Goal: Information Seeking & Learning: Learn about a topic

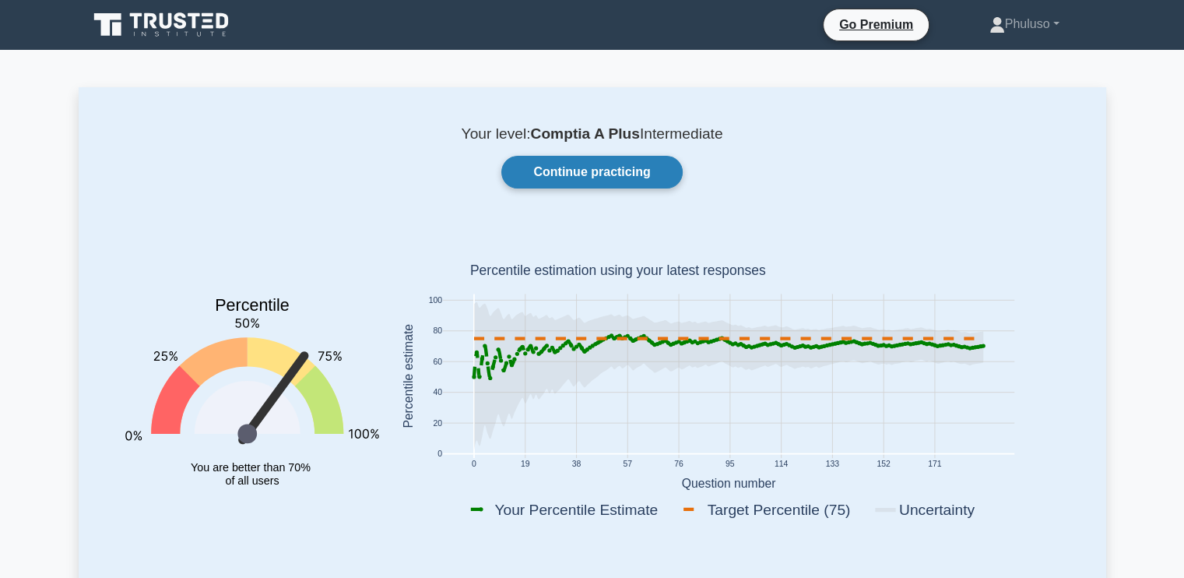
click at [596, 164] on link "Continue practicing" at bounding box center [591, 172] width 181 height 33
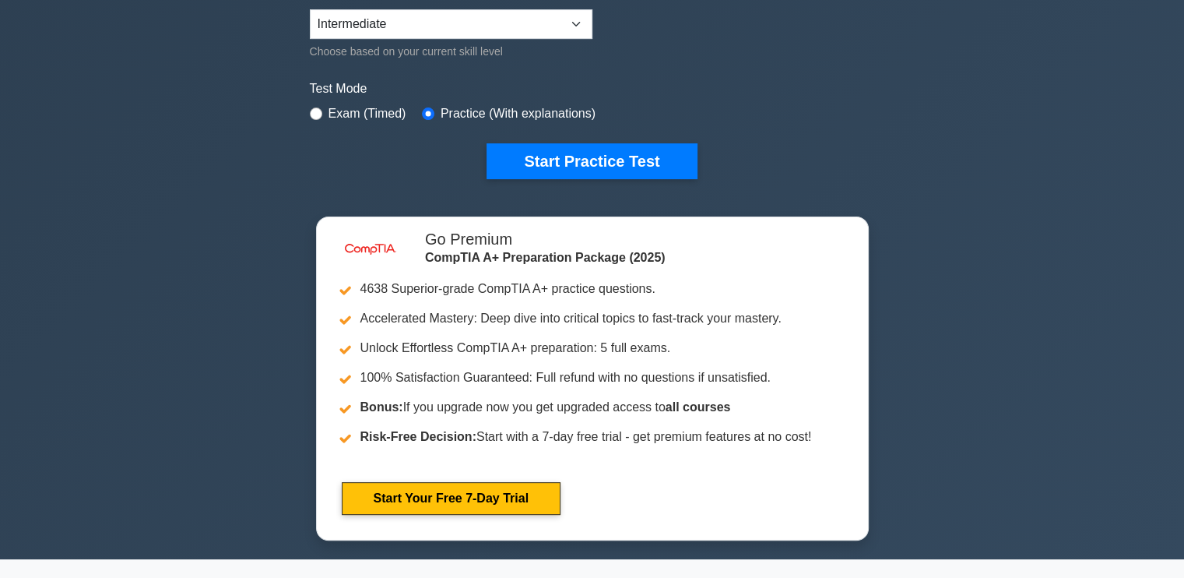
scroll to position [408, 0]
click at [583, 27] on select "Beginner Intermediate Expert" at bounding box center [451, 24] width 283 height 30
select select "expert"
click at [310, 9] on select "Beginner Intermediate Expert" at bounding box center [451, 24] width 283 height 30
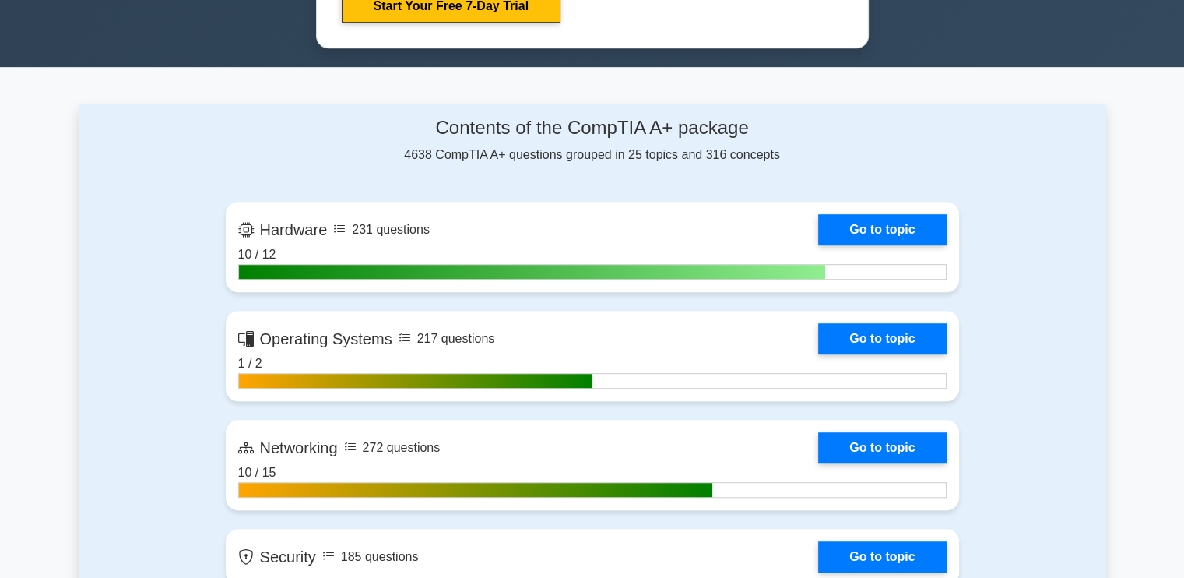
scroll to position [899, 0]
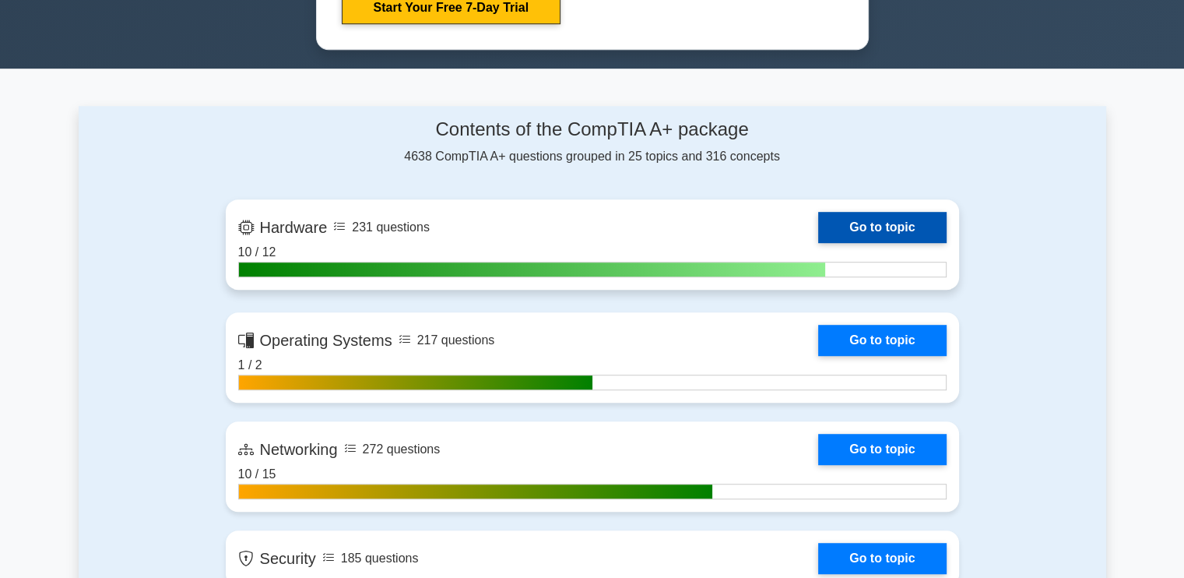
click at [863, 230] on link "Go to topic" at bounding box center [882, 227] width 128 height 31
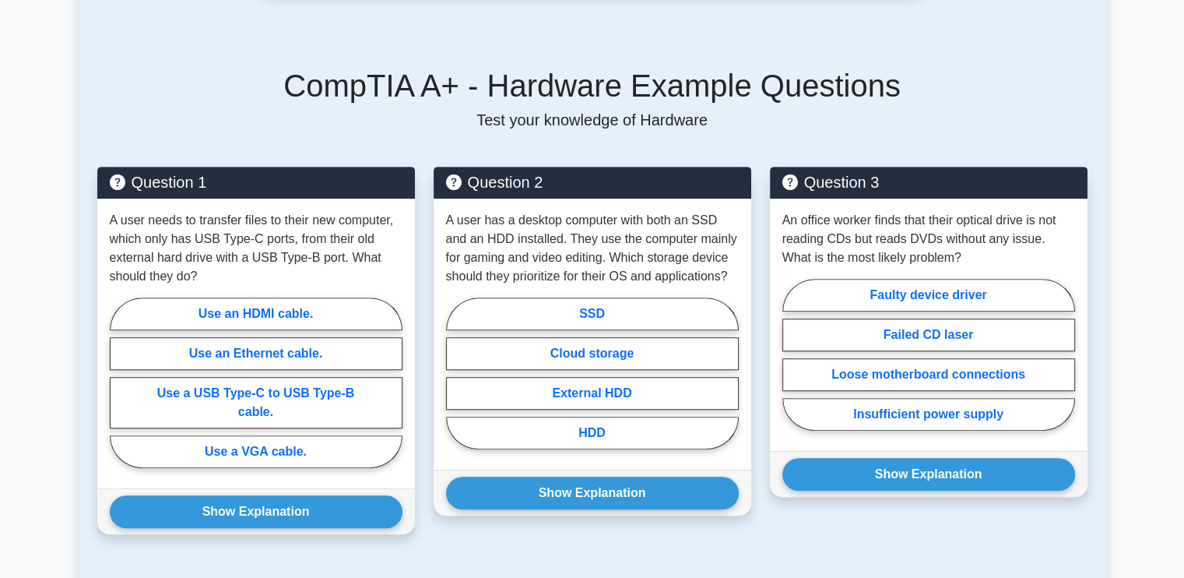
scroll to position [971, 0]
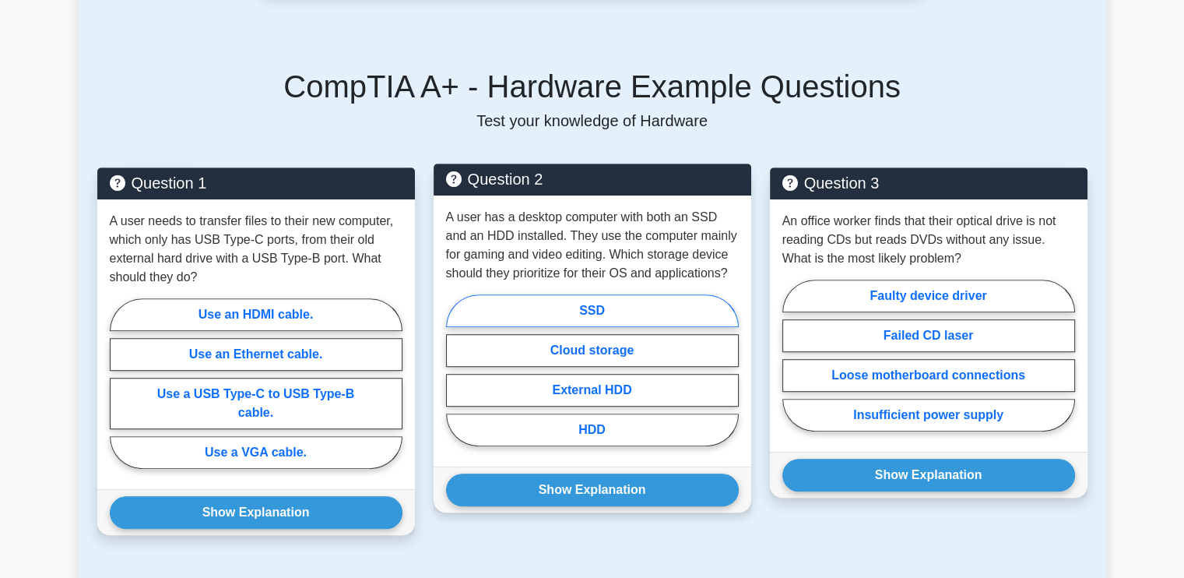
click at [617, 294] on label "SSD" at bounding box center [592, 310] width 293 height 33
click at [456, 370] on input "SSD" at bounding box center [451, 375] width 10 height 10
radio input "true"
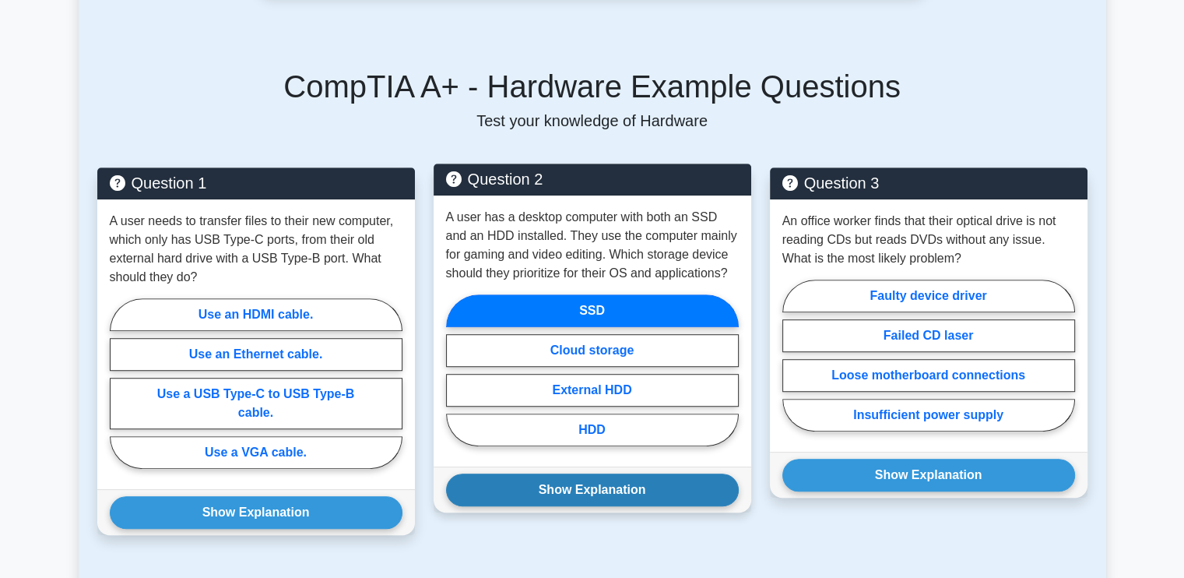
click at [607, 484] on button "Show Explanation" at bounding box center [592, 489] width 293 height 33
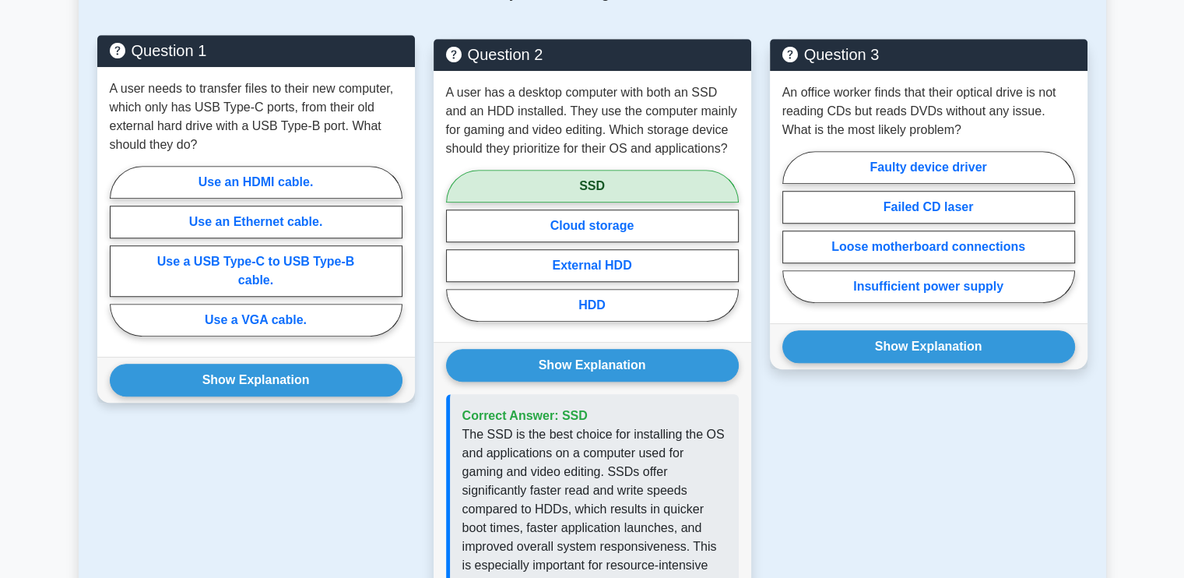
scroll to position [1102, 0]
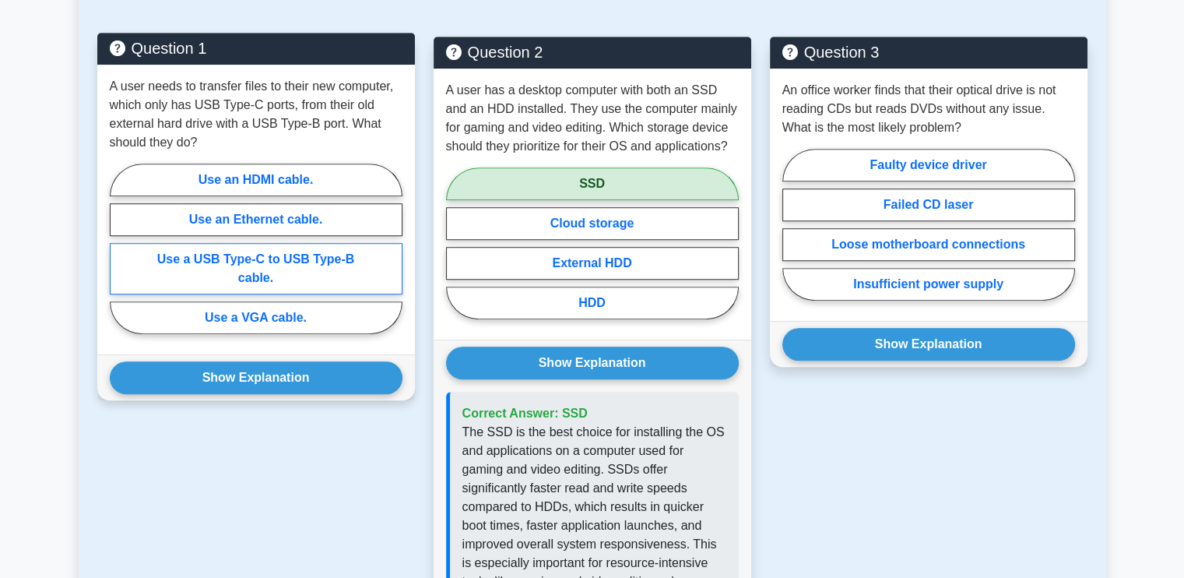
click at [273, 255] on label "Use a USB Type-C to USB Type-B cable." at bounding box center [256, 268] width 293 height 51
click at [120, 255] on input "Use a USB Type-C to USB Type-B cable." at bounding box center [115, 253] width 10 height 10
radio input "true"
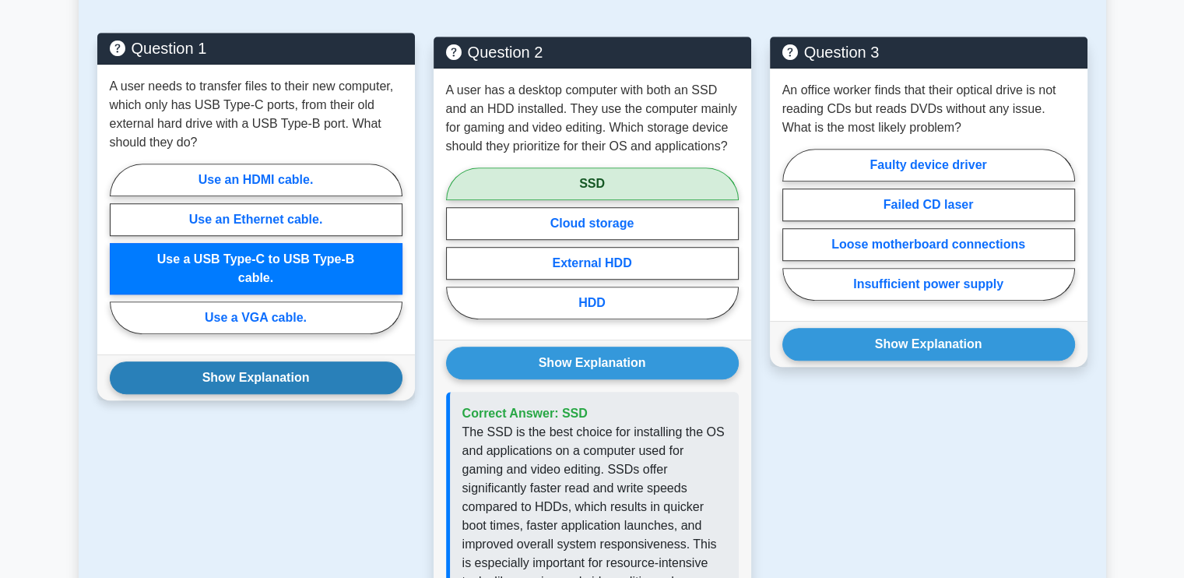
click at [284, 364] on button "Show Explanation" at bounding box center [256, 377] width 293 height 33
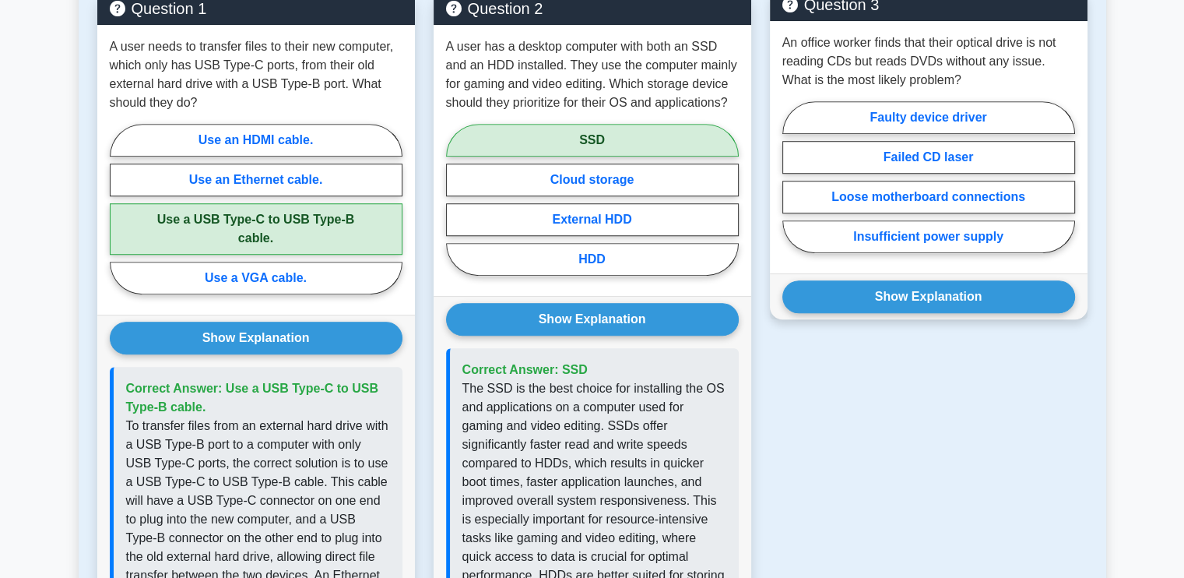
scroll to position [1155, 0]
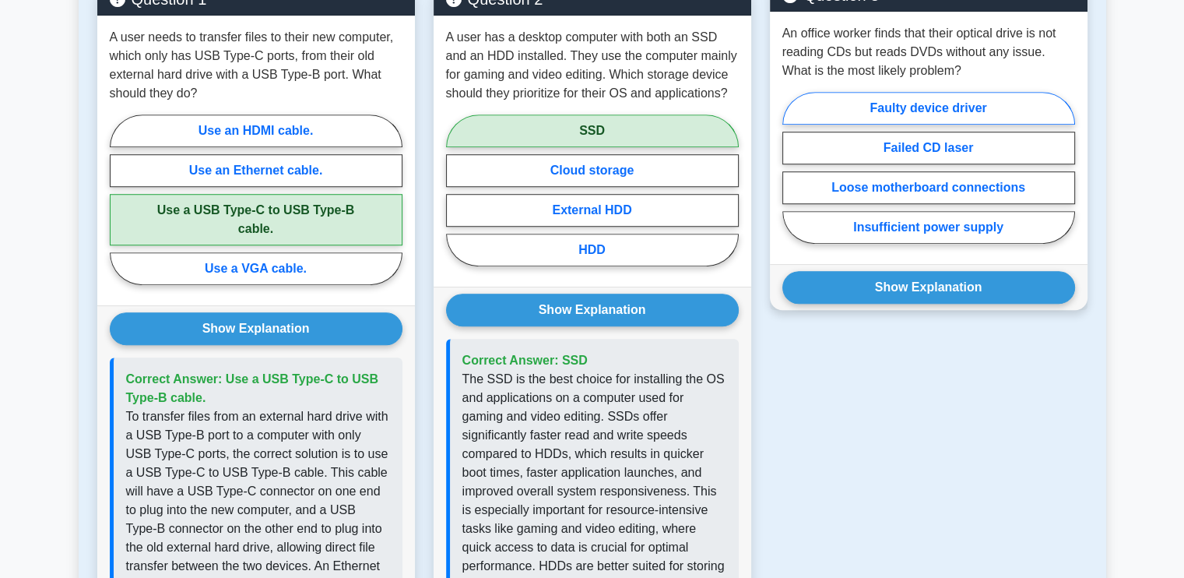
click at [990, 92] on label "Faulty device driver" at bounding box center [929, 108] width 293 height 33
click at [793, 167] on input "Faulty device driver" at bounding box center [788, 172] width 10 height 10
radio input "true"
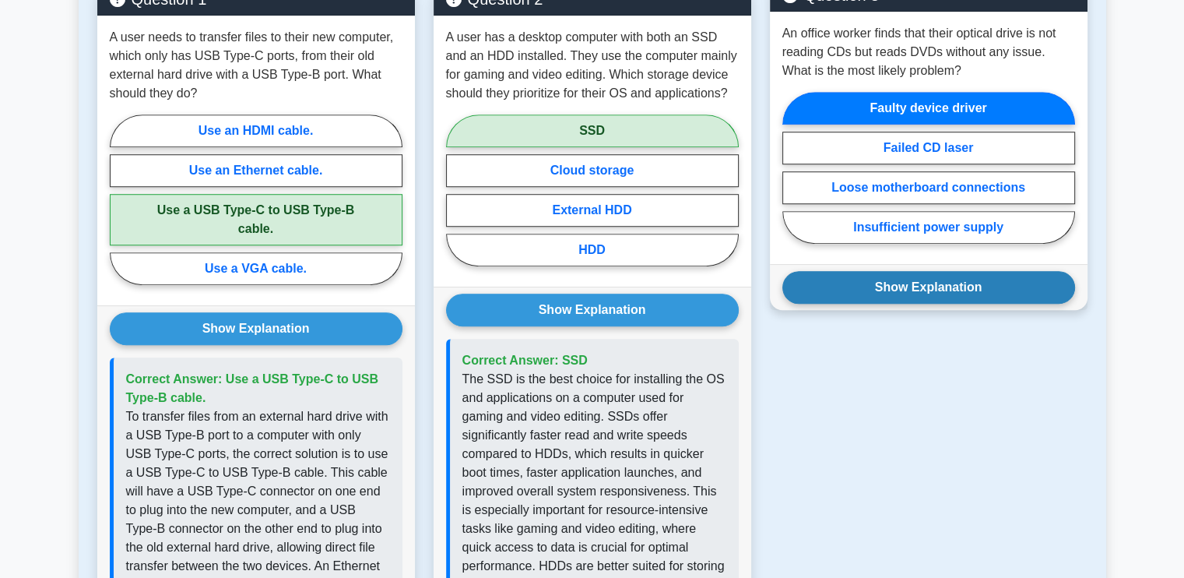
click at [913, 271] on button "Show Explanation" at bounding box center [929, 287] width 293 height 33
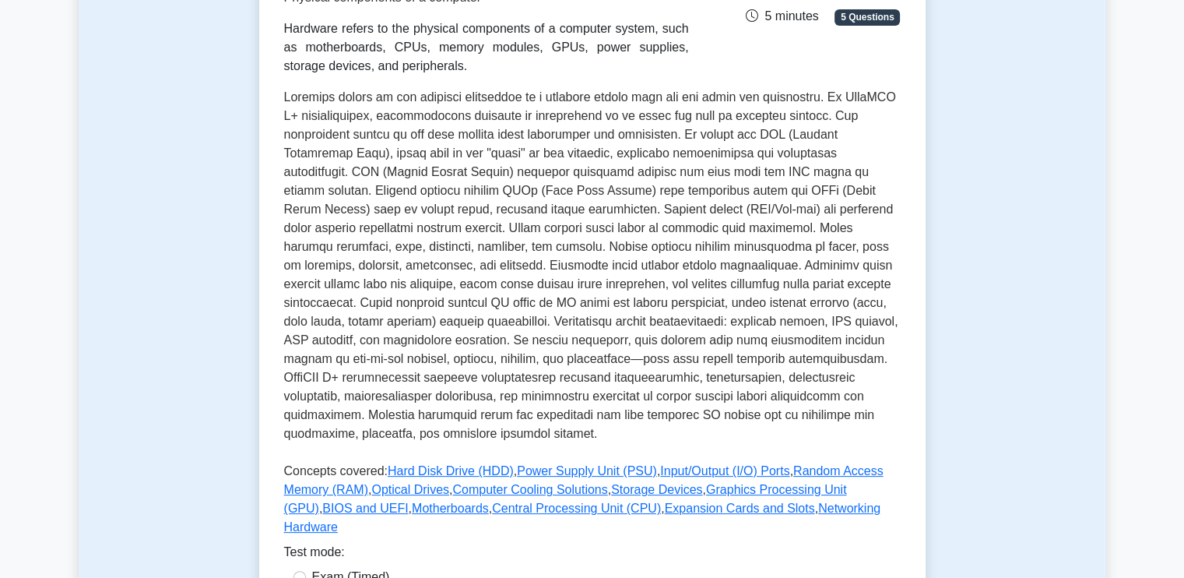
scroll to position [527, 0]
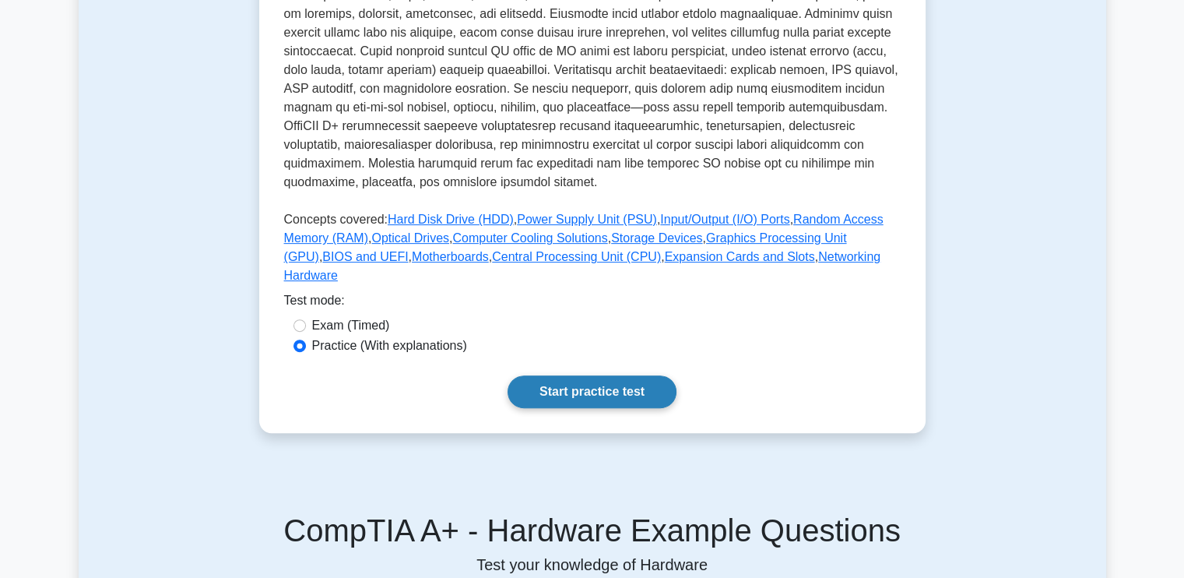
click at [634, 375] on link "Start practice test" at bounding box center [592, 391] width 169 height 33
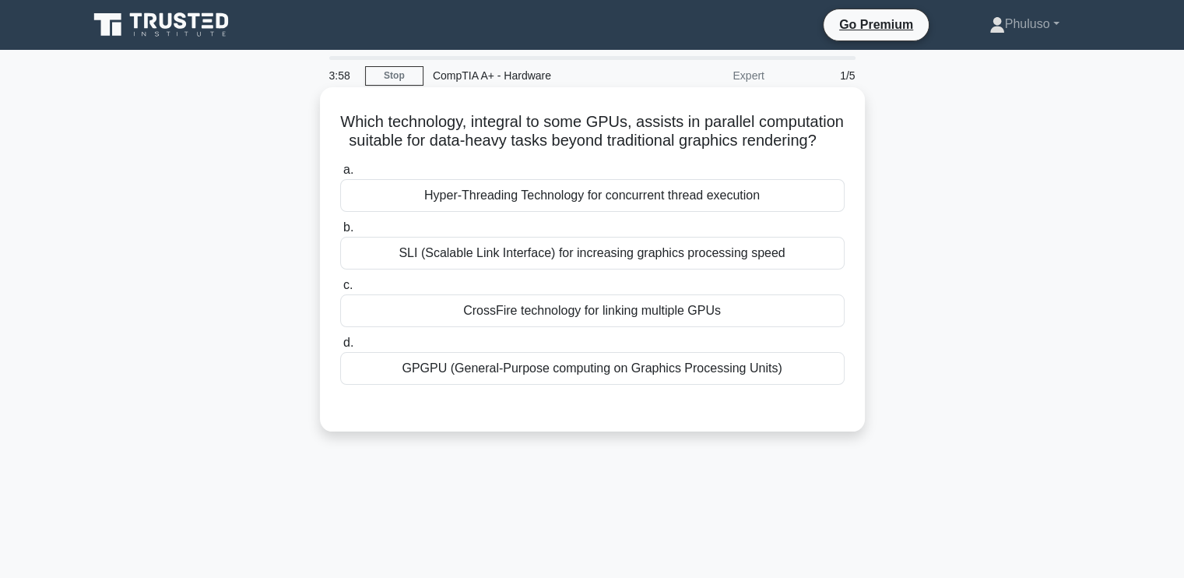
click at [570, 327] on div "CrossFire technology for linking multiple GPUs" at bounding box center [592, 310] width 505 height 33
click at [340, 290] on input "c. CrossFire technology for linking multiple GPUs" at bounding box center [340, 285] width 0 height 10
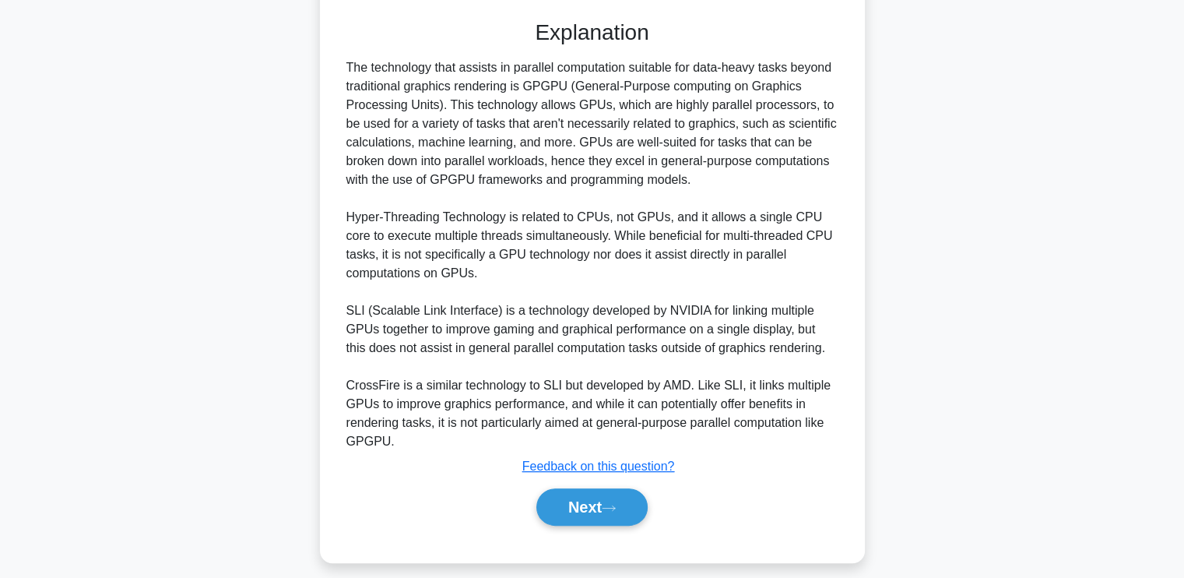
scroll to position [380, 0]
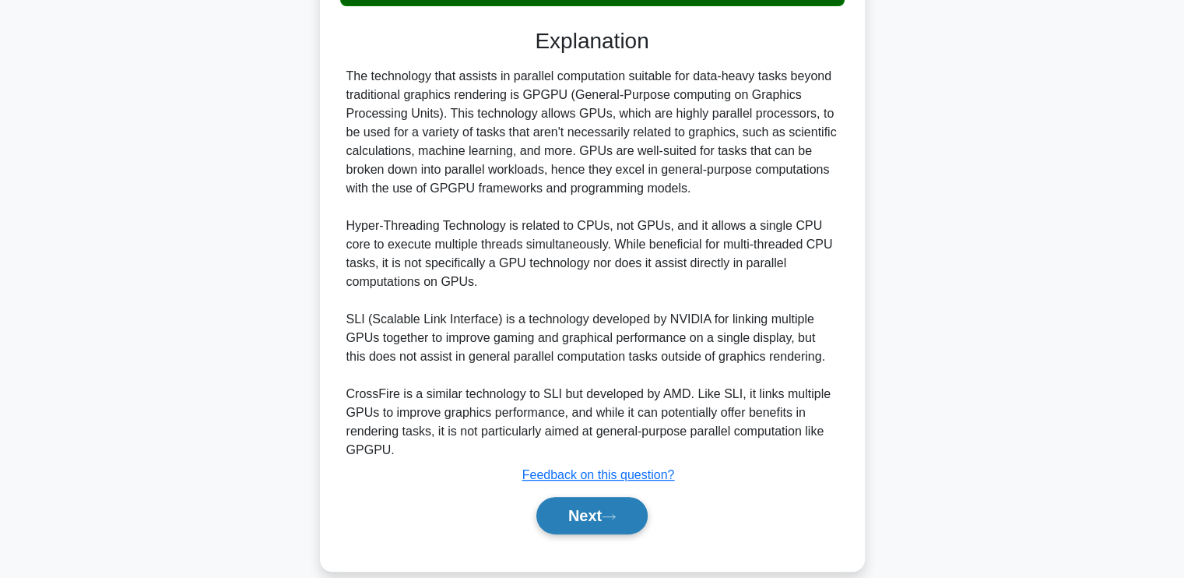
click at [604, 530] on button "Next" at bounding box center [592, 515] width 111 height 37
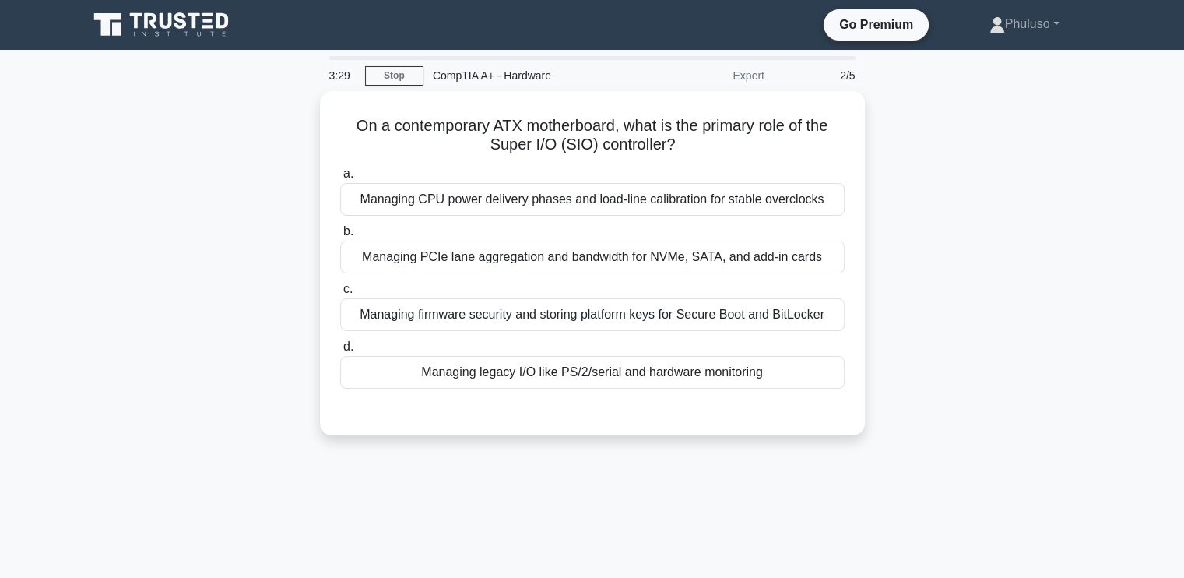
scroll to position [0, 0]
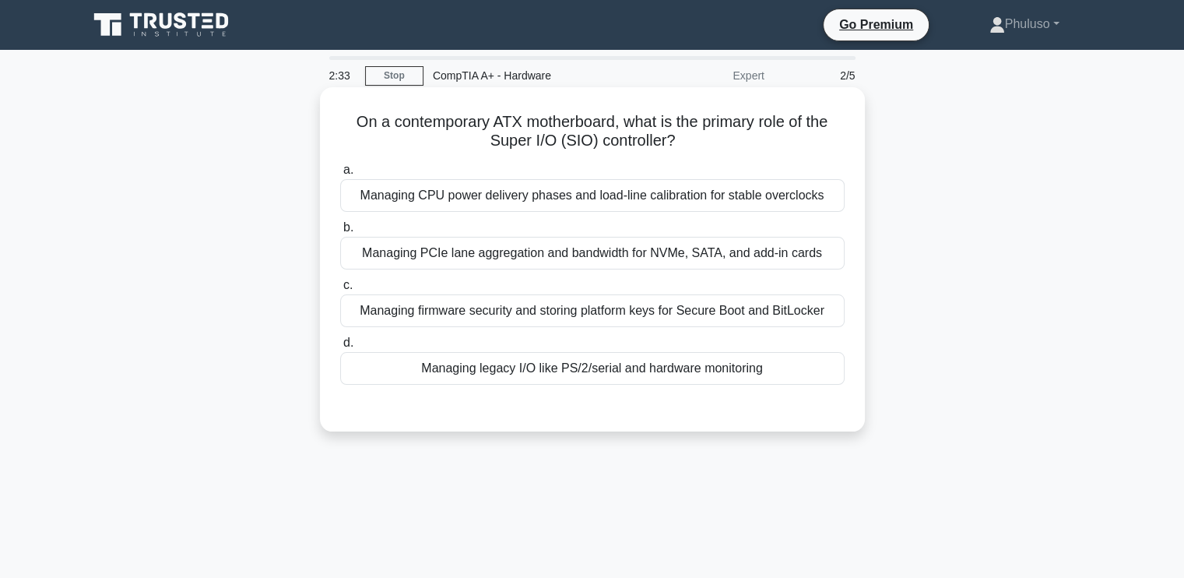
click at [564, 368] on div "Managing legacy I/O like PS/2/serial and hardware monitoring" at bounding box center [592, 368] width 505 height 33
click at [340, 348] on input "d. Managing legacy I/O like PS/2/serial and hardware monitoring" at bounding box center [340, 343] width 0 height 10
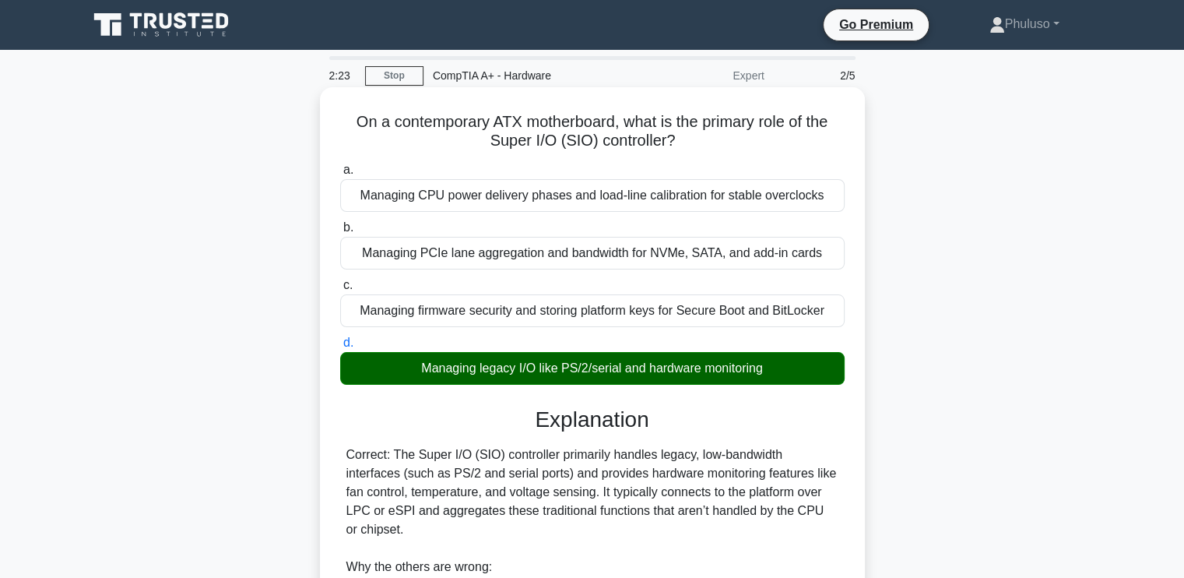
scroll to position [287, 0]
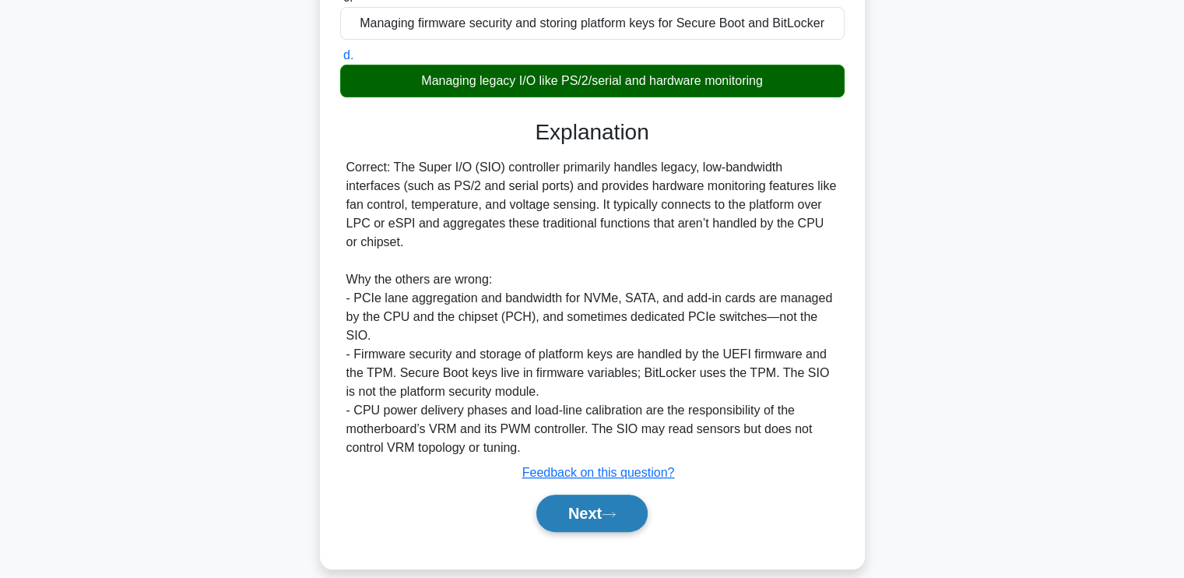
click at [589, 494] on button "Next" at bounding box center [592, 512] width 111 height 37
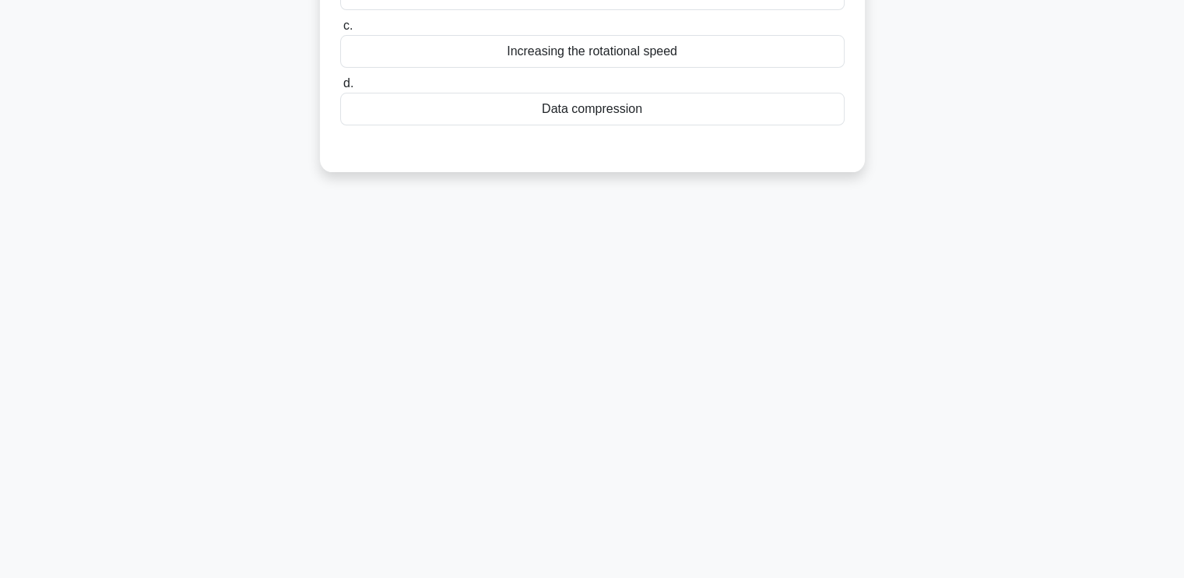
scroll to position [0, 0]
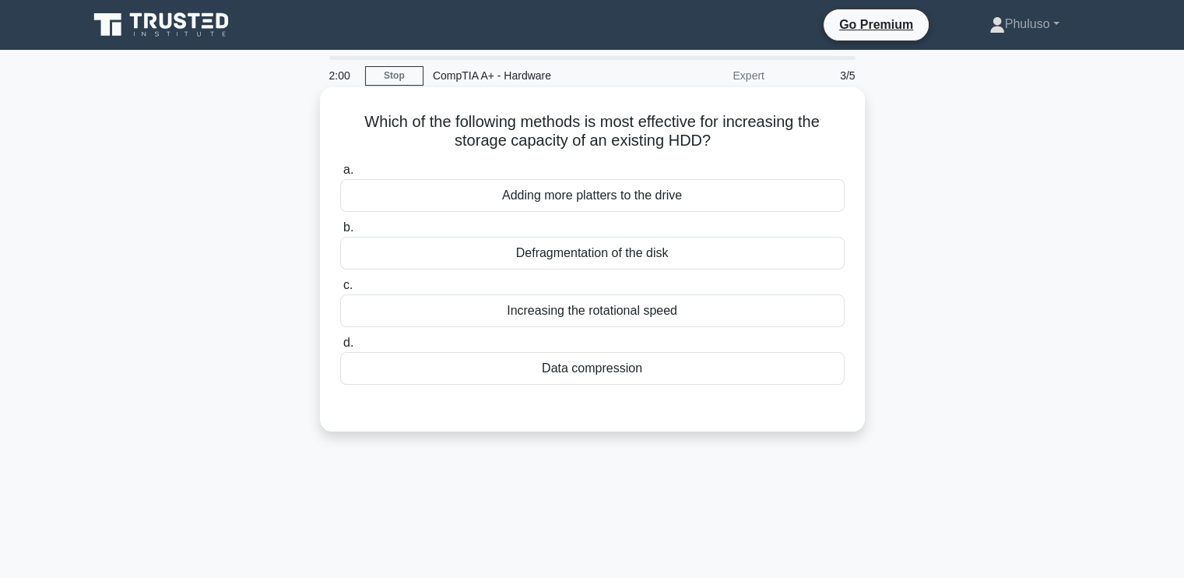
click at [635, 255] on div "Defragmentation of the disk" at bounding box center [592, 253] width 505 height 33
click at [340, 233] on input "b. Defragmentation of the disk" at bounding box center [340, 228] width 0 height 10
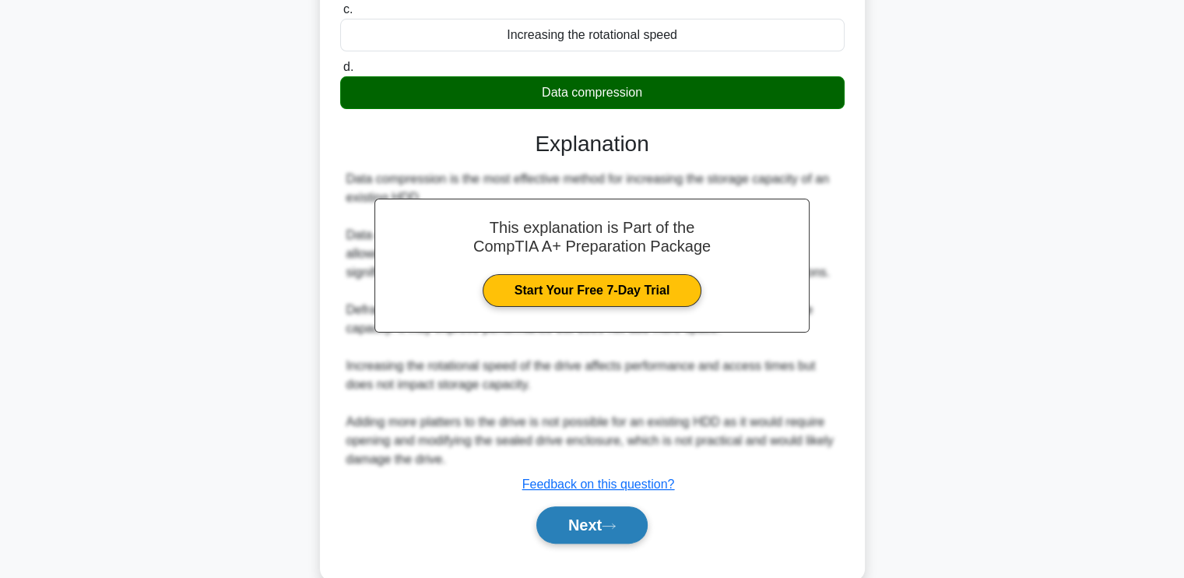
scroll to position [308, 0]
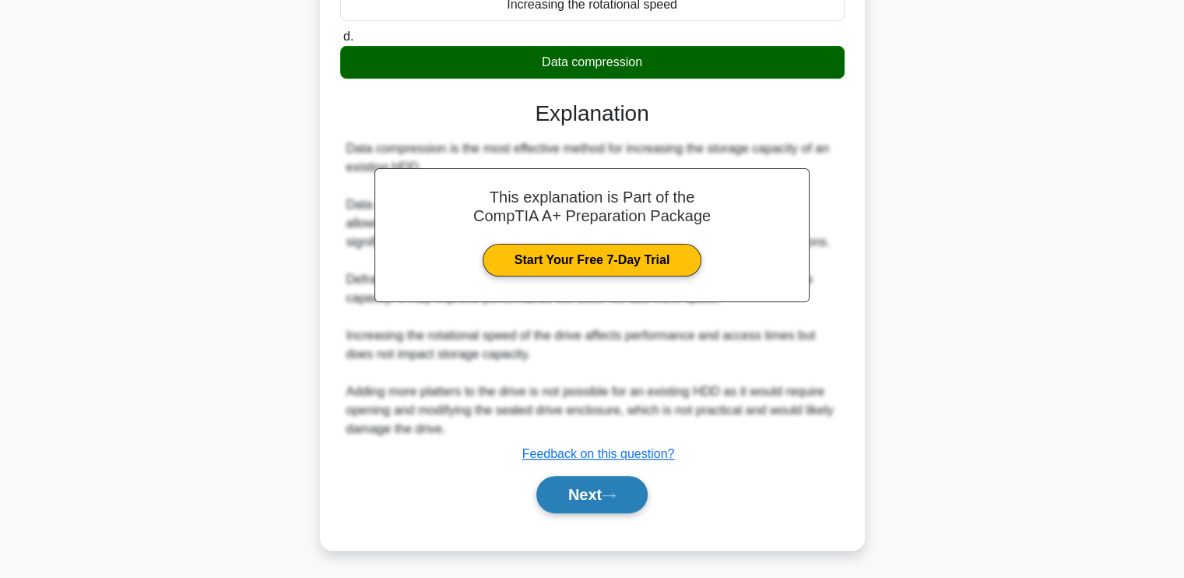
click at [601, 476] on button "Next" at bounding box center [592, 494] width 111 height 37
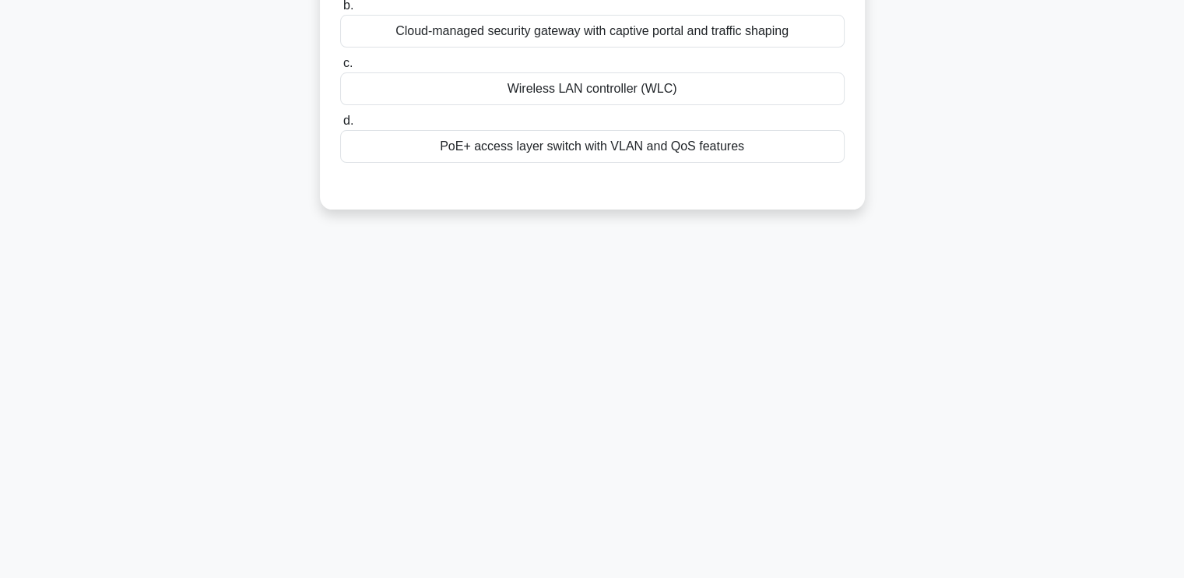
scroll to position [0, 0]
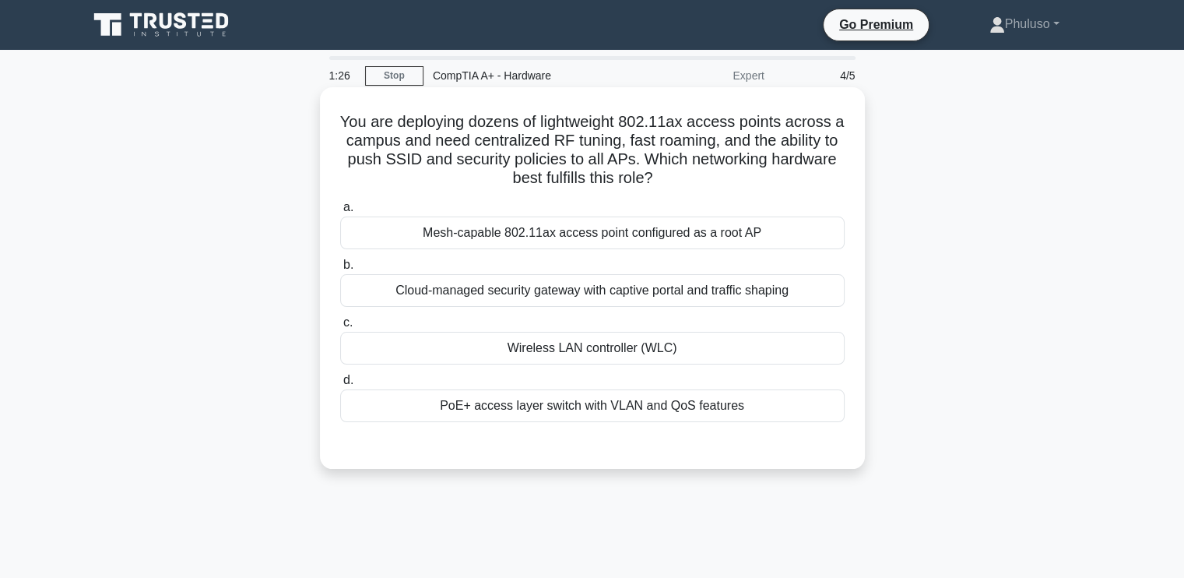
click at [568, 340] on div "Wireless LAN controller (WLC)" at bounding box center [592, 348] width 505 height 33
click at [340, 328] on input "c. Wireless LAN controller (WLC)" at bounding box center [340, 323] width 0 height 10
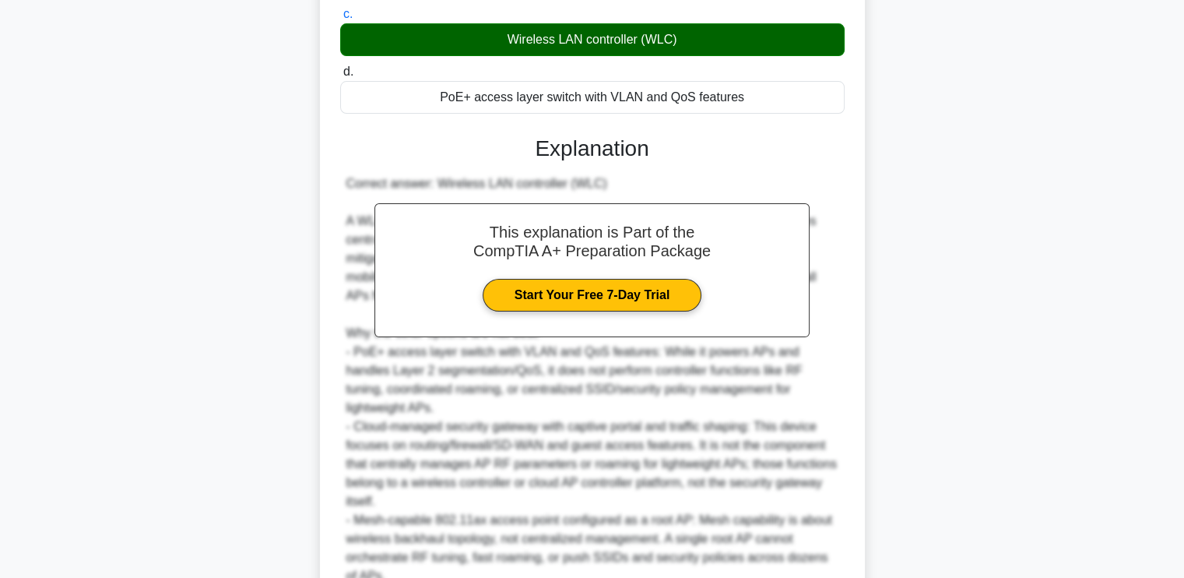
scroll to position [456, 0]
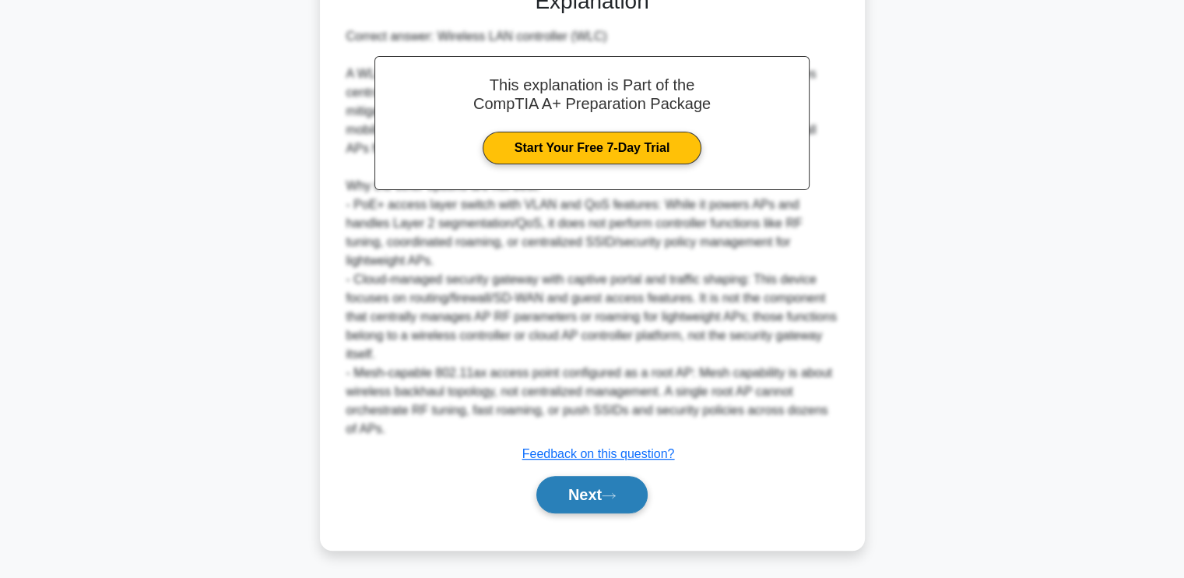
click at [570, 490] on button "Next" at bounding box center [592, 494] width 111 height 37
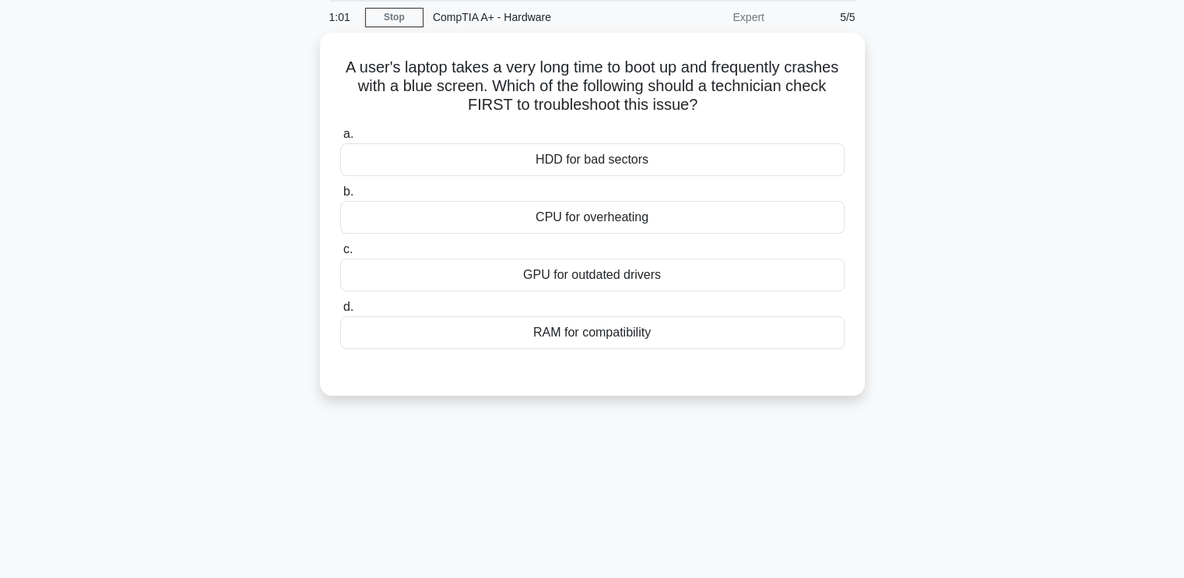
scroll to position [0, 0]
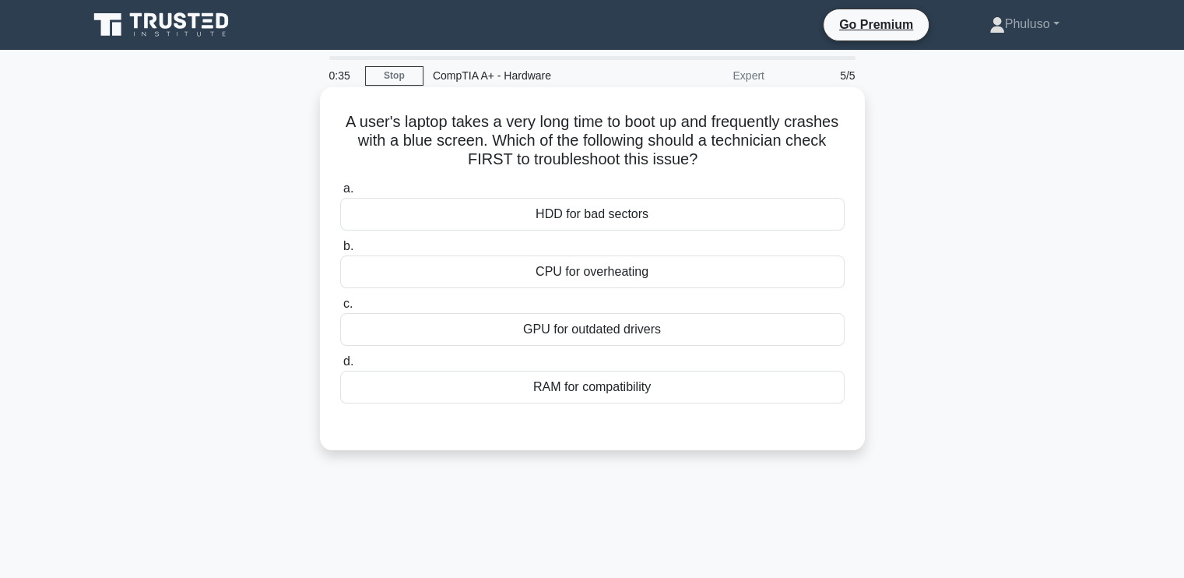
click at [558, 211] on div "HDD for bad sectors" at bounding box center [592, 214] width 505 height 33
click at [340, 194] on input "a. HDD for bad sectors" at bounding box center [340, 189] width 0 height 10
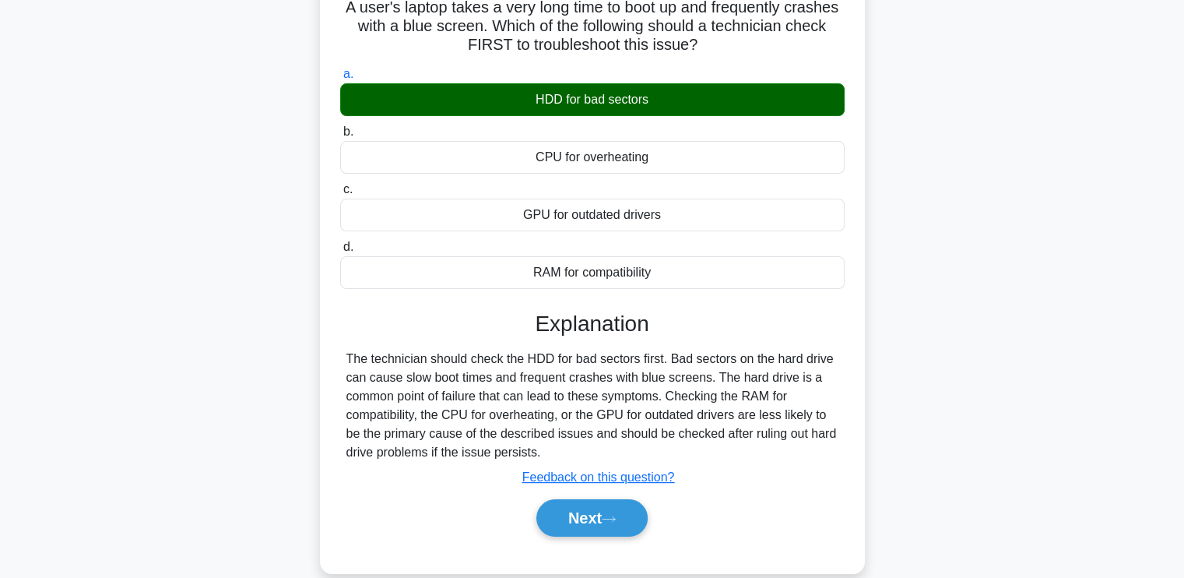
scroll to position [161, 0]
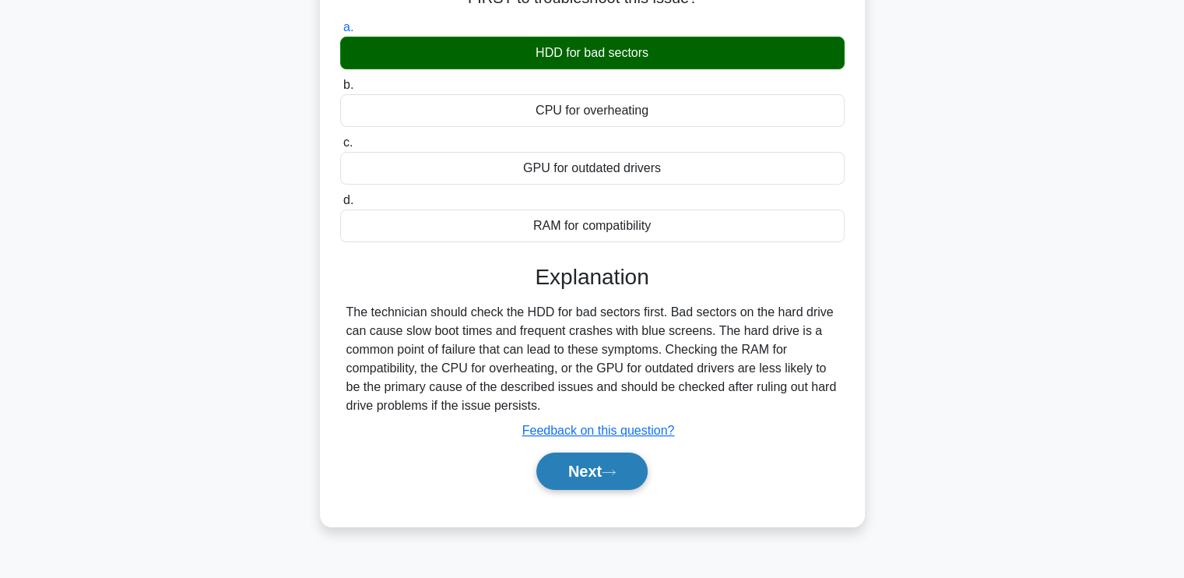
click at [576, 469] on button "Next" at bounding box center [592, 470] width 111 height 37
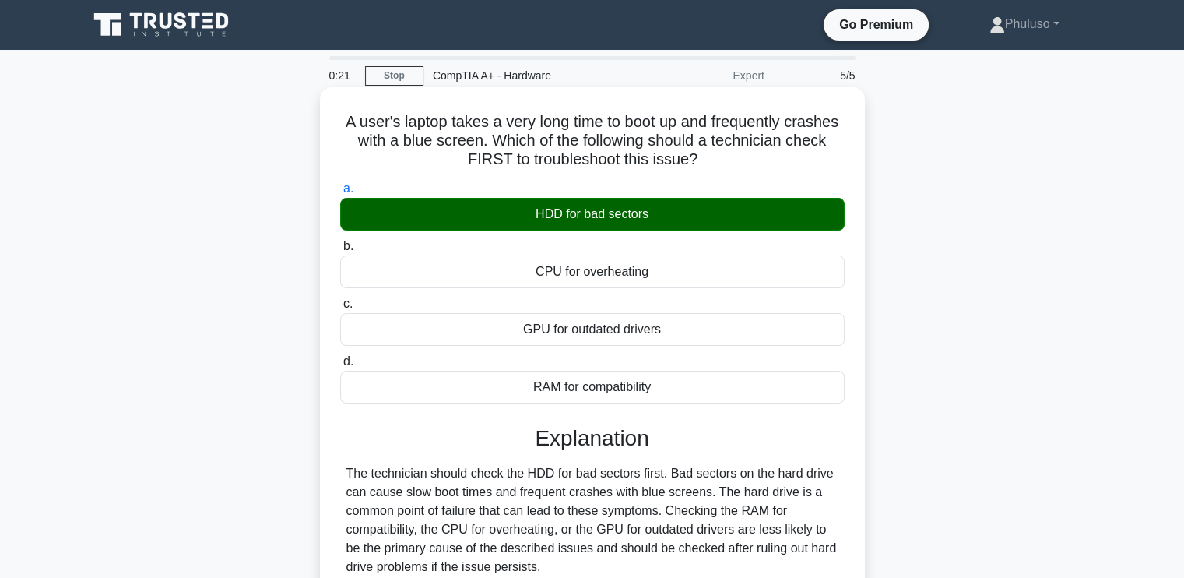
scroll to position [263, 0]
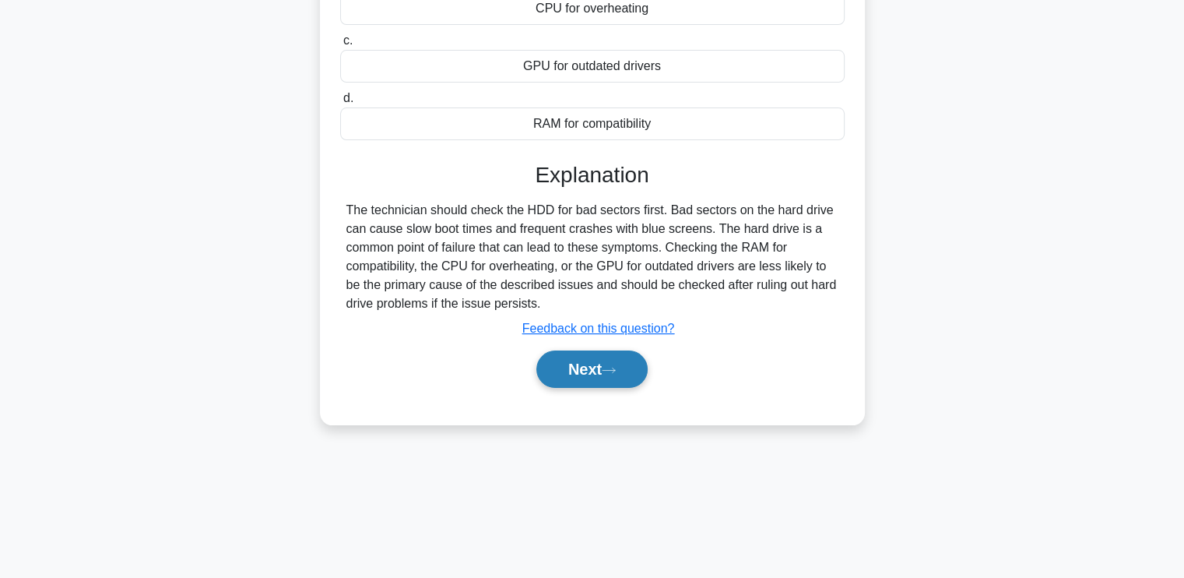
click at [623, 378] on button "Next" at bounding box center [592, 368] width 111 height 37
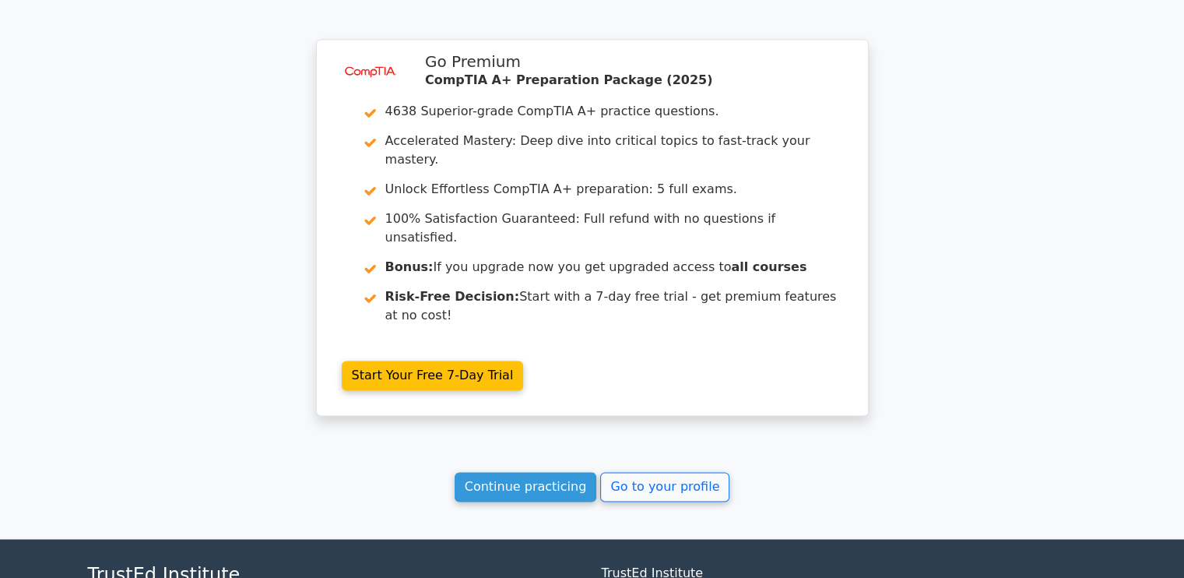
scroll to position [2314, 0]
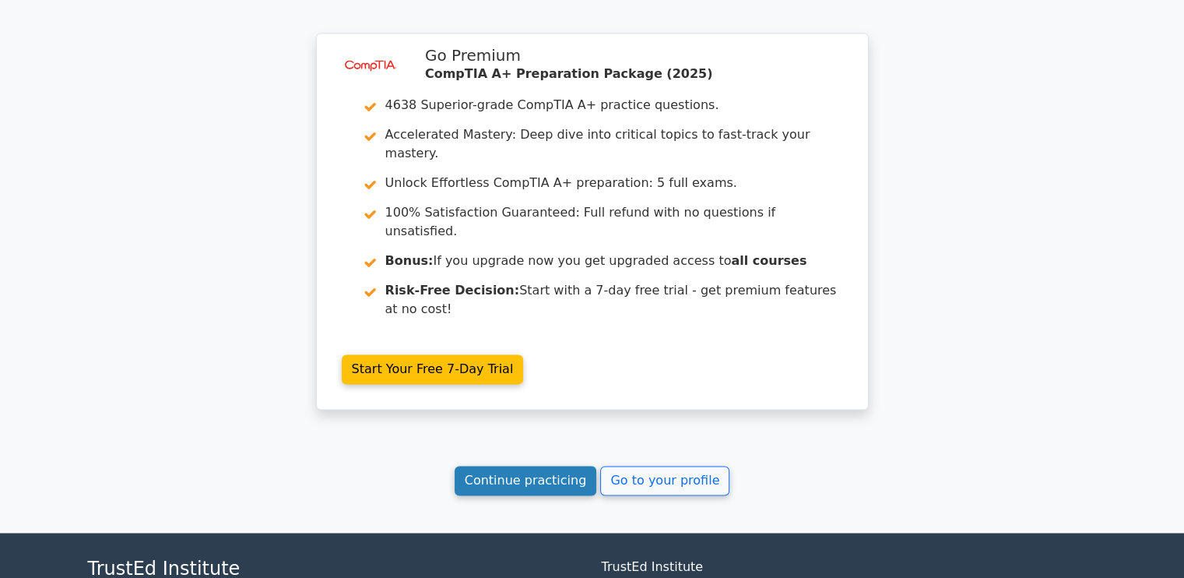
click at [567, 466] on link "Continue practicing" at bounding box center [526, 481] width 143 height 30
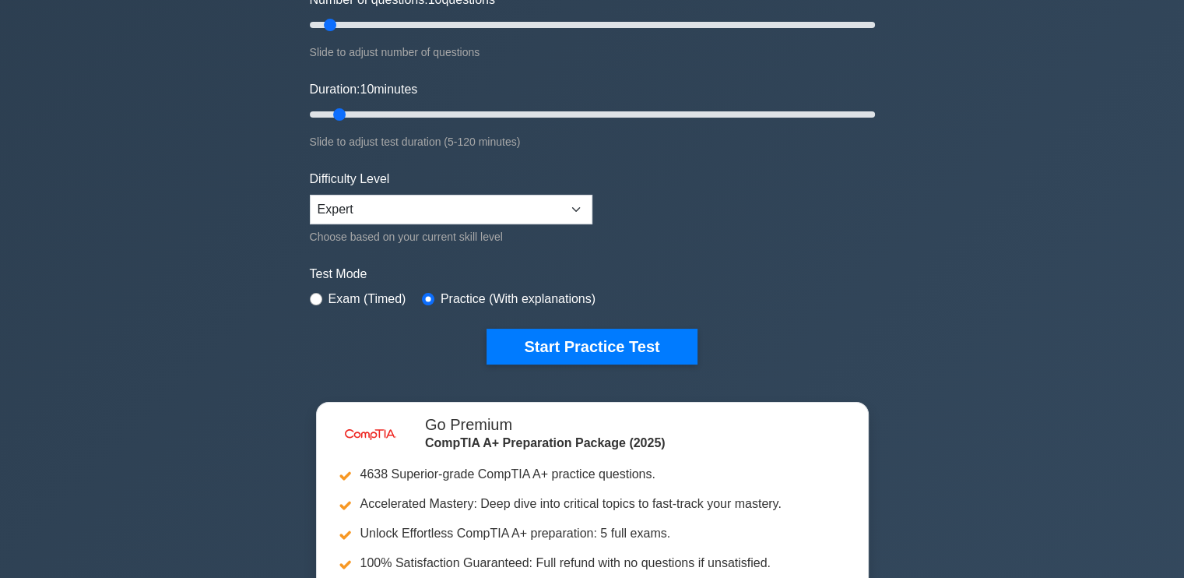
scroll to position [368, 0]
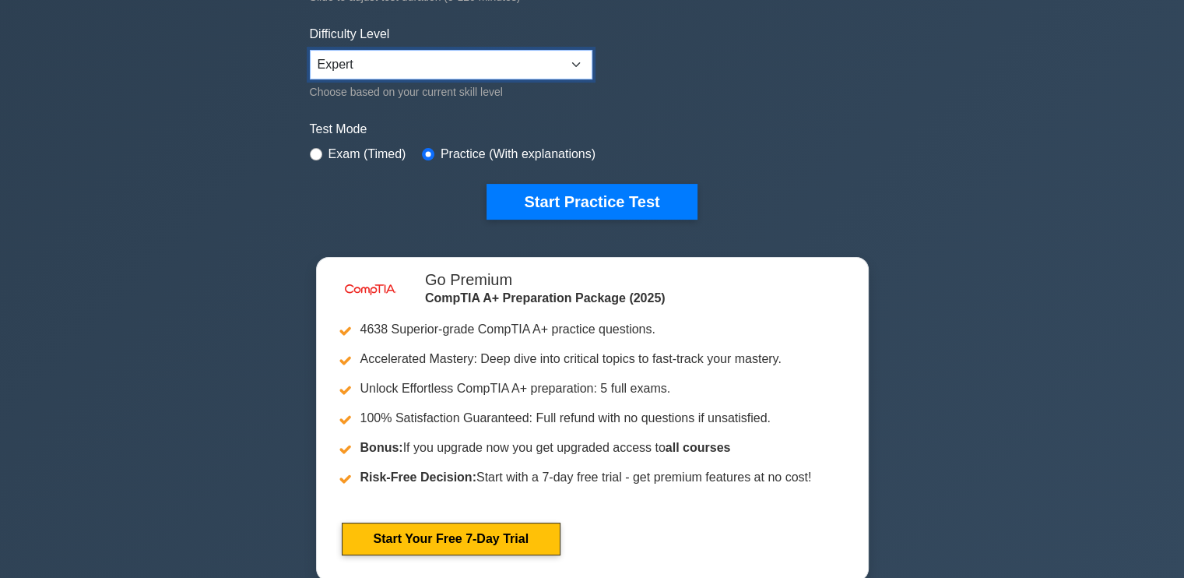
click at [573, 54] on select "Beginner Intermediate Expert" at bounding box center [451, 65] width 283 height 30
select select "intermediate"
click at [310, 50] on select "Beginner Intermediate Expert" at bounding box center [451, 65] width 283 height 30
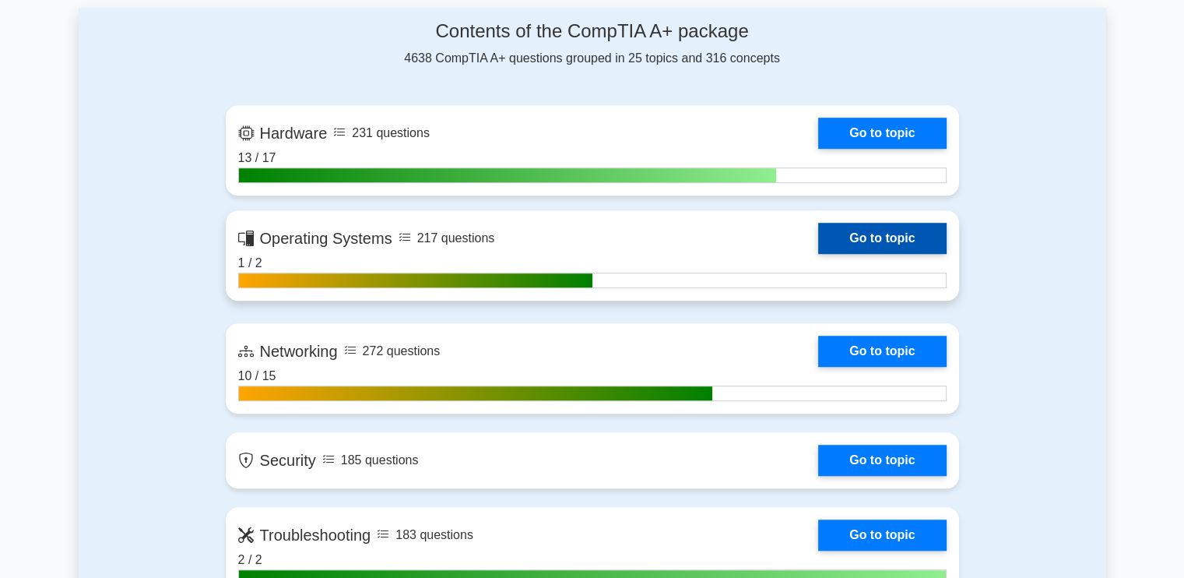
scroll to position [0, 0]
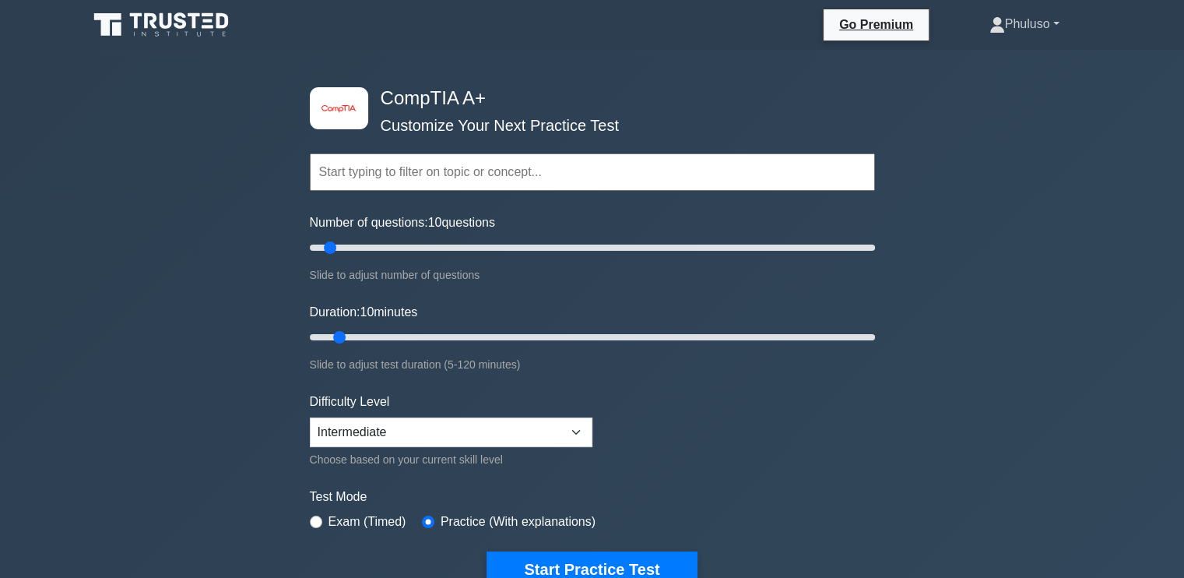
click at [1015, 24] on link "Phuluso" at bounding box center [1024, 24] width 145 height 31
click at [998, 65] on link "Profile" at bounding box center [1014, 60] width 123 height 25
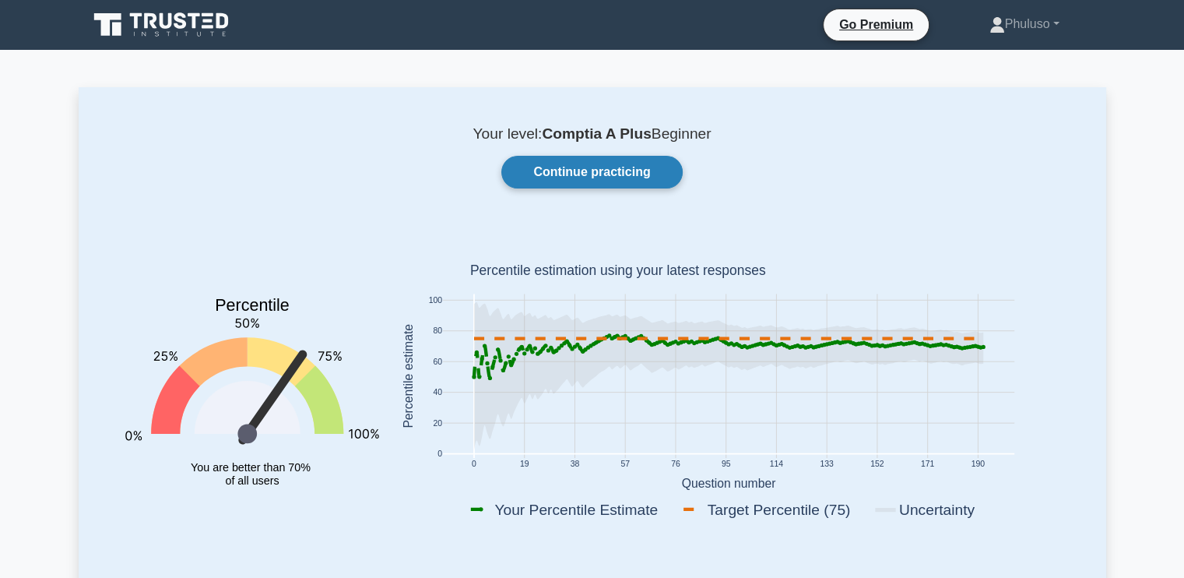
click at [642, 186] on link "Continue practicing" at bounding box center [591, 172] width 181 height 33
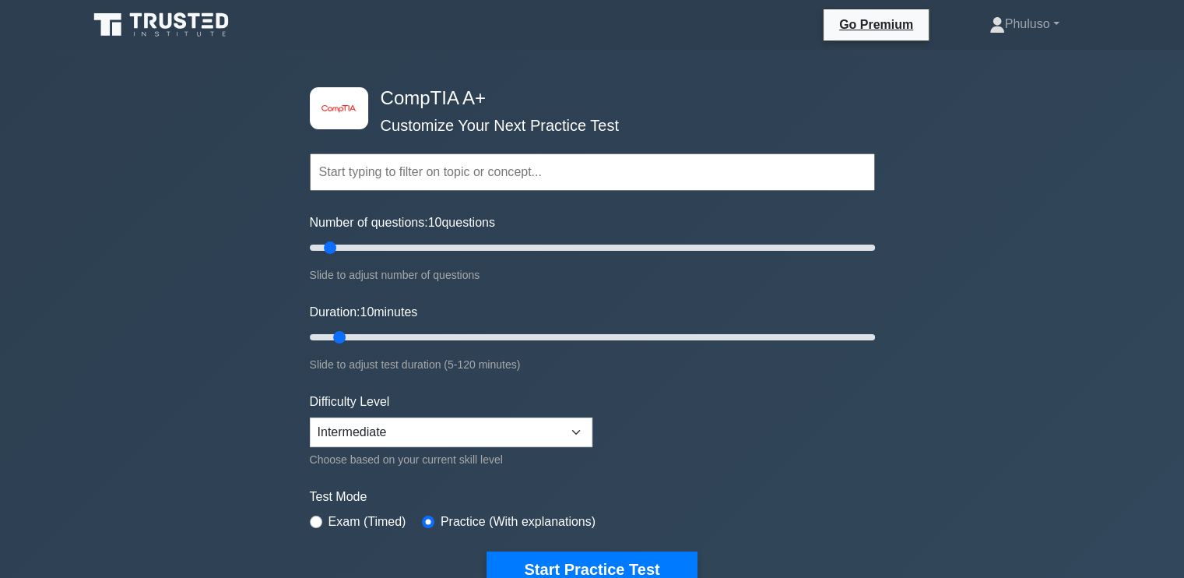
click at [916, 424] on div "image/svg+xml CompTIA A+ Customize Your Next Practice Test Topics Hardware Oper…" at bounding box center [592, 508] width 1184 height 917
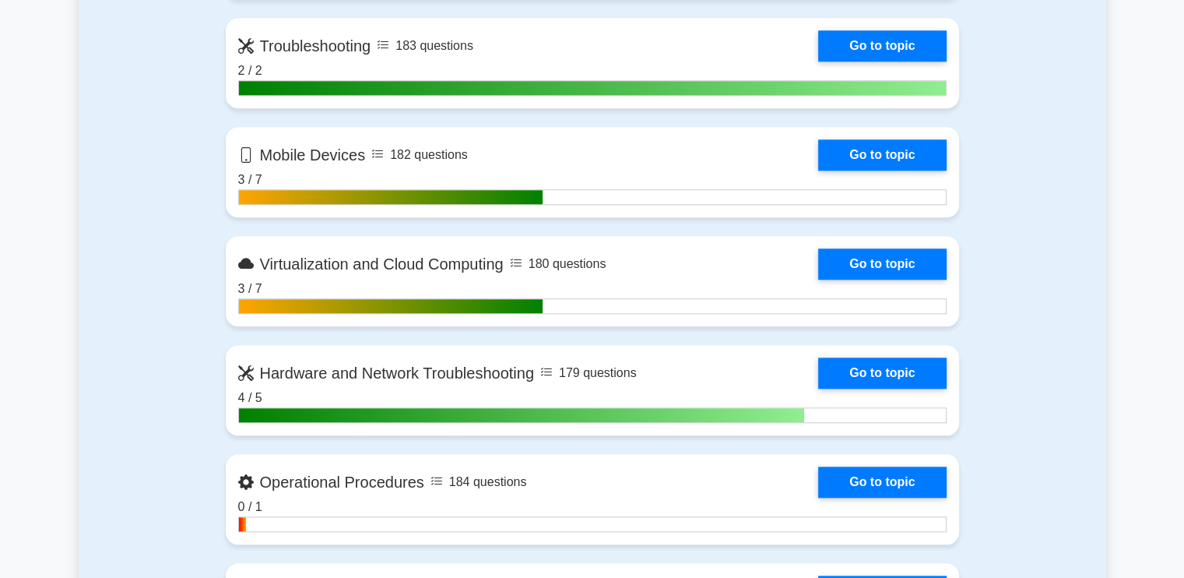
scroll to position [1480, 0]
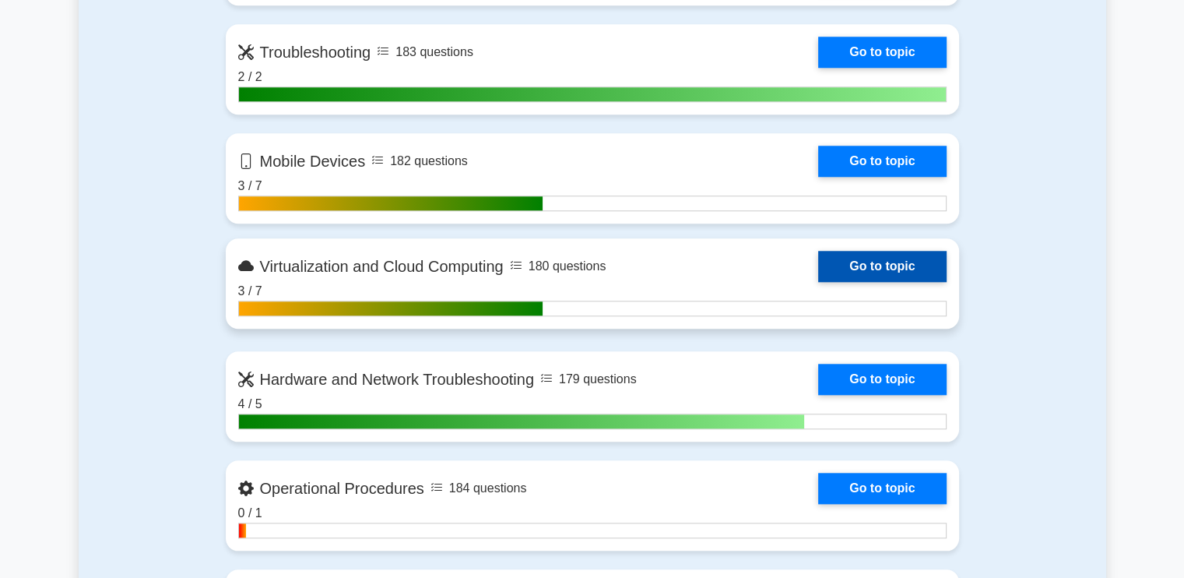
click at [818, 264] on link "Go to topic" at bounding box center [882, 266] width 128 height 31
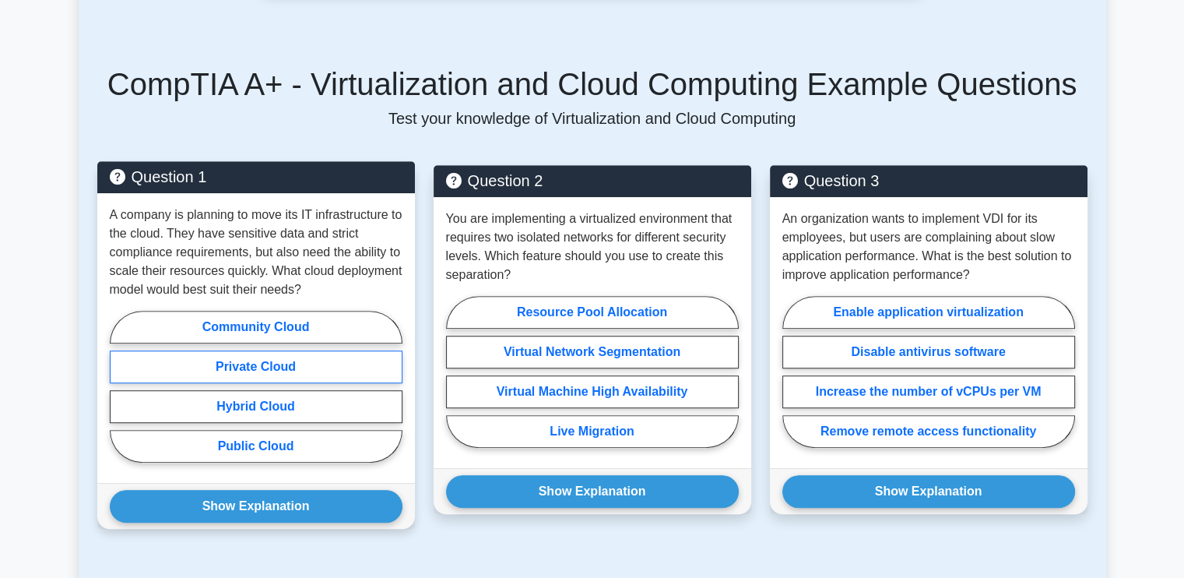
scroll to position [975, 0]
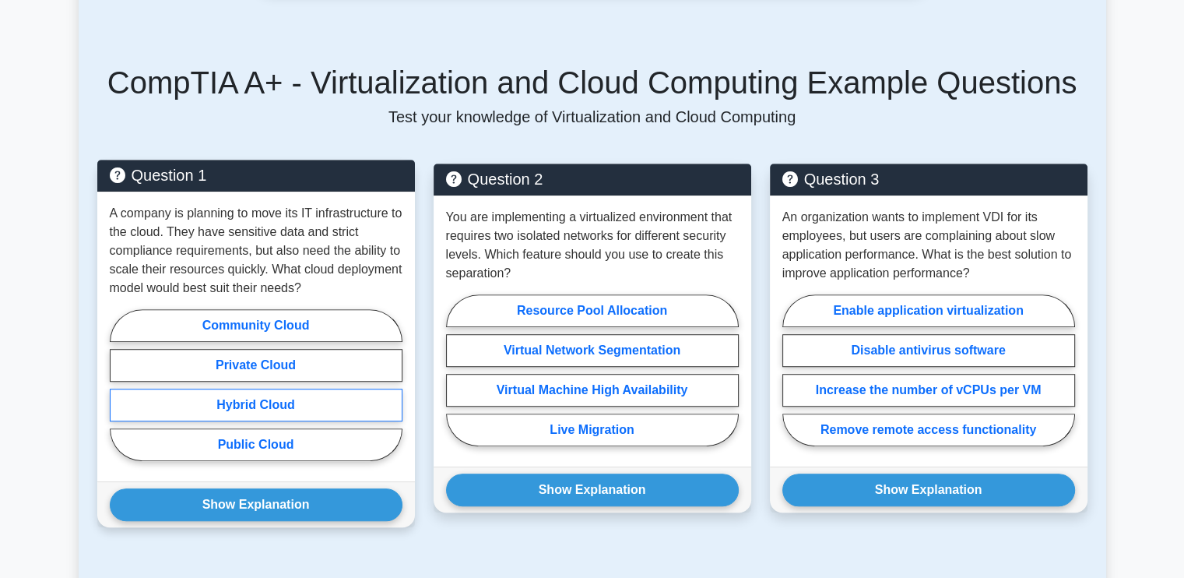
click at [249, 389] on label "Hybrid Cloud" at bounding box center [256, 405] width 293 height 33
click at [120, 389] on input "Hybrid Cloud" at bounding box center [115, 390] width 10 height 10
radio input "true"
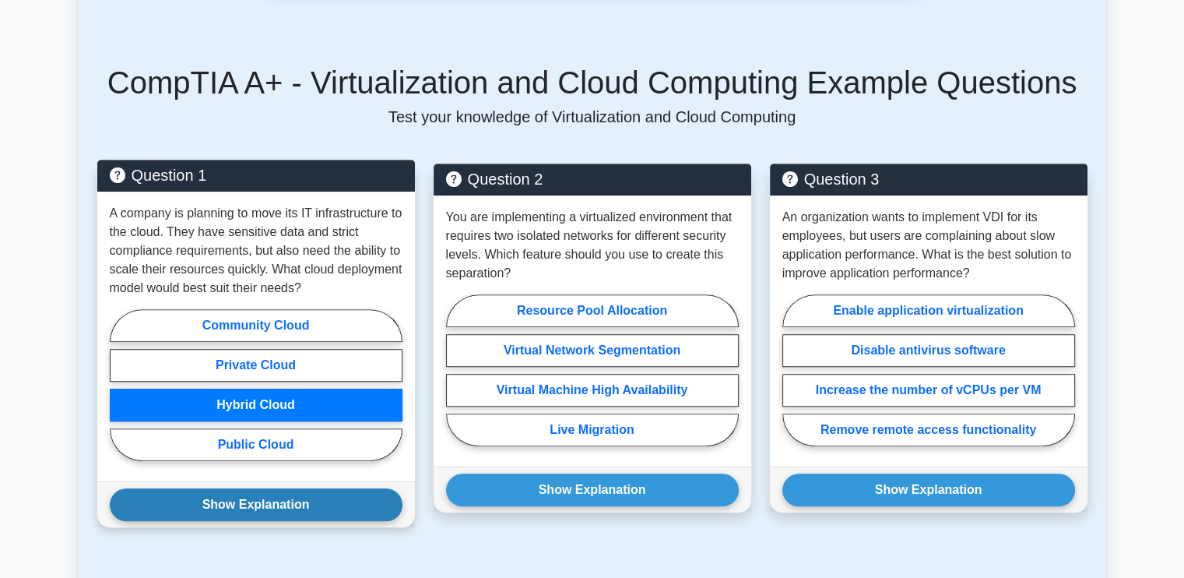
click at [311, 488] on button "Show Explanation" at bounding box center [256, 504] width 293 height 33
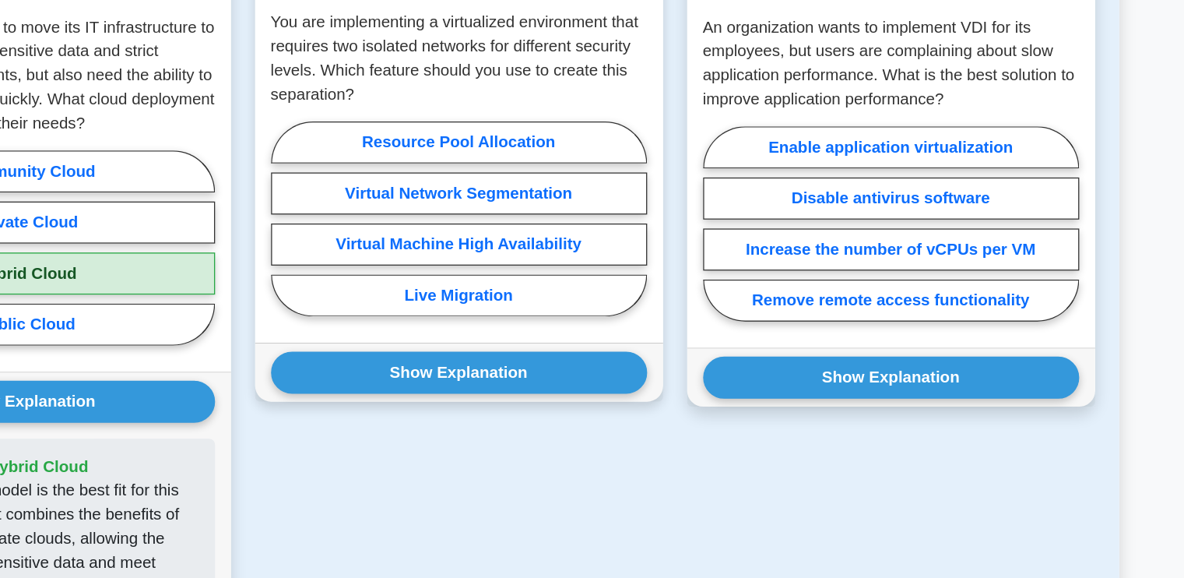
scroll to position [1043, 0]
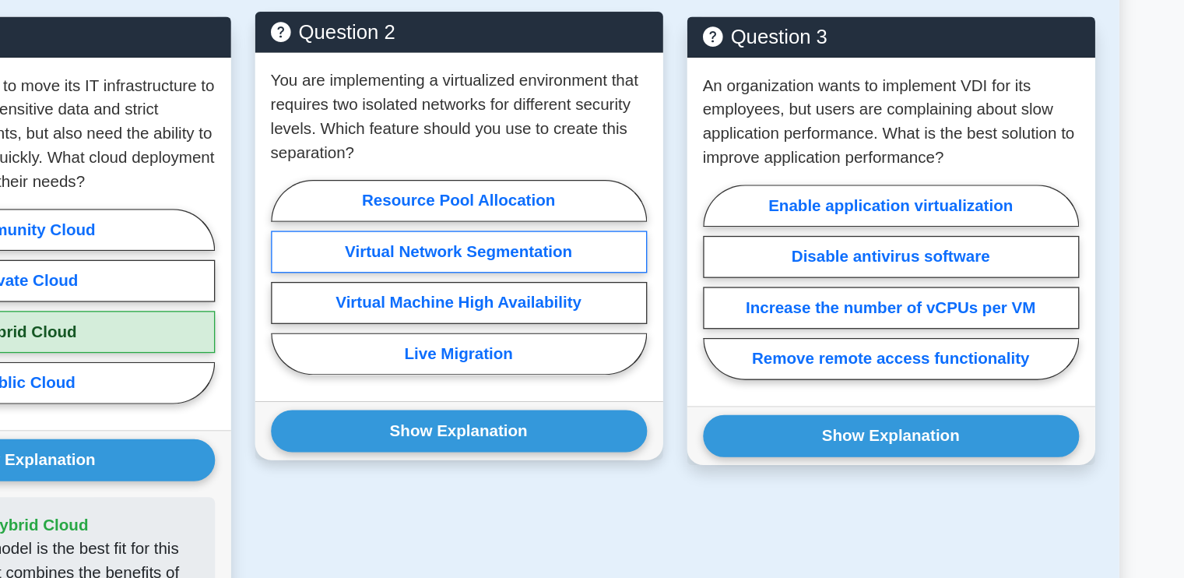
click at [584, 262] on label "Virtual Network Segmentation" at bounding box center [592, 278] width 293 height 33
click at [456, 297] on input "Virtual Network Segmentation" at bounding box center [451, 302] width 10 height 10
radio input "true"
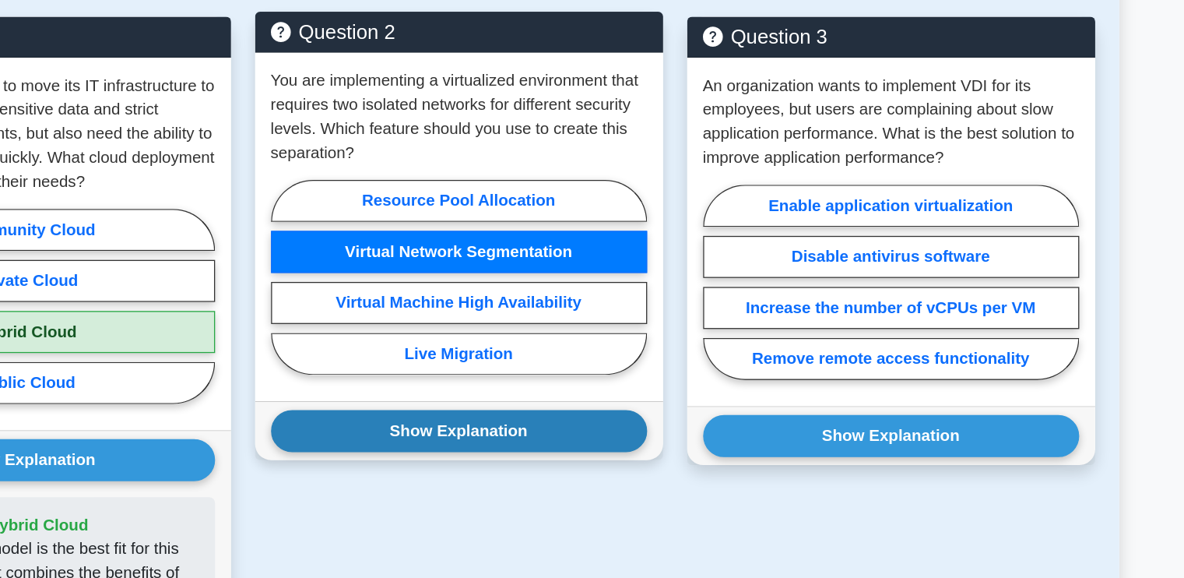
click at [622, 401] on button "Show Explanation" at bounding box center [592, 417] width 293 height 33
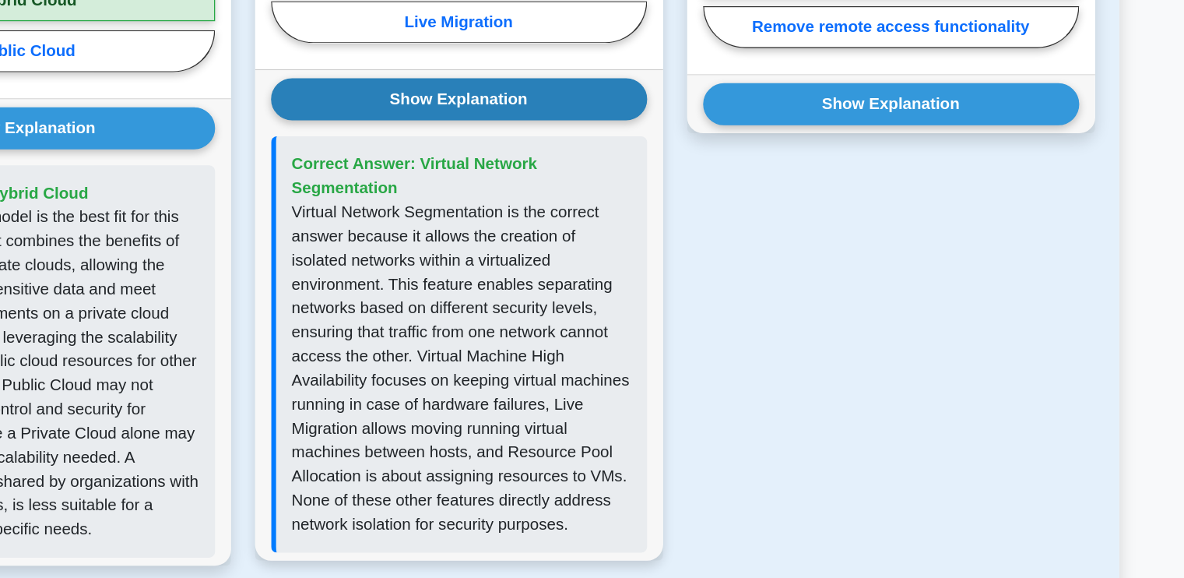
scroll to position [1258, 0]
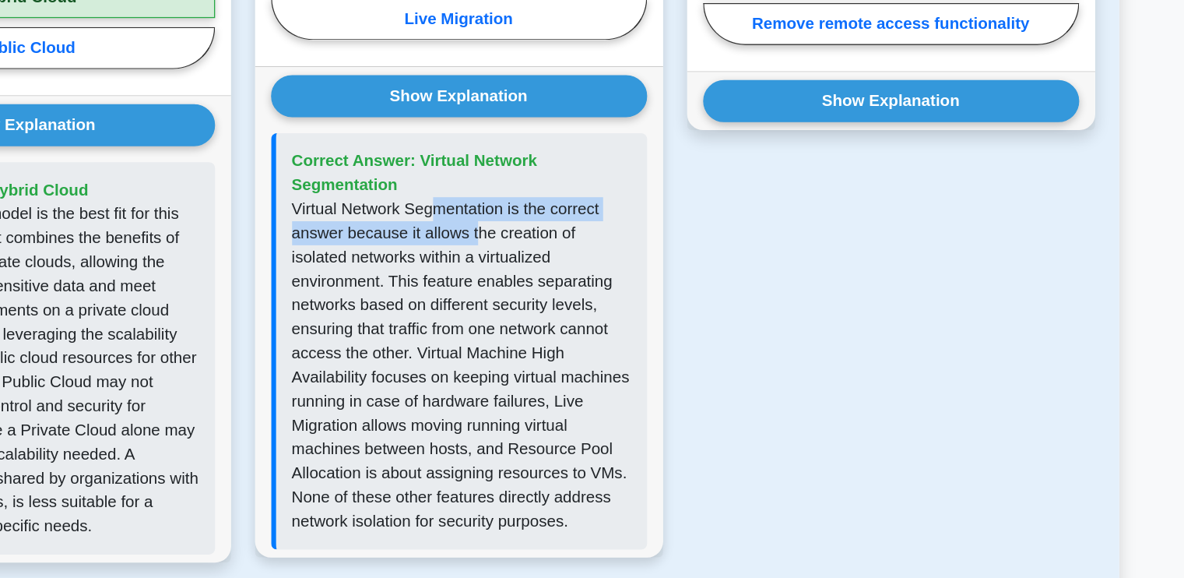
drag, startPoint x: 576, startPoint y: 268, endPoint x: 607, endPoint y: 296, distance: 41.9
click at [607, 296] on p "Virtual Network Segmentation is the correct answer because it allows the creati…" at bounding box center [595, 412] width 264 height 262
drag, startPoint x: 501, startPoint y: 287, endPoint x: 537, endPoint y: 288, distance: 35.9
click at [537, 288] on p "Virtual Network Segmentation is the correct answer because it allows the creati…" at bounding box center [595, 412] width 264 height 262
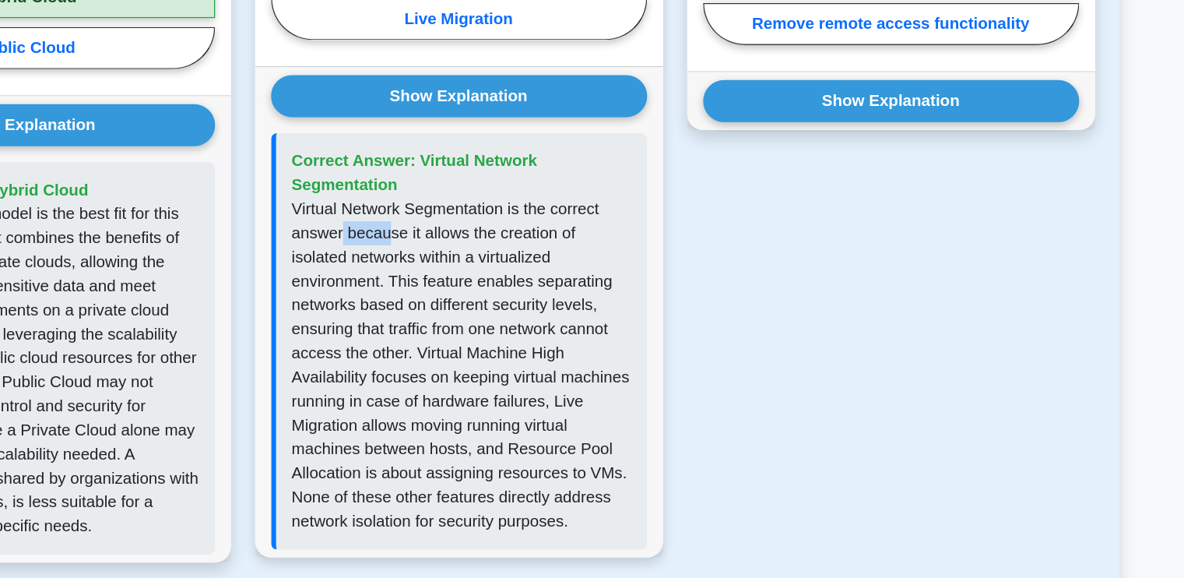
click at [537, 288] on p "Virtual Network Segmentation is the correct answer because it allows the creati…" at bounding box center [595, 412] width 264 height 262
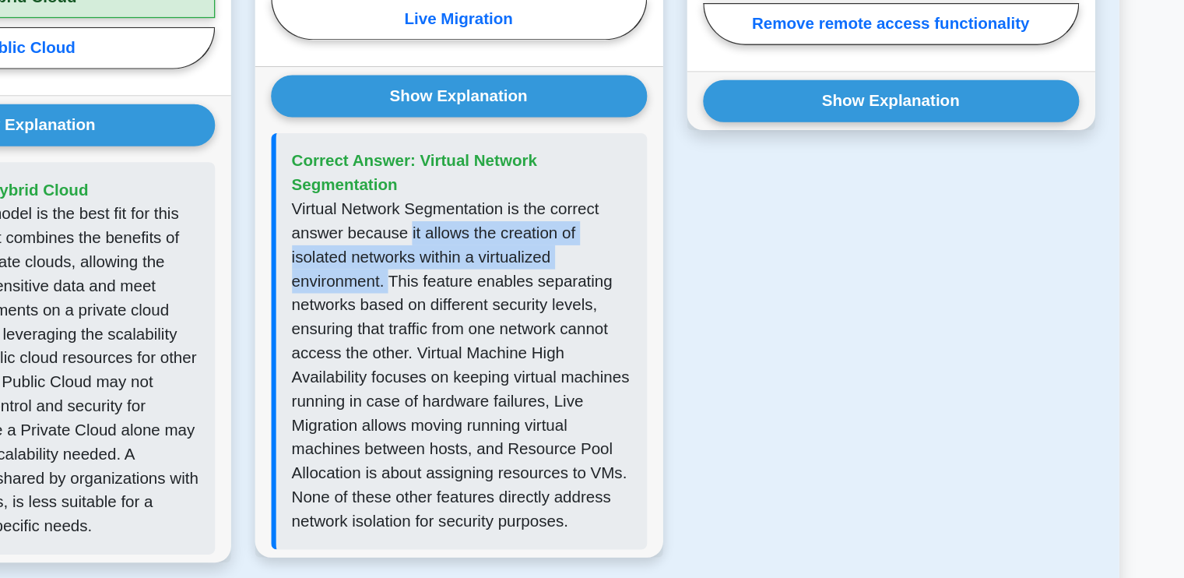
drag, startPoint x: 551, startPoint y: 287, endPoint x: 537, endPoint y: 332, distance: 47.3
click at [537, 332] on p "Virtual Network Segmentation is the correct answer because it allows the creati…" at bounding box center [595, 412] width 264 height 262
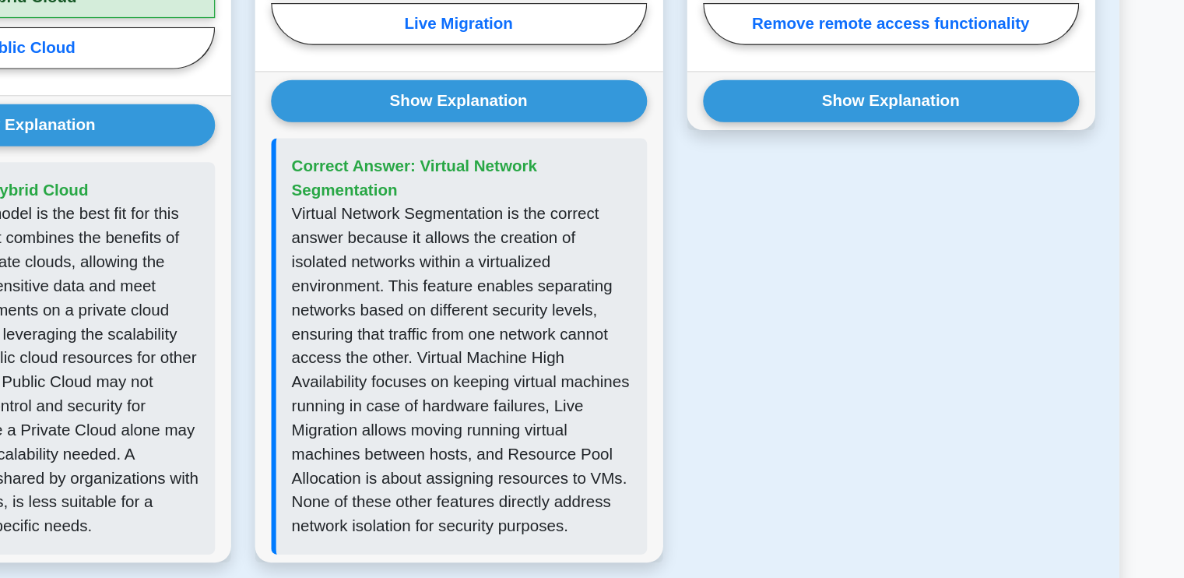
click at [907, 386] on div "Question 3 An organization wants to implement VDI for its employees, but users …" at bounding box center [929, 232] width 336 height 704
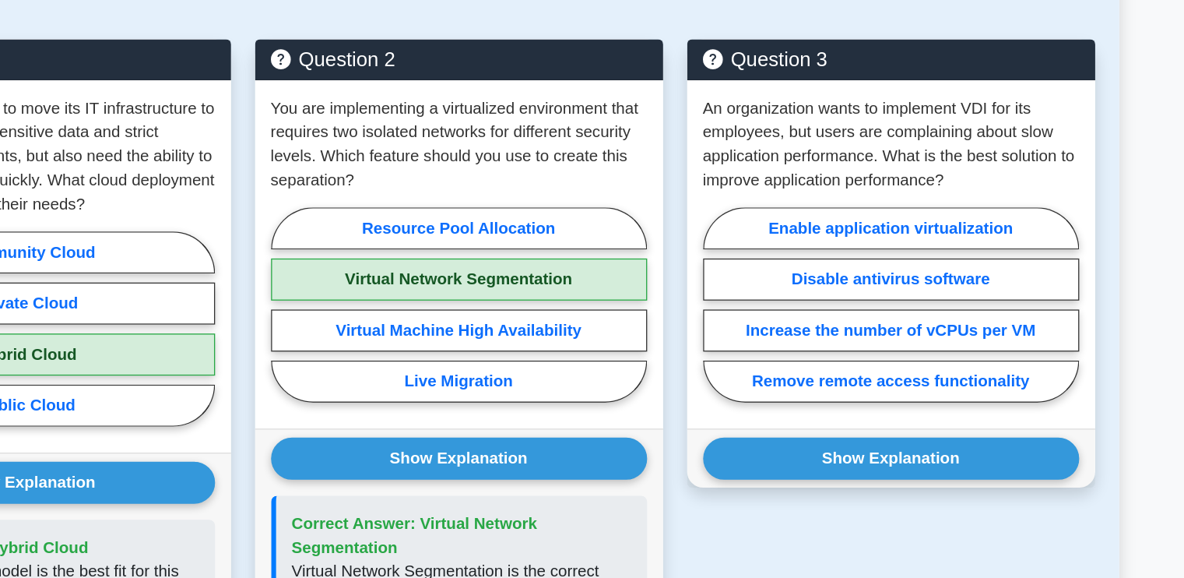
scroll to position [1047, 0]
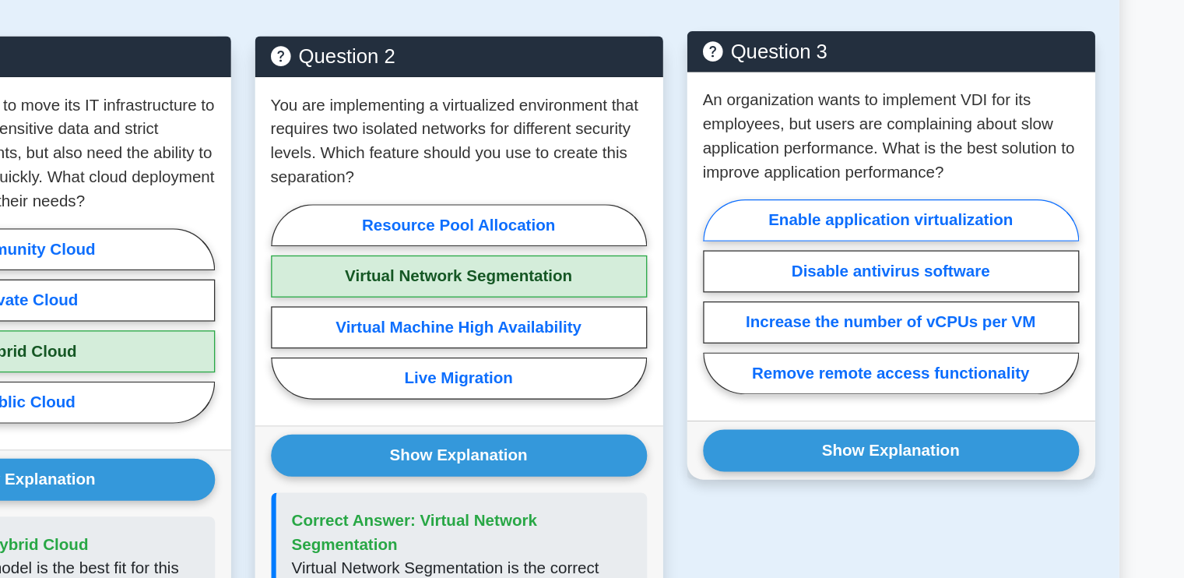
click at [893, 219] on label "Enable application virtualization" at bounding box center [929, 235] width 293 height 33
click at [793, 294] on input "Enable application virtualization" at bounding box center [788, 299] width 10 height 10
radio input "true"
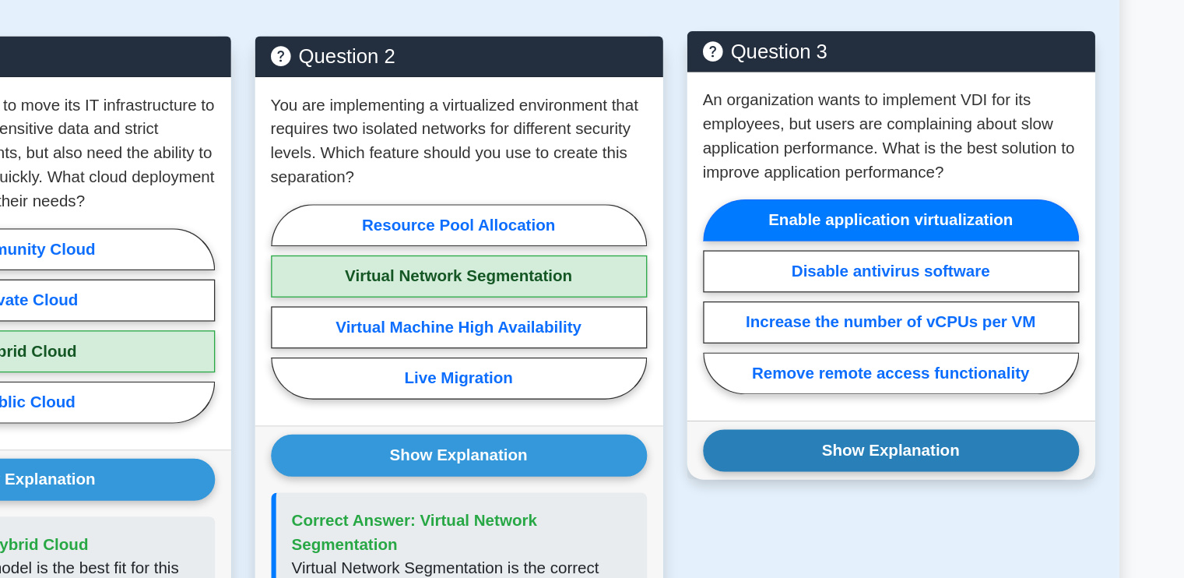
click at [919, 398] on button "Show Explanation" at bounding box center [929, 414] width 293 height 33
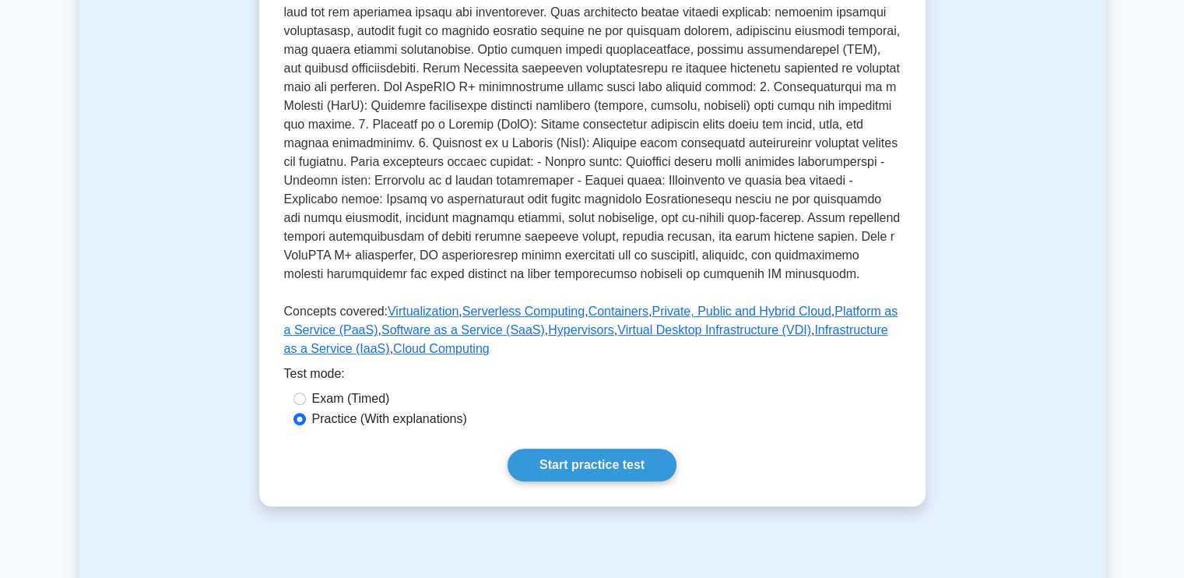
scroll to position [449, 0]
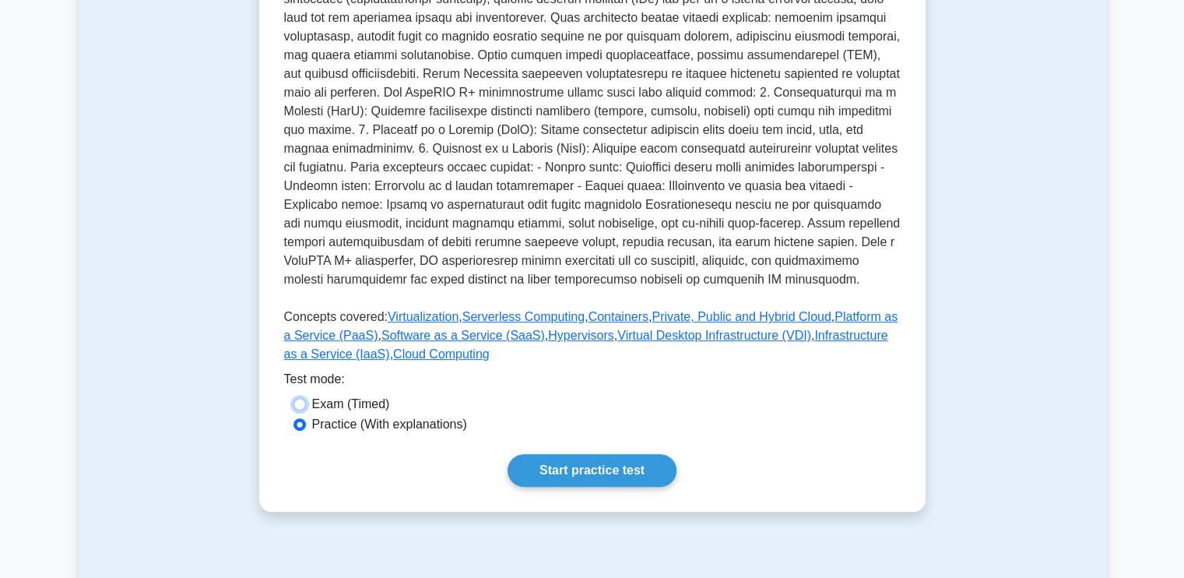
click at [300, 398] on input "Exam (Timed)" at bounding box center [300, 404] width 12 height 12
radio input "true"
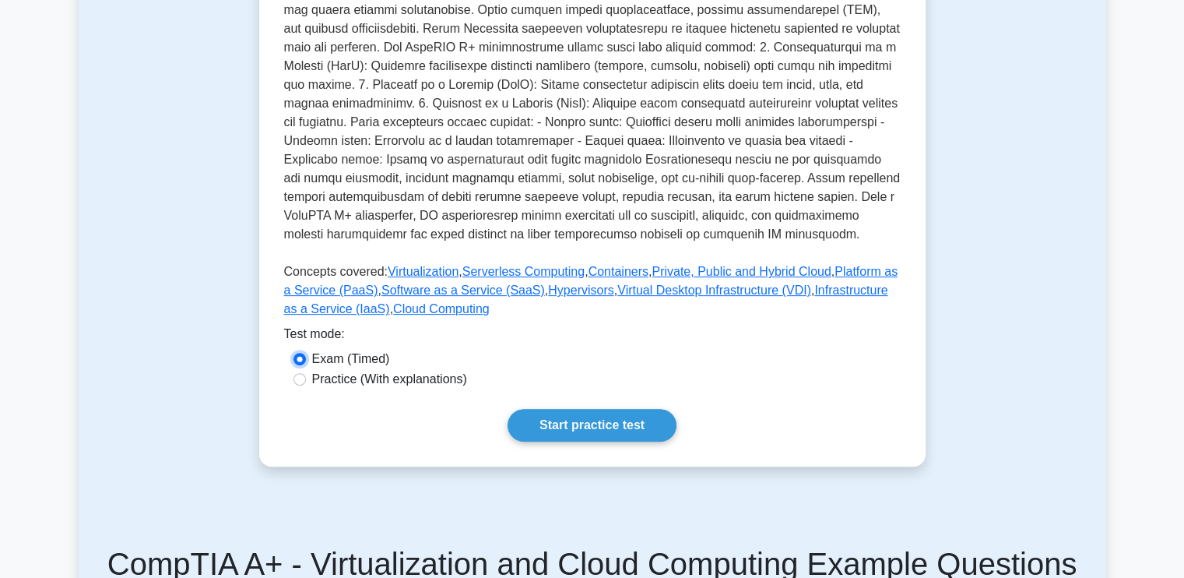
scroll to position [430, 0]
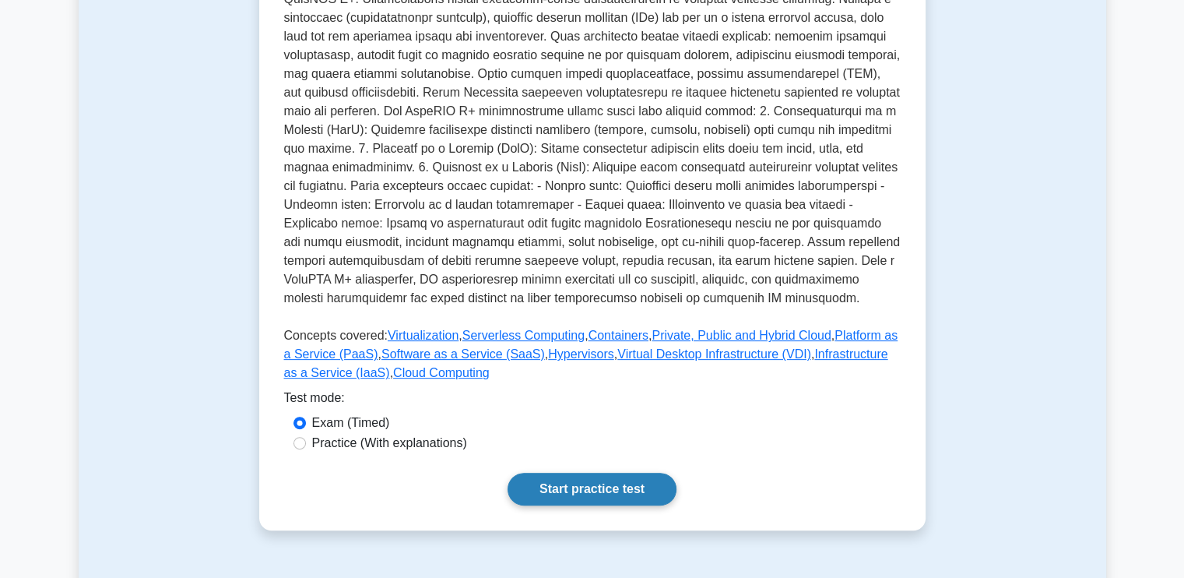
click at [582, 473] on link "Start practice test" at bounding box center [592, 489] width 169 height 33
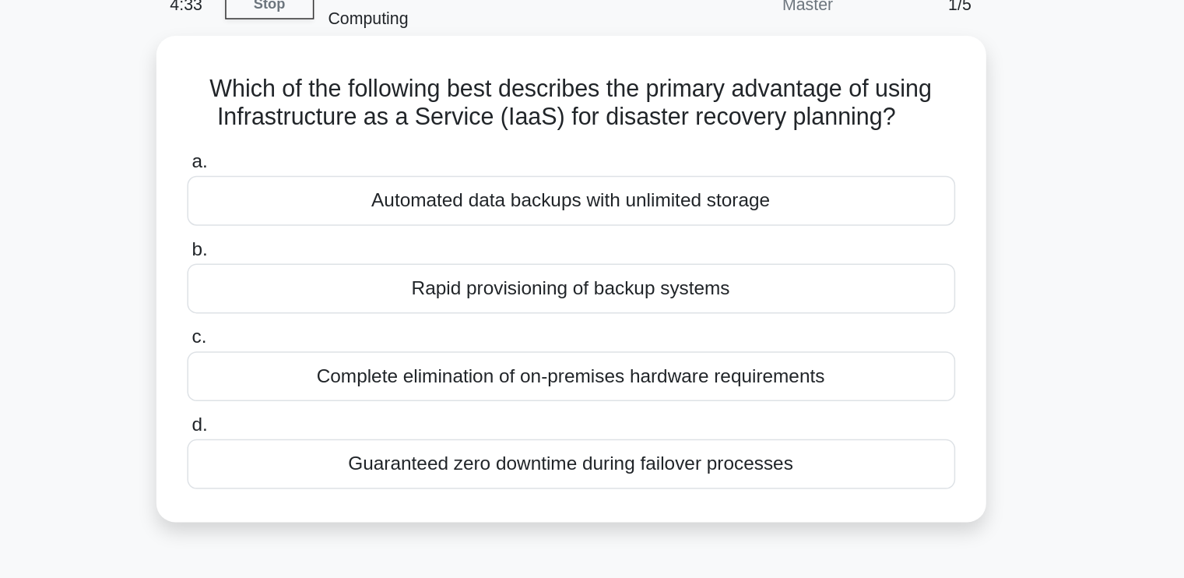
click at [646, 332] on div "Complete elimination of on-premises hardware requirements" at bounding box center [592, 329] width 505 height 33
click at [340, 309] on input "c. Complete elimination of on-premises hardware requirements" at bounding box center [340, 304] width 0 height 10
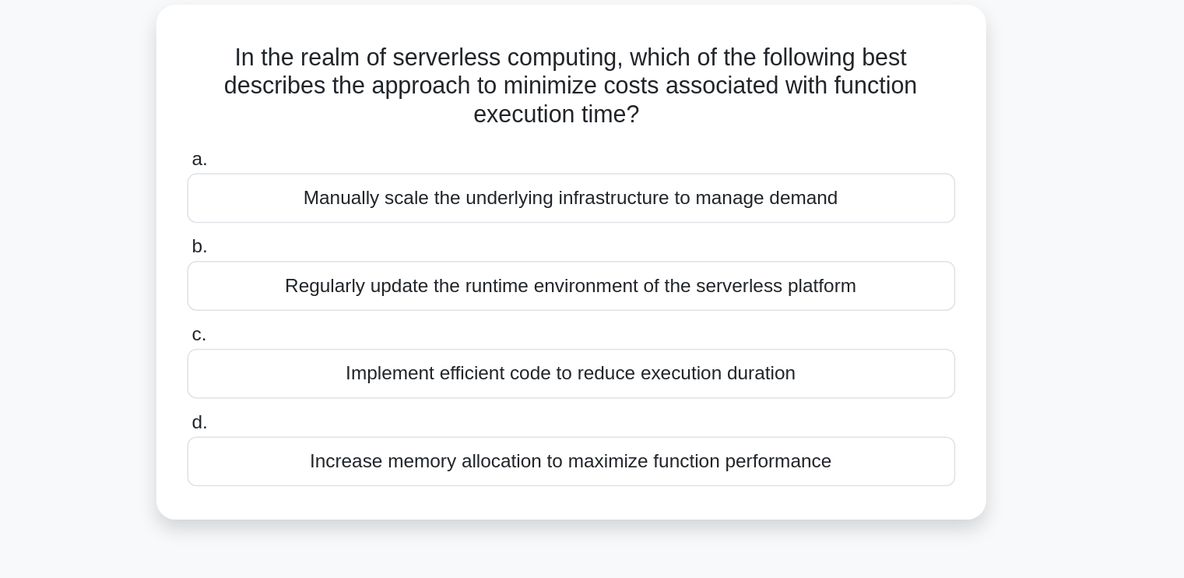
scroll to position [63, 0]
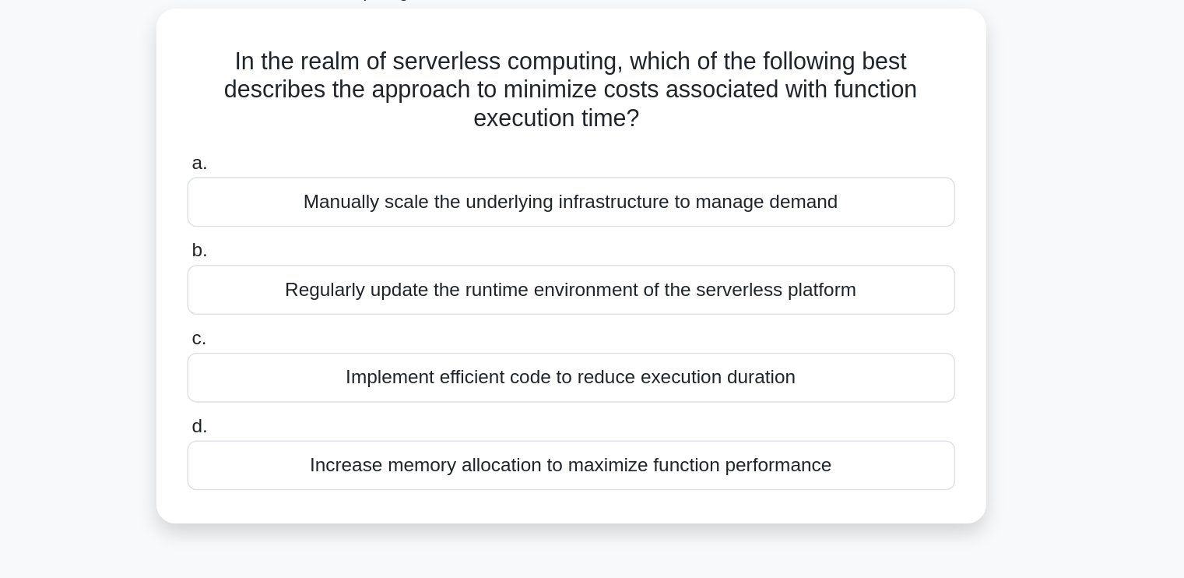
click at [575, 347] on div "Increase memory allocation to maximize function performance" at bounding box center [592, 342] width 505 height 33
click at [340, 322] on input "d. Increase memory allocation to maximize function performance" at bounding box center [340, 317] width 0 height 10
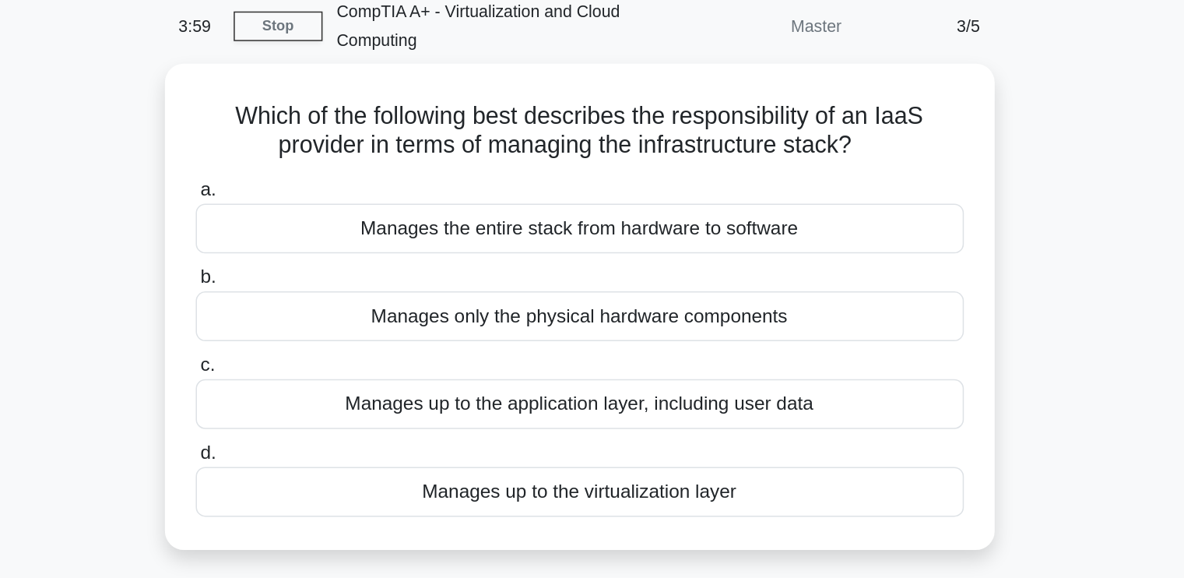
scroll to position [0, 0]
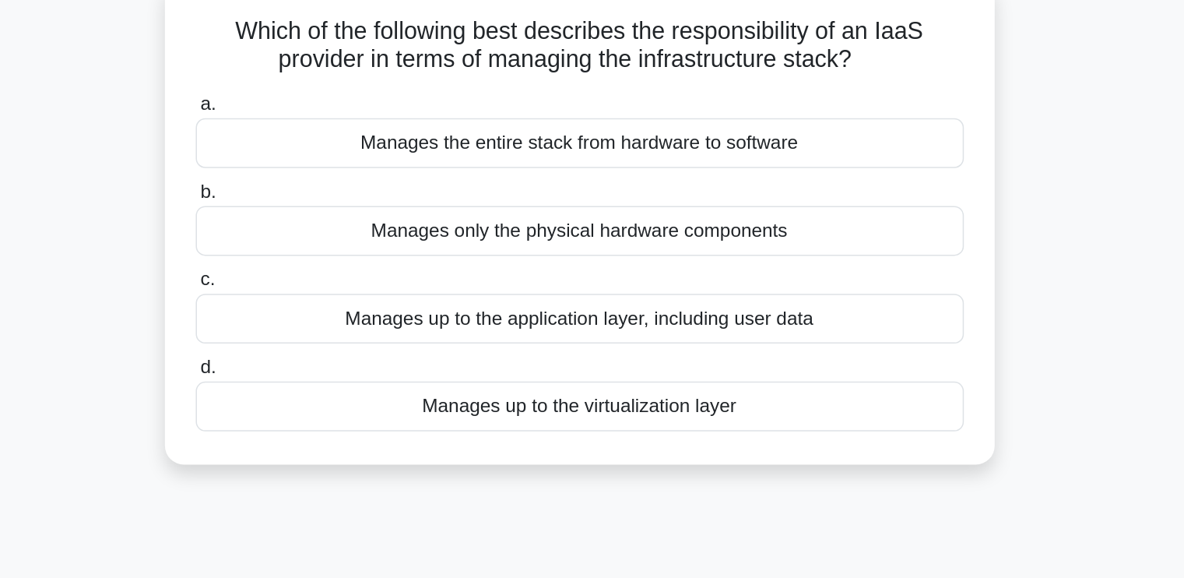
click at [591, 283] on div "Manages only the physical hardware components" at bounding box center [592, 271] width 505 height 33
click at [340, 252] on input "b. Manages only the physical hardware components" at bounding box center [340, 246] width 0 height 10
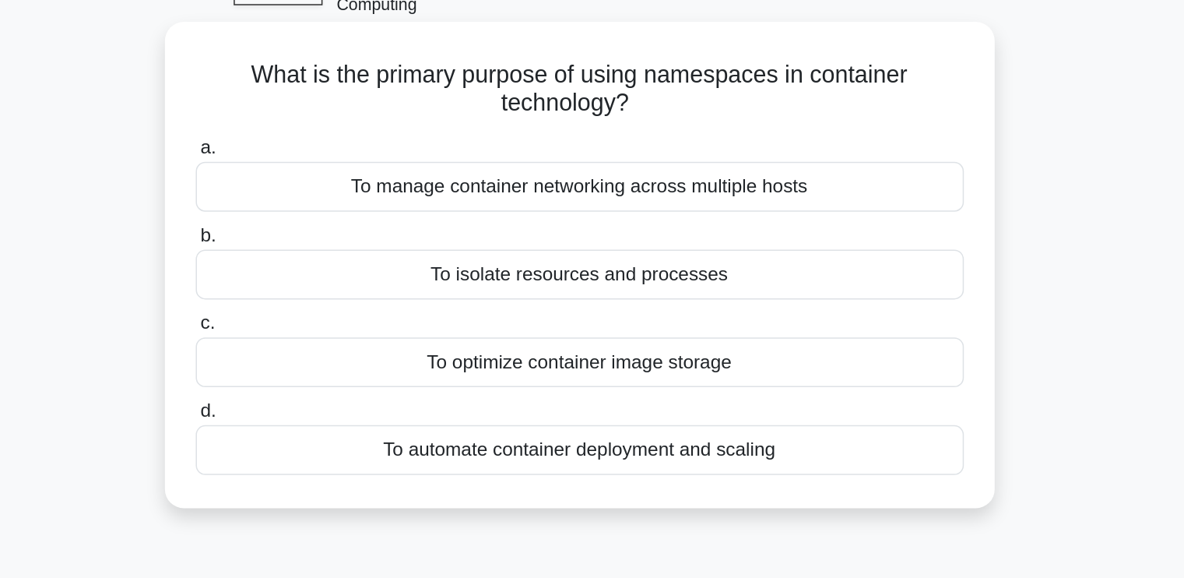
click at [615, 222] on div "To manage container networking across multiple hosts" at bounding box center [592, 214] width 505 height 33
click at [340, 194] on input "a. To manage container networking across multiple hosts" at bounding box center [340, 189] width 0 height 10
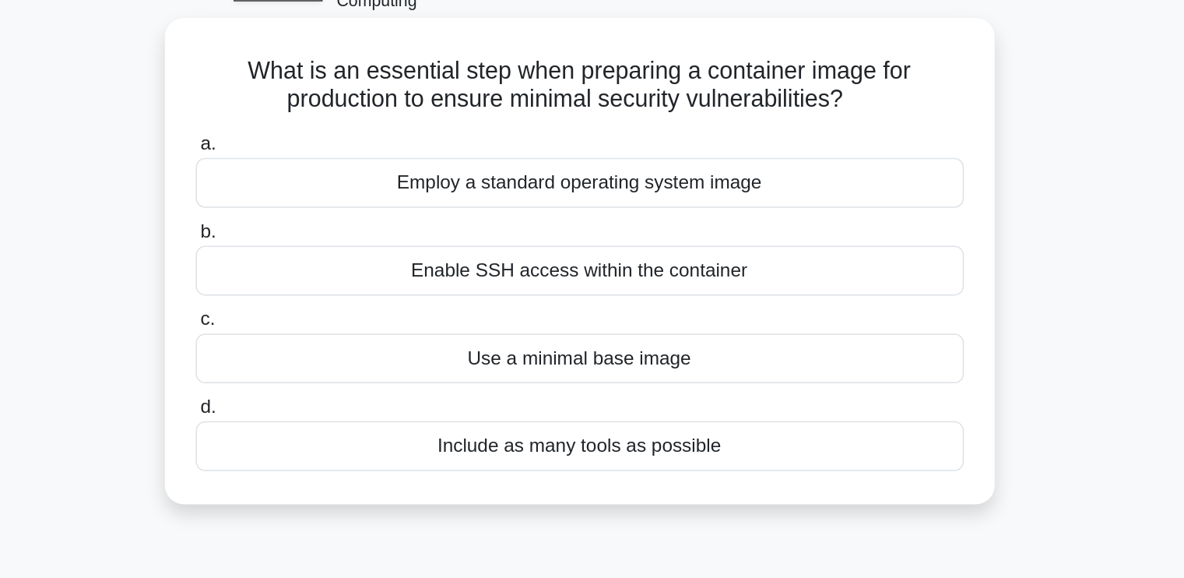
click at [597, 273] on div "Enable SSH access within the container" at bounding box center [592, 271] width 505 height 33
click at [340, 252] on input "b. Enable SSH access within the container" at bounding box center [340, 246] width 0 height 10
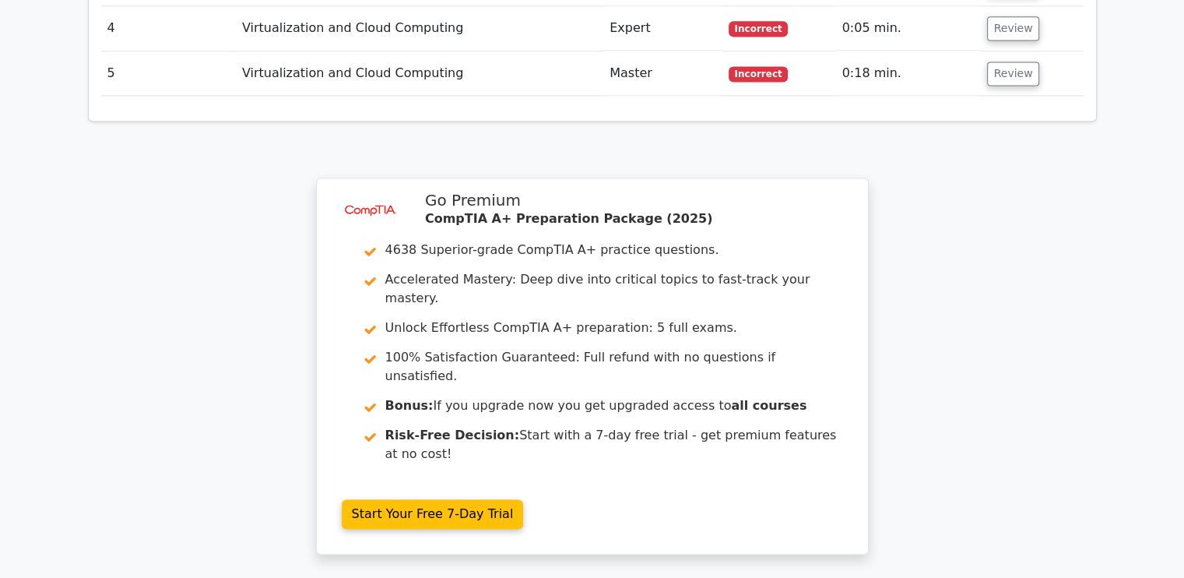
scroll to position [2199, 0]
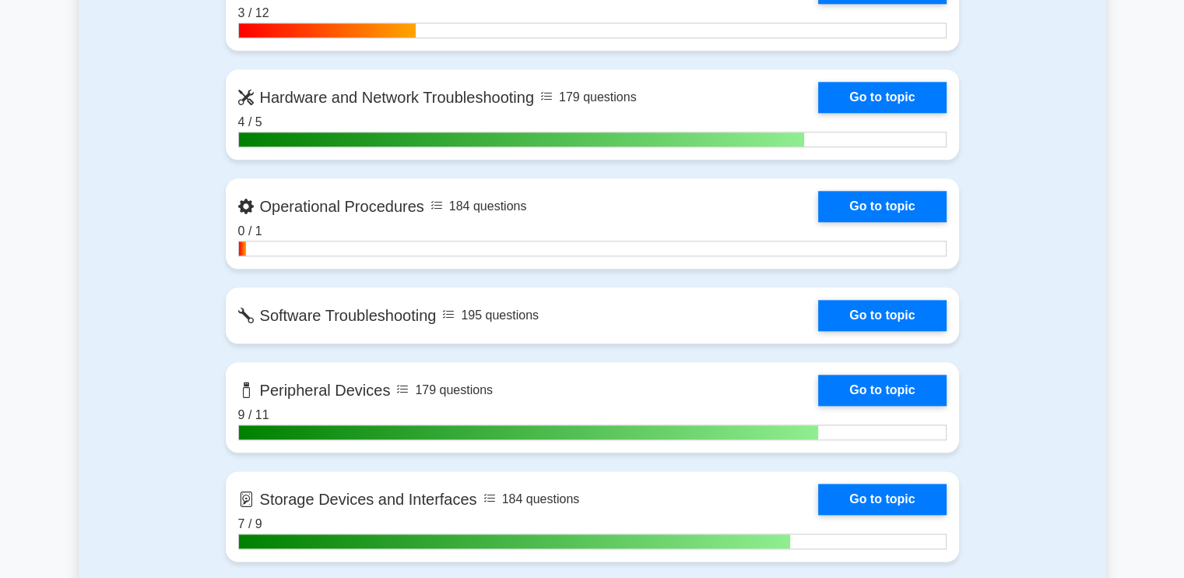
scroll to position [1786, 0]
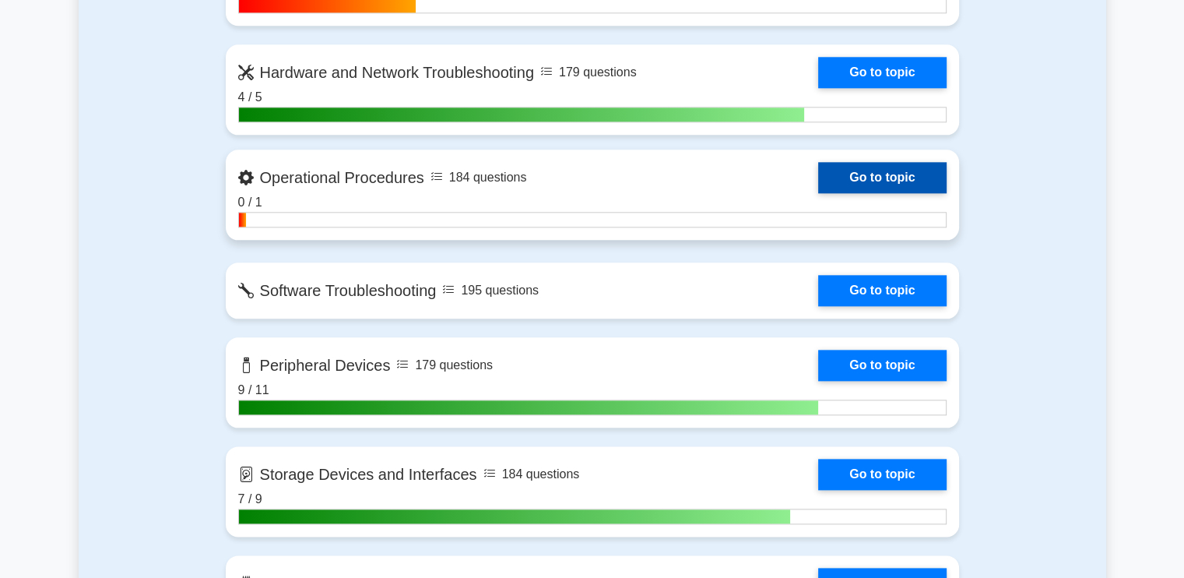
click at [850, 169] on link "Go to topic" at bounding box center [882, 177] width 128 height 31
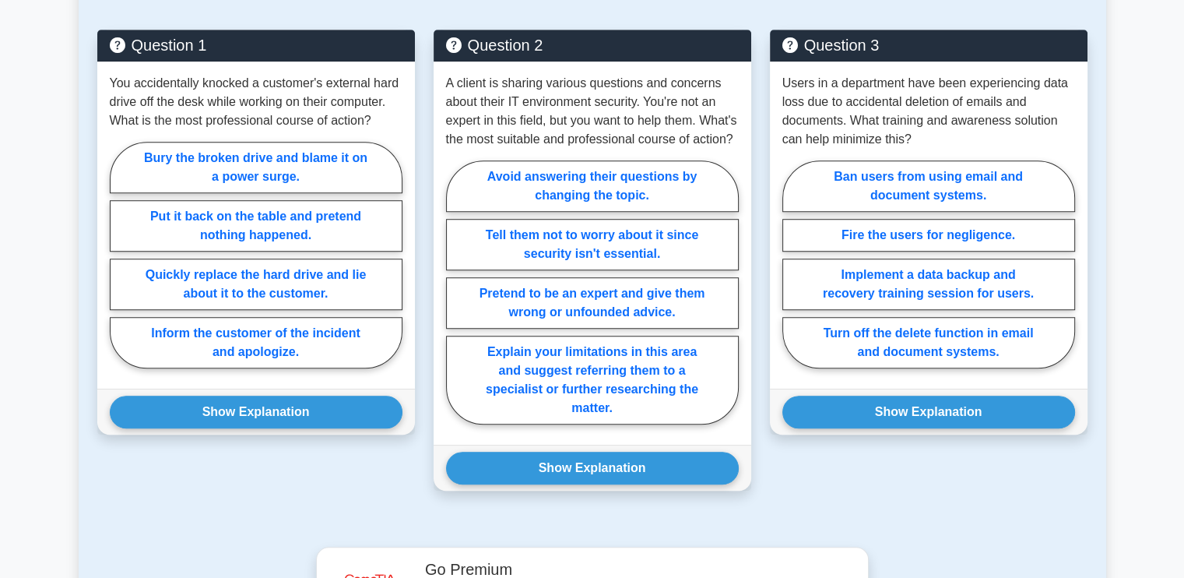
scroll to position [1107, 0]
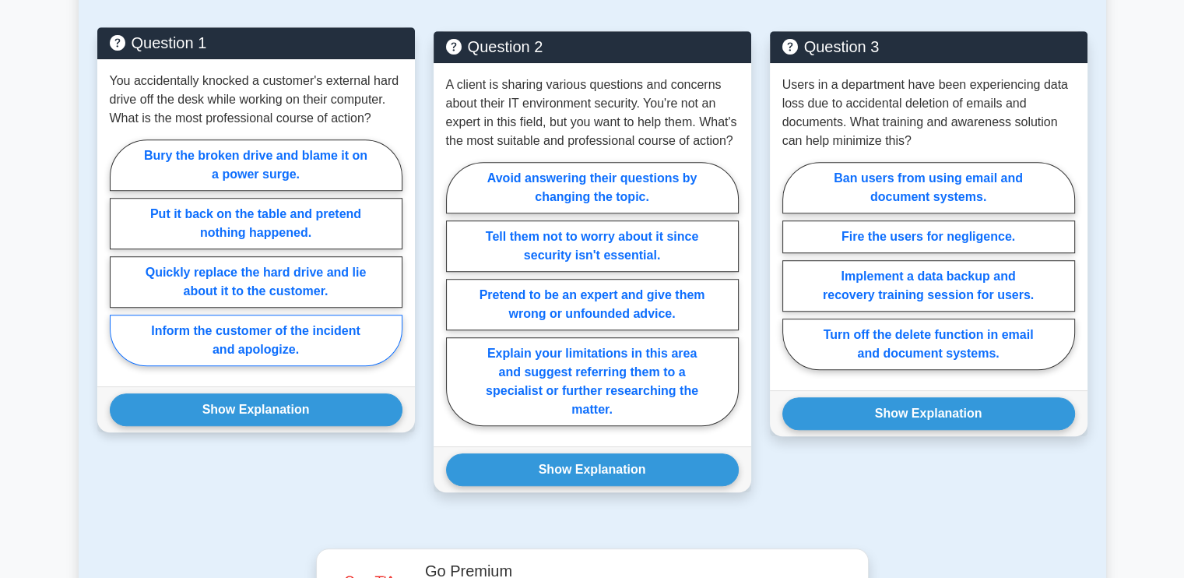
click at [342, 339] on label "Inform the customer of the incident and apologize." at bounding box center [256, 340] width 293 height 51
click at [120, 262] on input "Inform the customer of the incident and apologize." at bounding box center [115, 257] width 10 height 10
radio input "true"
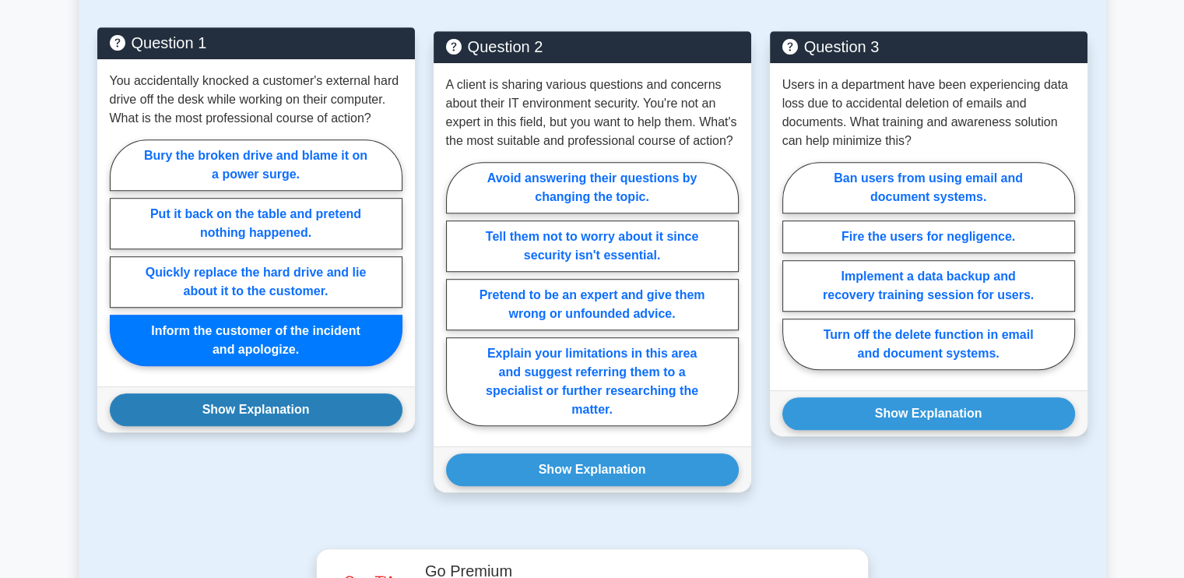
click at [309, 393] on button "Show Explanation" at bounding box center [256, 409] width 293 height 33
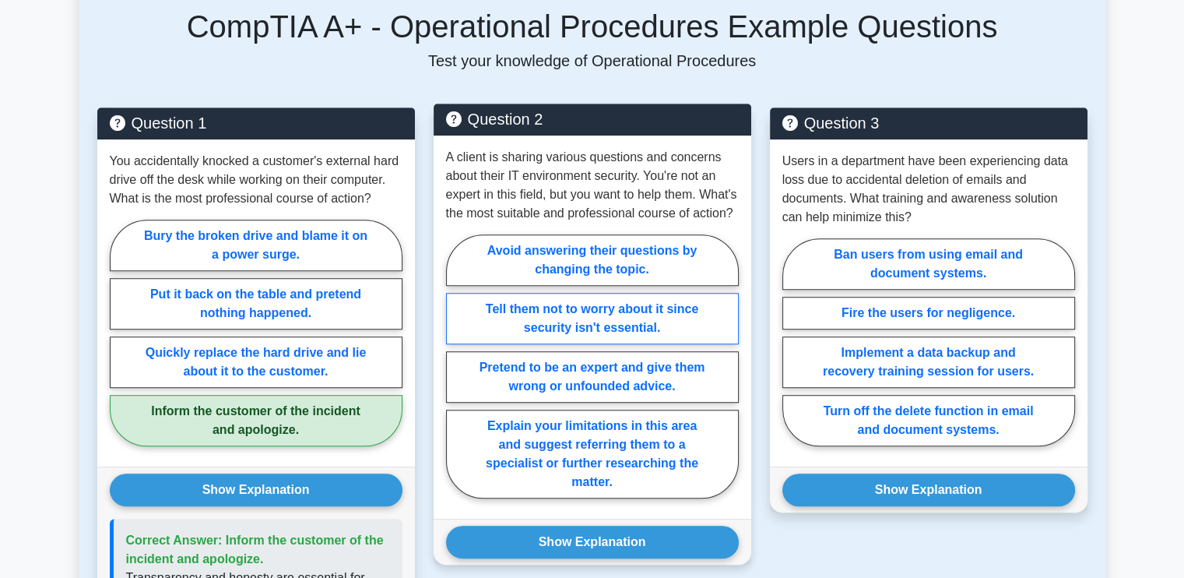
scroll to position [1031, 0]
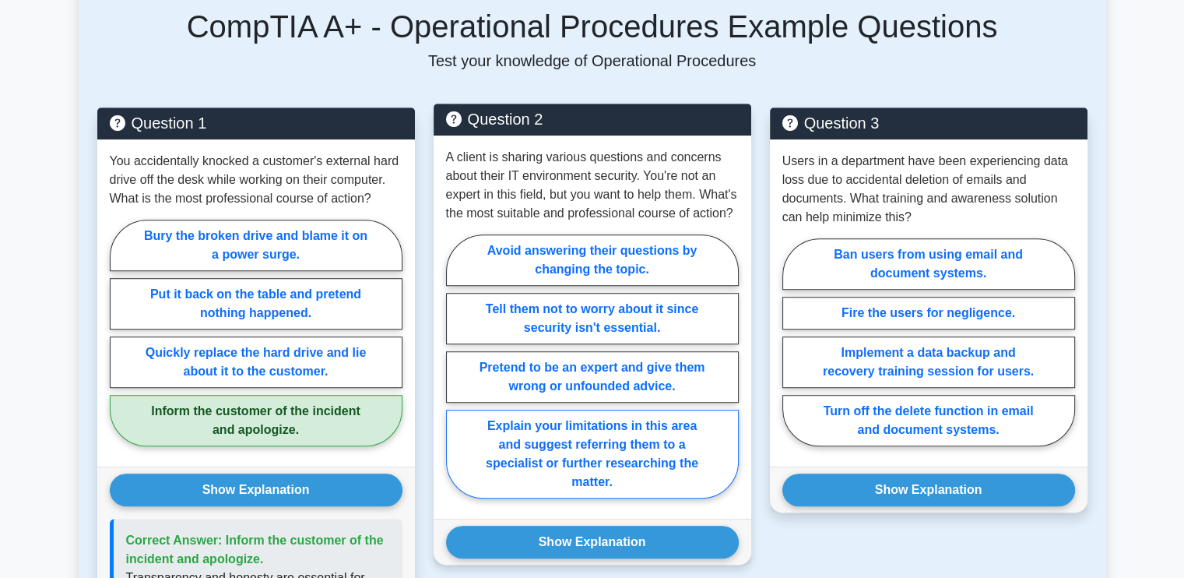
click at [611, 470] on label "Explain your limitations in this area and suggest referring them to a specialis…" at bounding box center [592, 454] width 293 height 89
click at [456, 376] on input "Explain your limitations in this area and suggest referring them to a specialis…" at bounding box center [451, 371] width 10 height 10
radio input "true"
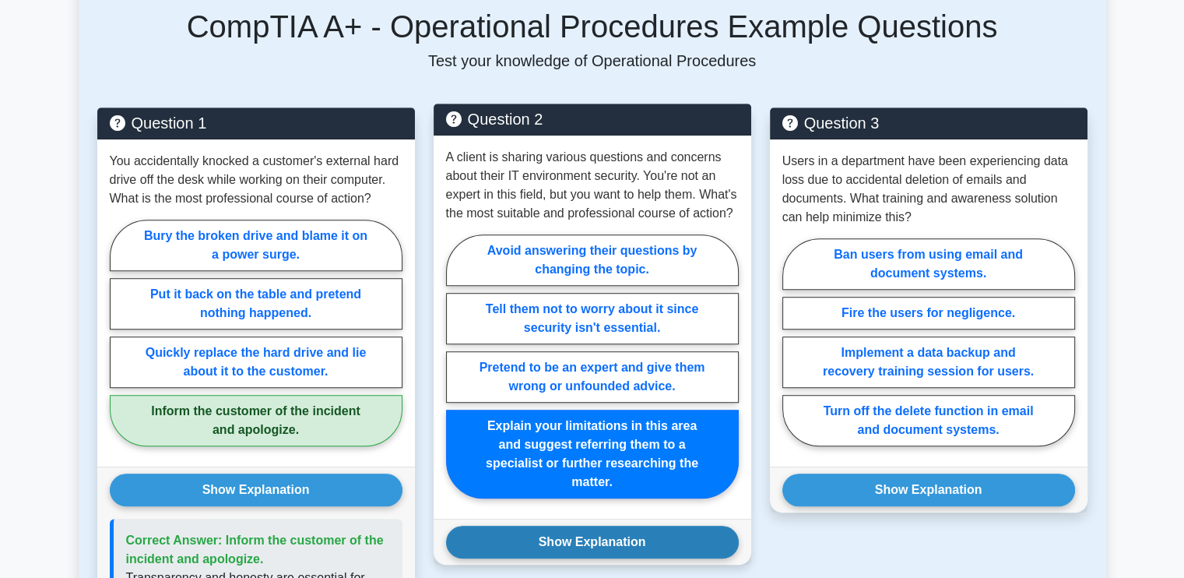
click at [612, 542] on button "Show Explanation" at bounding box center [592, 542] width 293 height 33
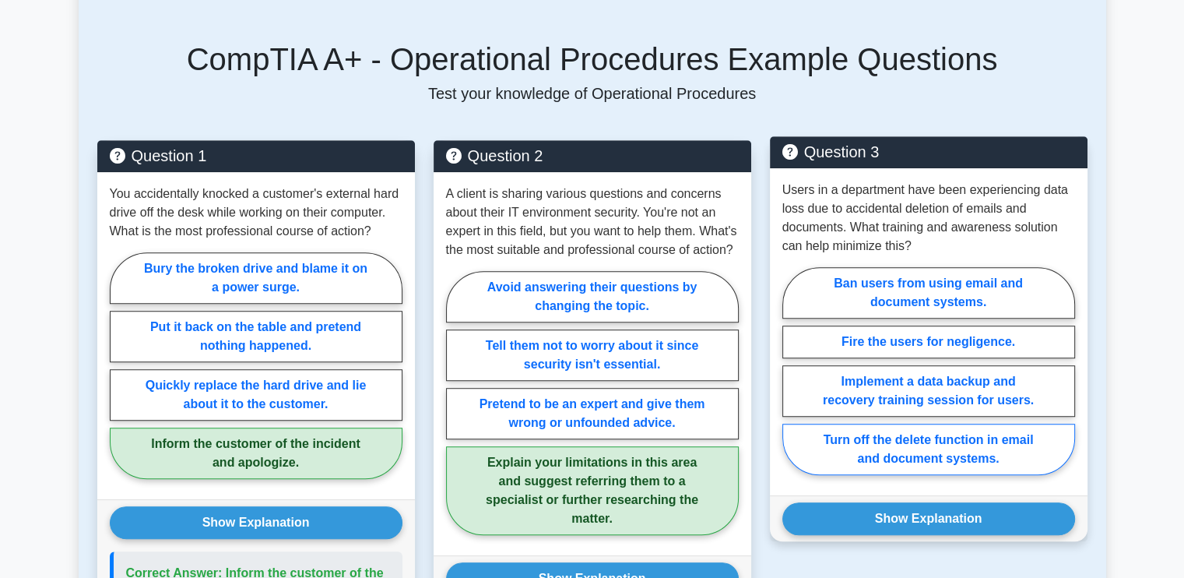
scroll to position [997, 0]
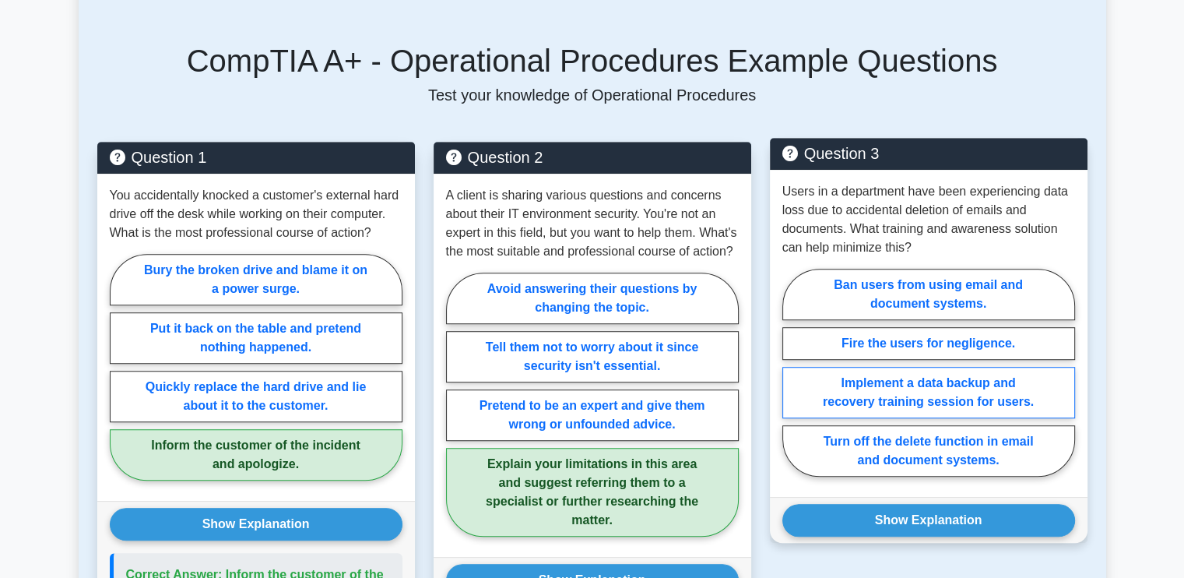
click at [989, 397] on label "Implement a data backup and recovery training session for users." at bounding box center [929, 392] width 293 height 51
click at [793, 382] on input "Implement a data backup and recovery training session for users." at bounding box center [788, 377] width 10 height 10
radio input "true"
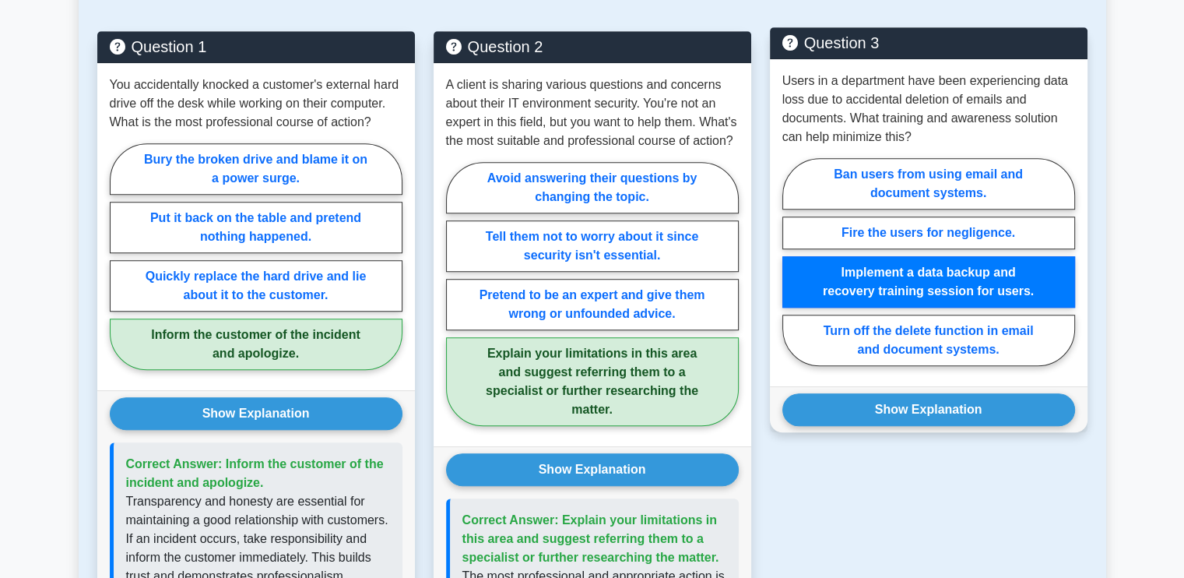
scroll to position [1108, 0]
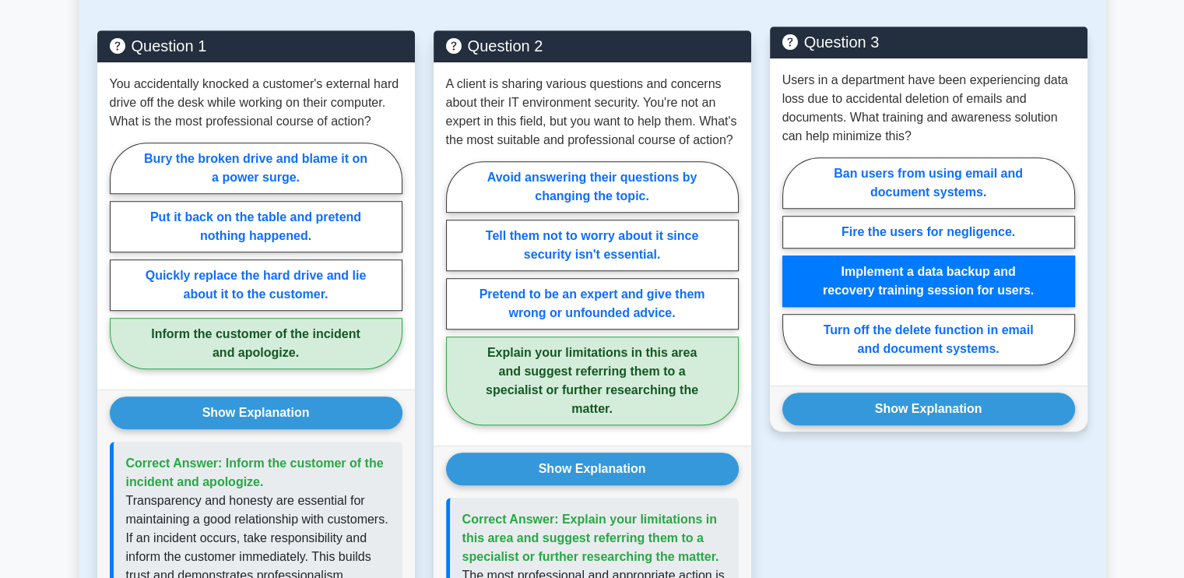
click at [989, 397] on button "Show Explanation" at bounding box center [929, 408] width 293 height 33
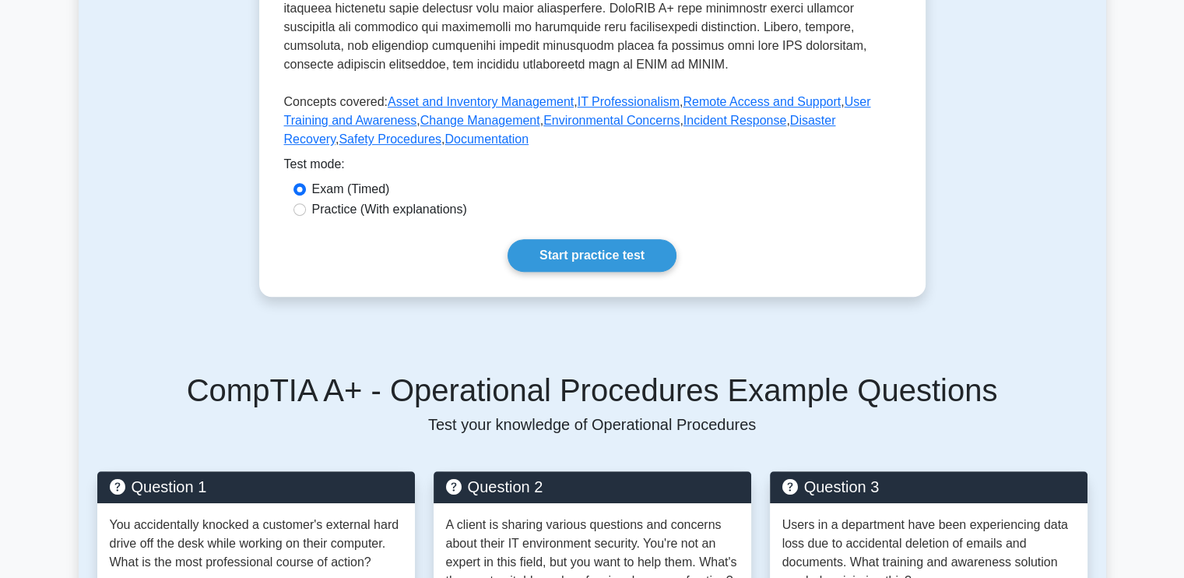
scroll to position [670, 0]
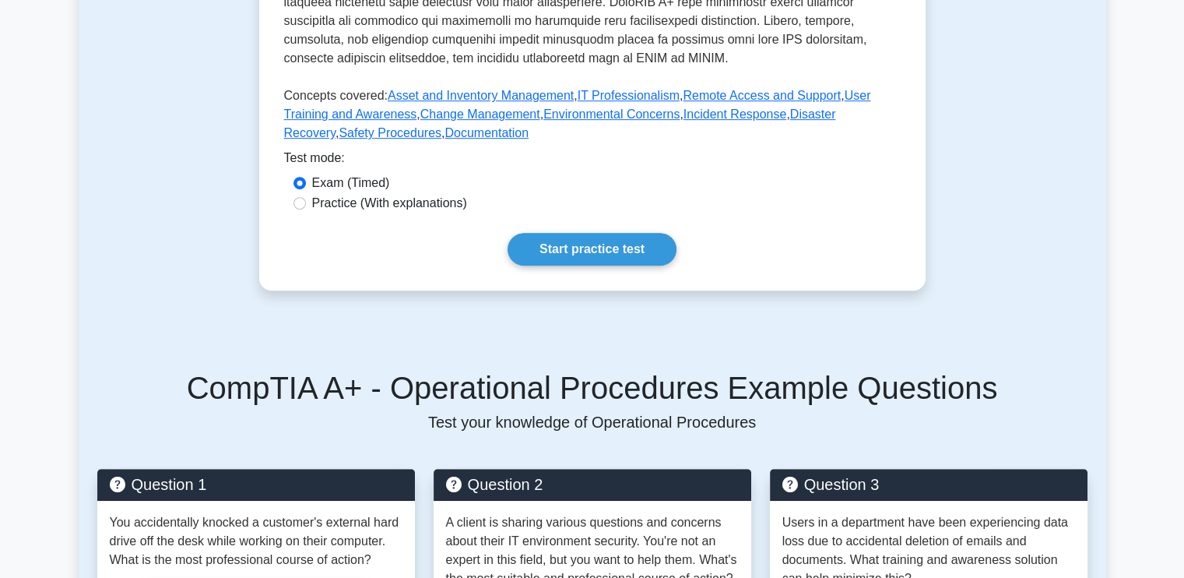
click at [568, 247] on link "Start practice test" at bounding box center [592, 249] width 169 height 33
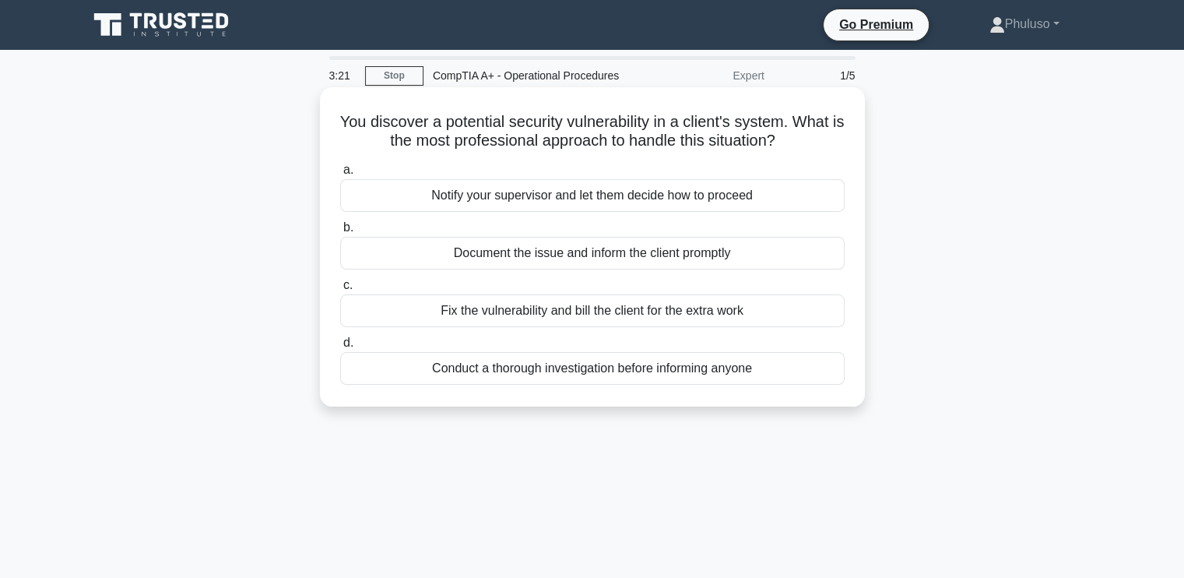
click at [769, 273] on div "a. Notify your supervisor and let them decide how to proceed b. Document the is…" at bounding box center [592, 272] width 523 height 230
click at [673, 194] on div "Notify your supervisor and let them decide how to proceed" at bounding box center [592, 195] width 505 height 33
click at [340, 175] on input "a. Notify your supervisor and let them decide how to proceed" at bounding box center [340, 170] width 0 height 10
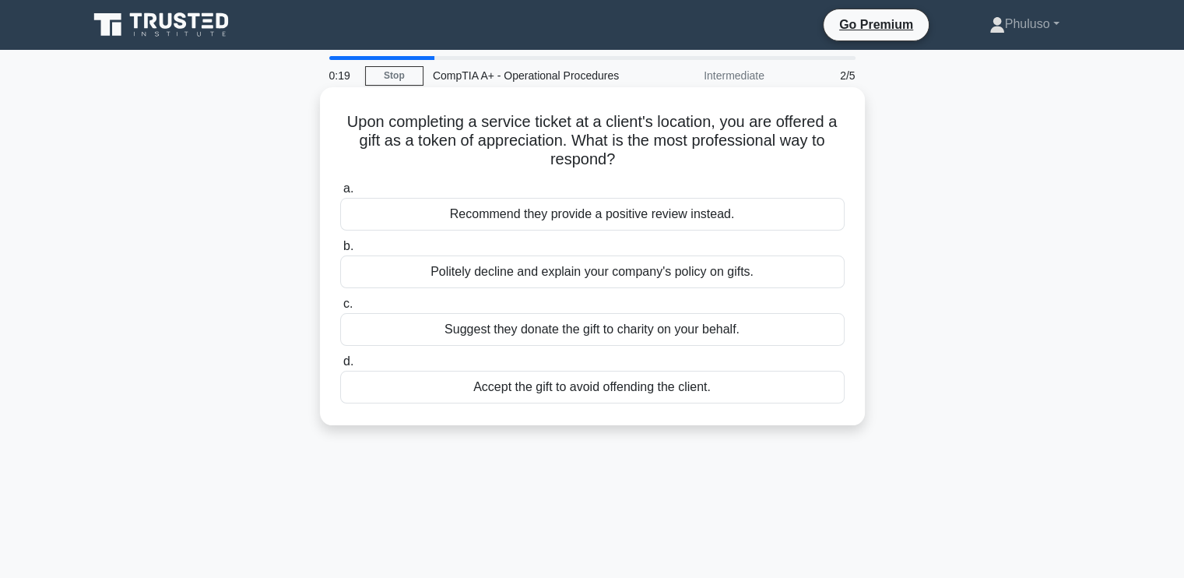
click at [566, 280] on div "Politely decline and explain your company's policy on gifts." at bounding box center [592, 271] width 505 height 33
click at [340, 252] on input "b. Politely decline and explain your company's policy on gifts." at bounding box center [340, 246] width 0 height 10
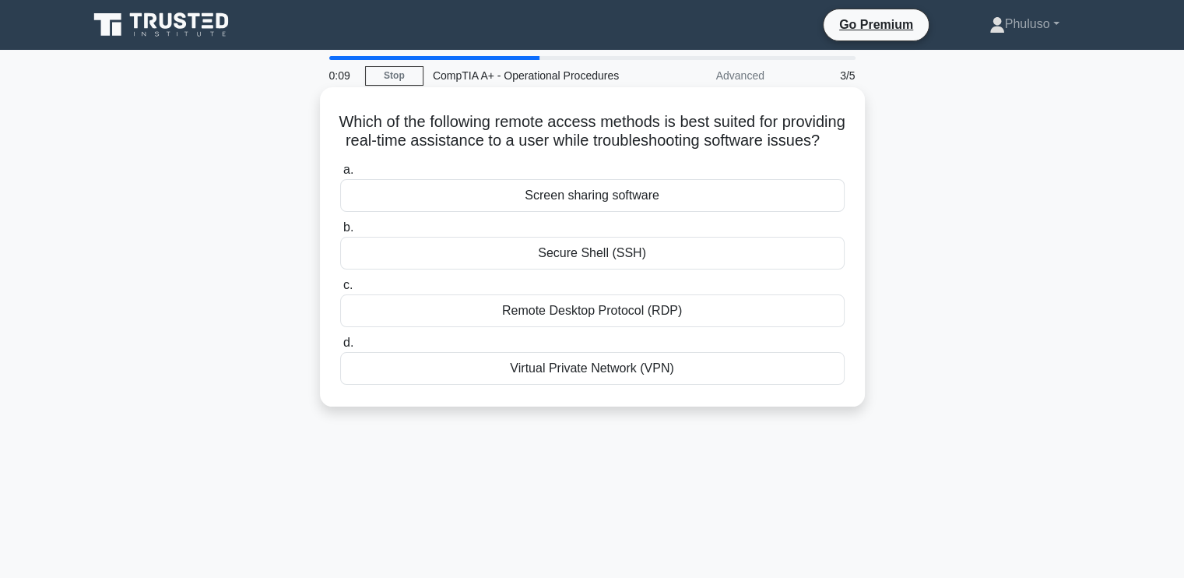
click at [612, 327] on div "Remote Desktop Protocol (RDP)" at bounding box center [592, 310] width 505 height 33
click at [340, 290] on input "c. Remote Desktop Protocol (RDP)" at bounding box center [340, 285] width 0 height 10
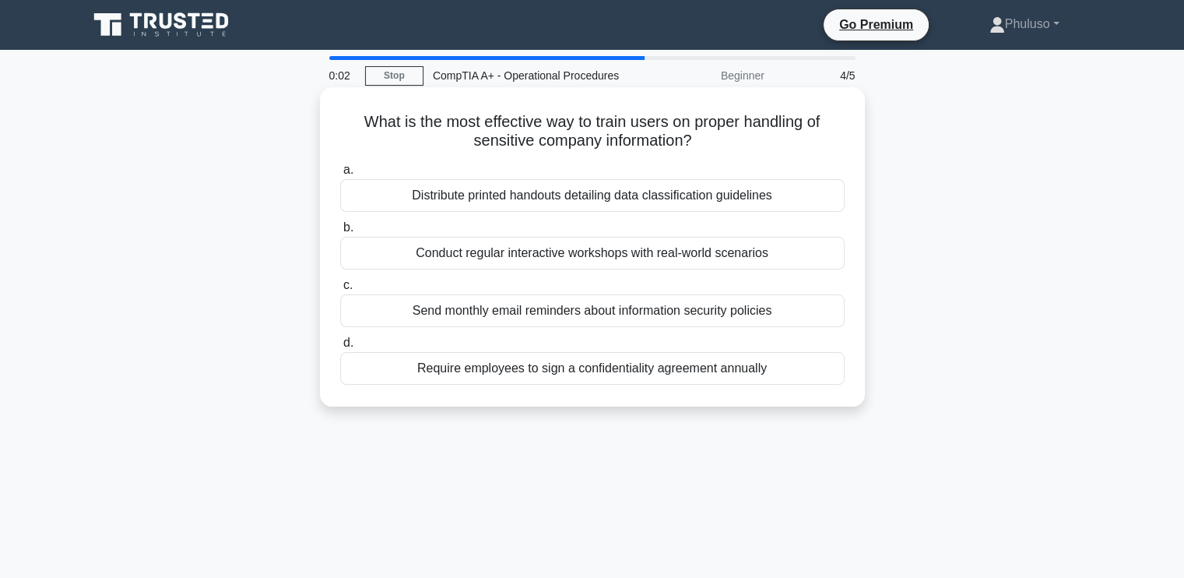
click at [533, 251] on div "Conduct regular interactive workshops with real-world scenarios" at bounding box center [592, 253] width 505 height 33
click at [340, 233] on input "b. Conduct regular interactive workshops with real-world scenarios" at bounding box center [340, 228] width 0 height 10
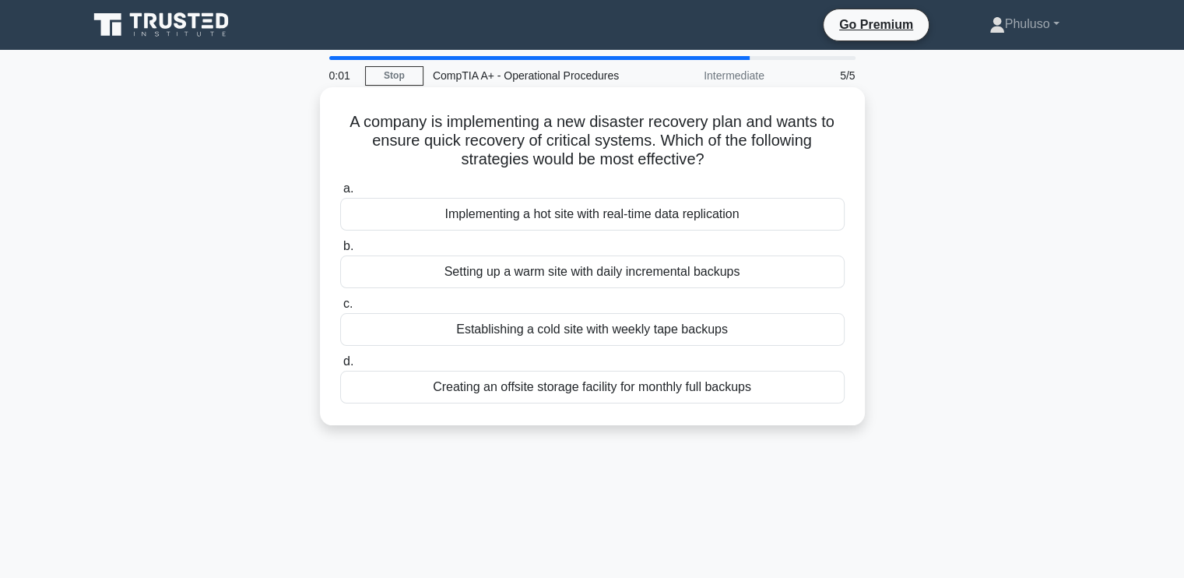
click at [573, 224] on div "Implementing a hot site with real-time data replication" at bounding box center [592, 214] width 505 height 33
click at [340, 194] on input "a. Implementing a hot site with real-time data replication" at bounding box center [340, 189] width 0 height 10
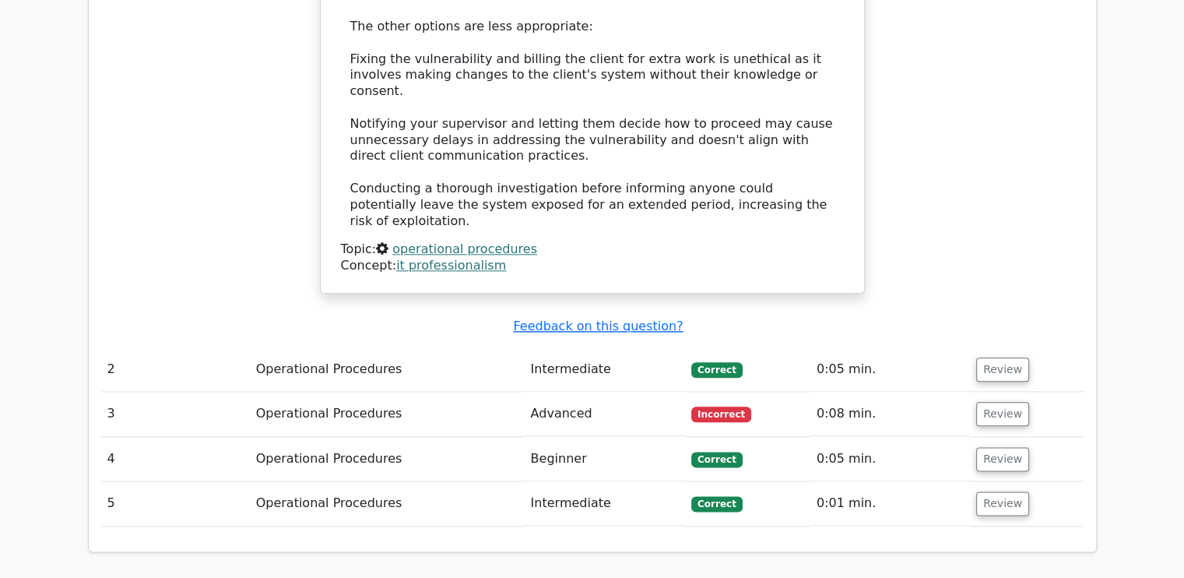
scroll to position [1790, 0]
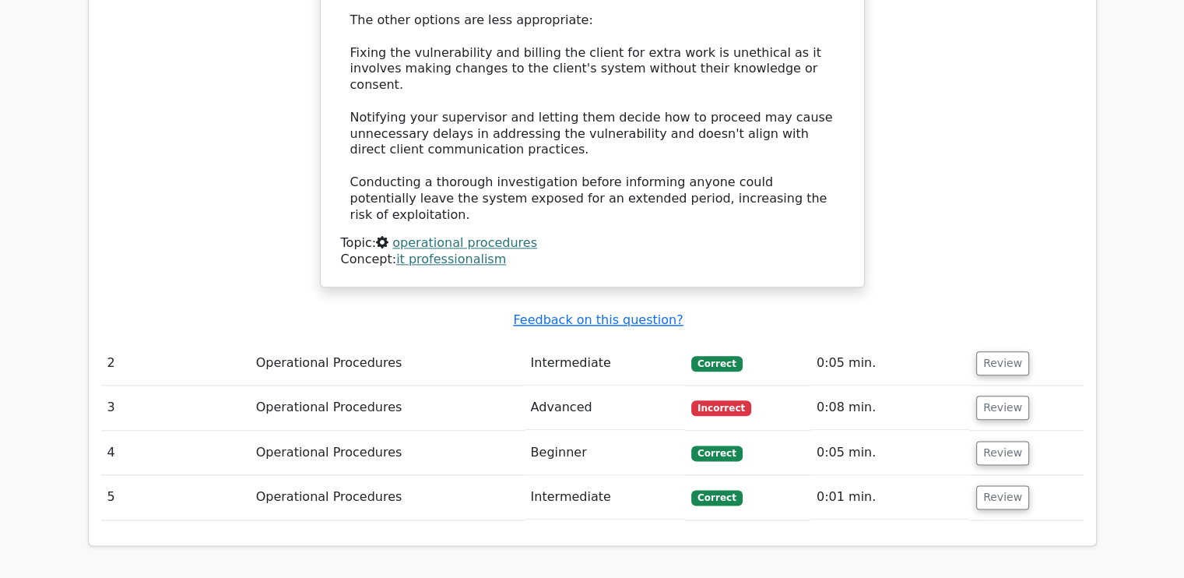
click at [477, 341] on td "Operational Procedures" at bounding box center [387, 363] width 275 height 44
click at [500, 385] on td "Operational Procedures" at bounding box center [387, 407] width 275 height 44
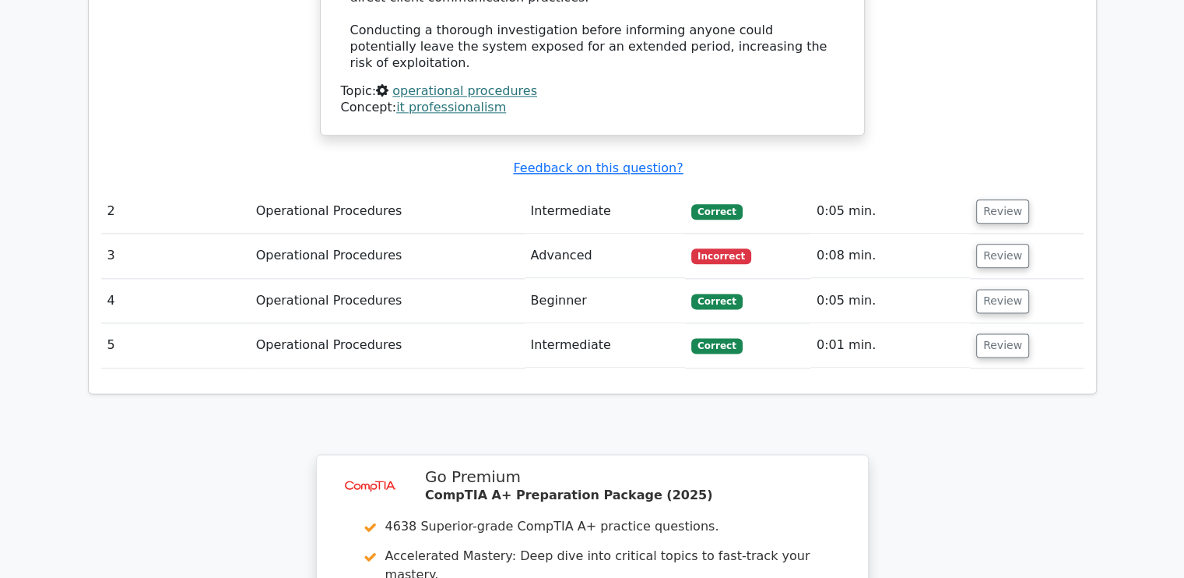
scroll to position [1955, 0]
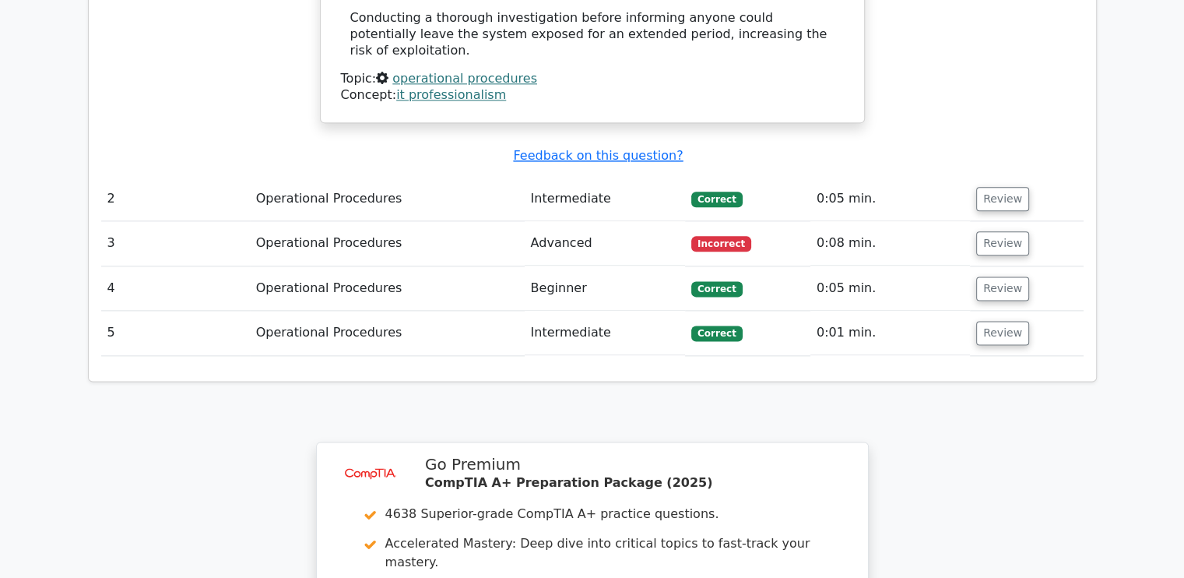
drag, startPoint x: 526, startPoint y: 255, endPoint x: 519, endPoint y: 248, distance: 10.5
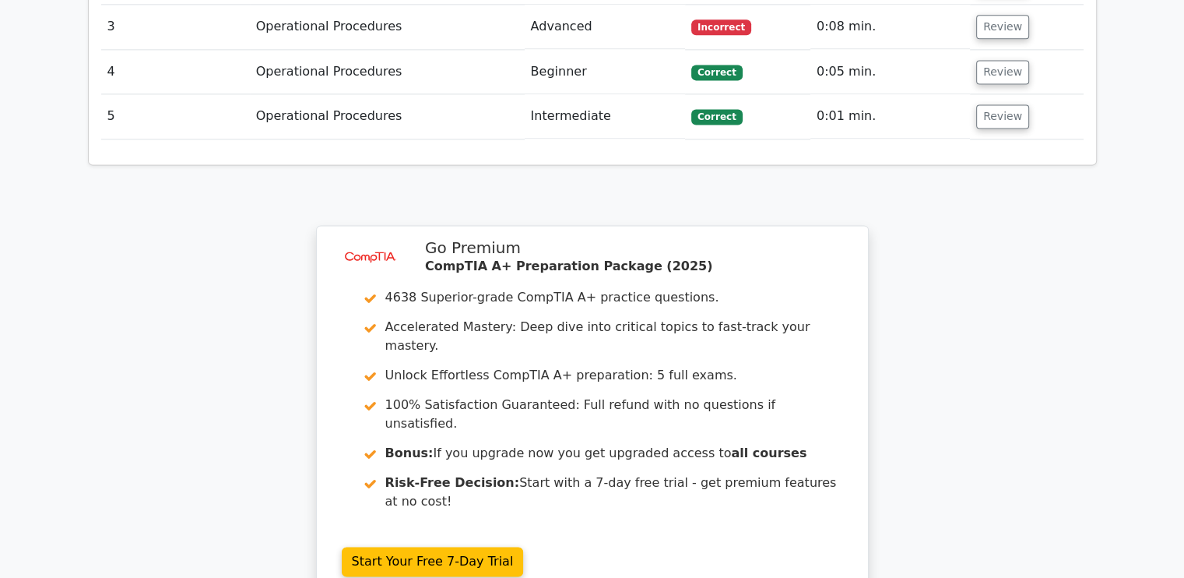
scroll to position [2328, 0]
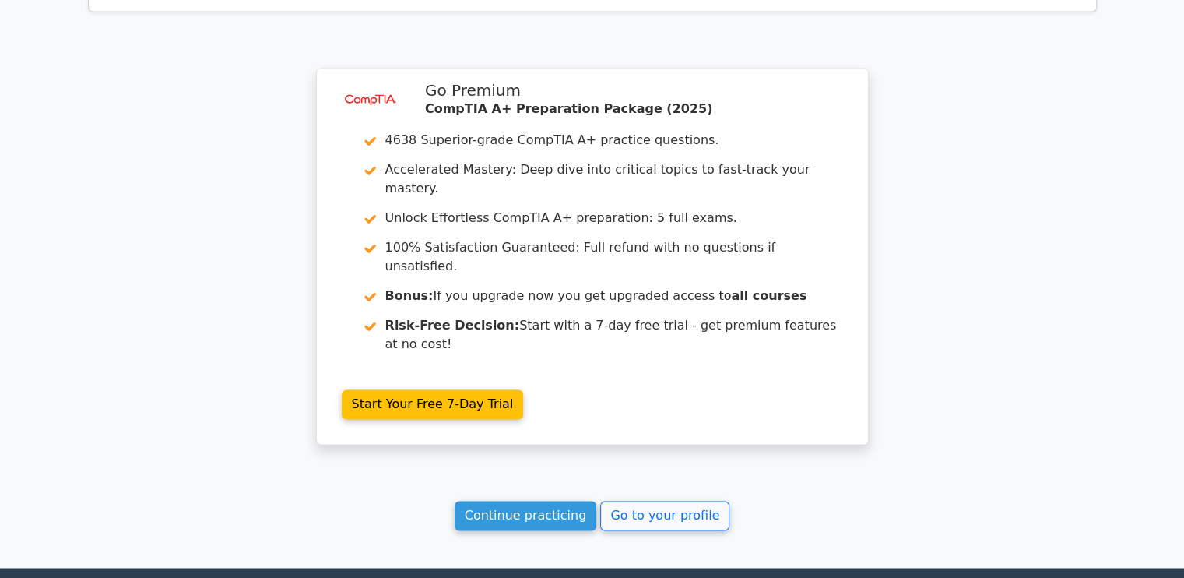
click at [550, 501] on link "Continue practicing" at bounding box center [526, 516] width 143 height 30
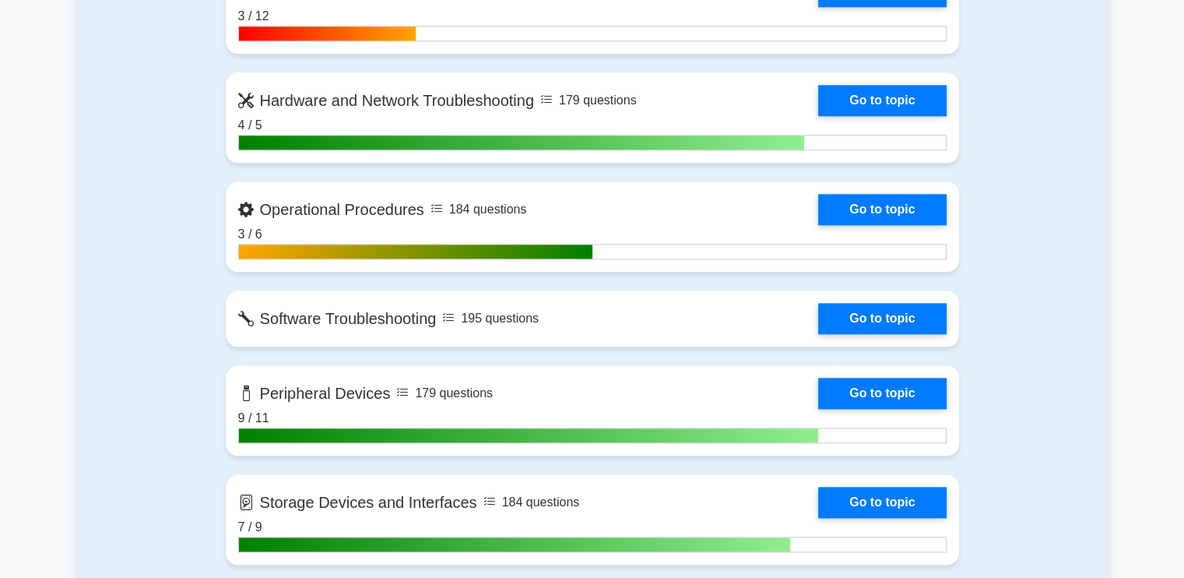
scroll to position [1916, 0]
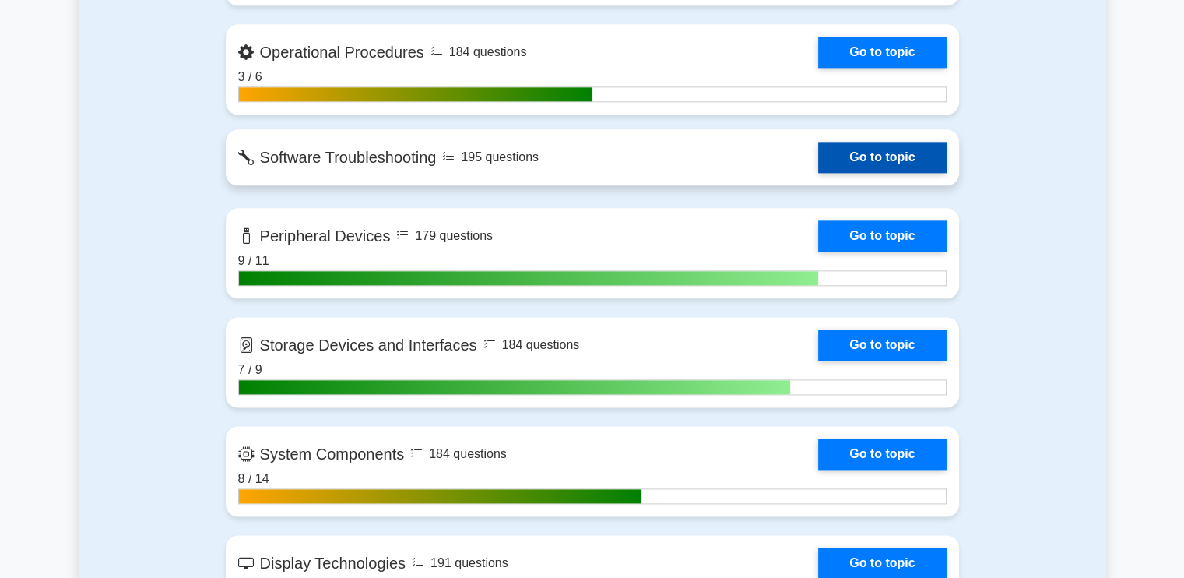
click at [767, 183] on div "Contents of the CompTIA A+ package 4638 CompTIA A+ questions grouped in 25 topi…" at bounding box center [592, 472] width 752 height 2767
click at [818, 161] on link "Go to topic" at bounding box center [882, 157] width 128 height 31
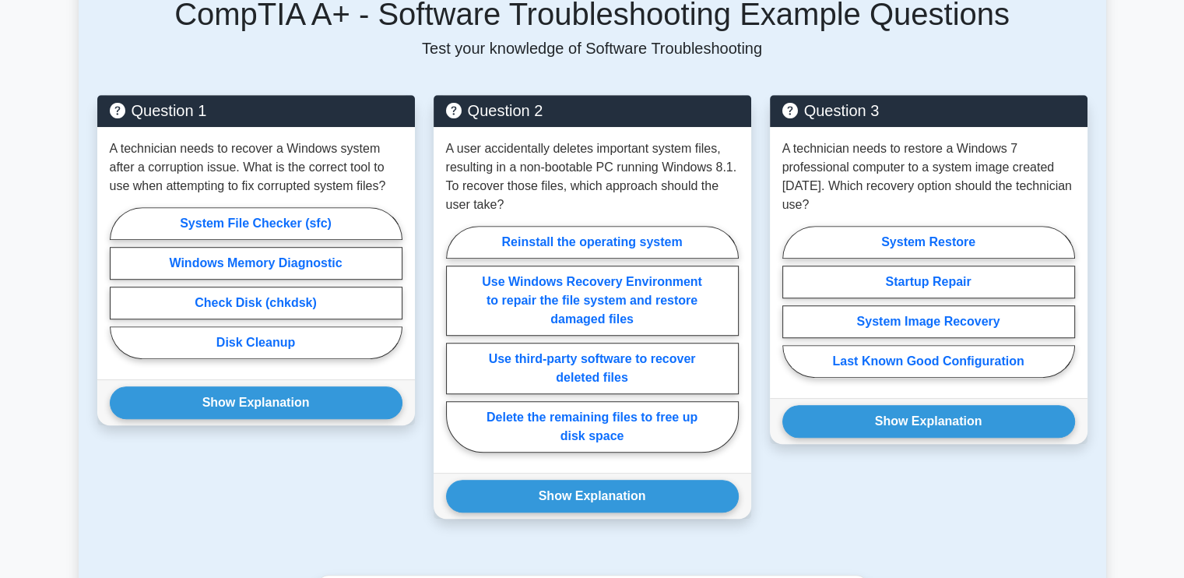
scroll to position [1054, 0]
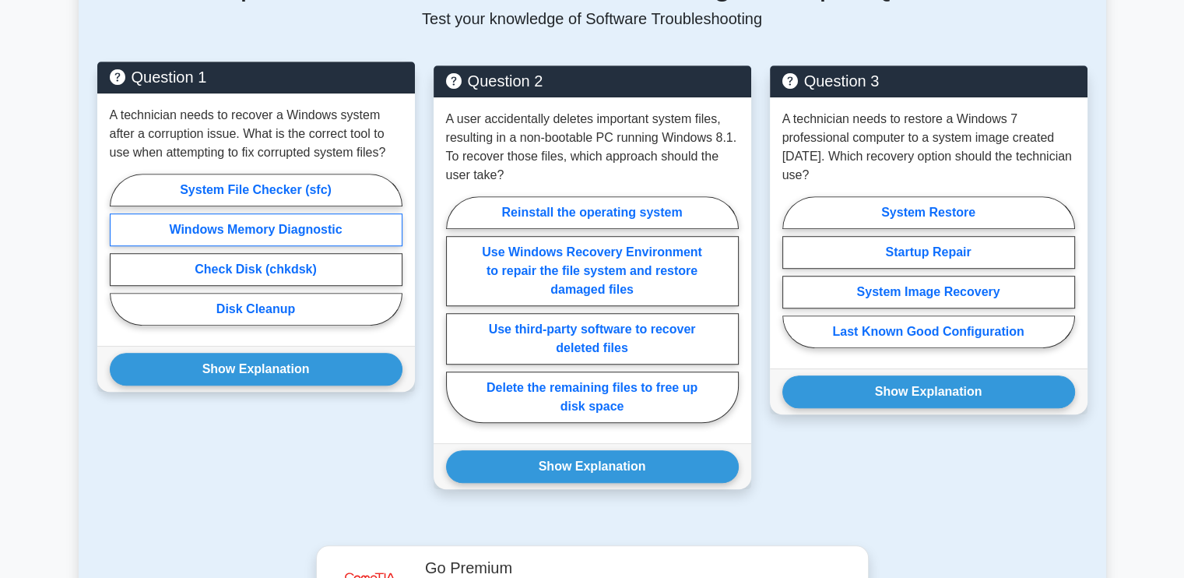
click at [213, 213] on label "Windows Memory Diagnostic" at bounding box center [256, 229] width 293 height 33
click at [120, 249] on input "Windows Memory Diagnostic" at bounding box center [115, 254] width 10 height 10
radio input "true"
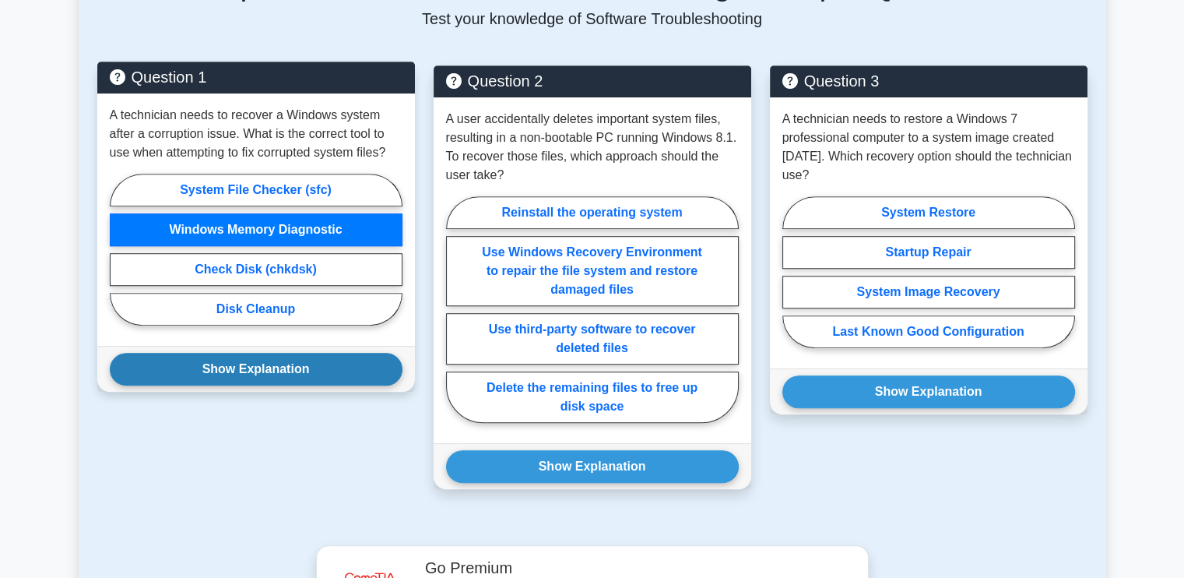
click at [301, 353] on button "Show Explanation" at bounding box center [256, 369] width 293 height 33
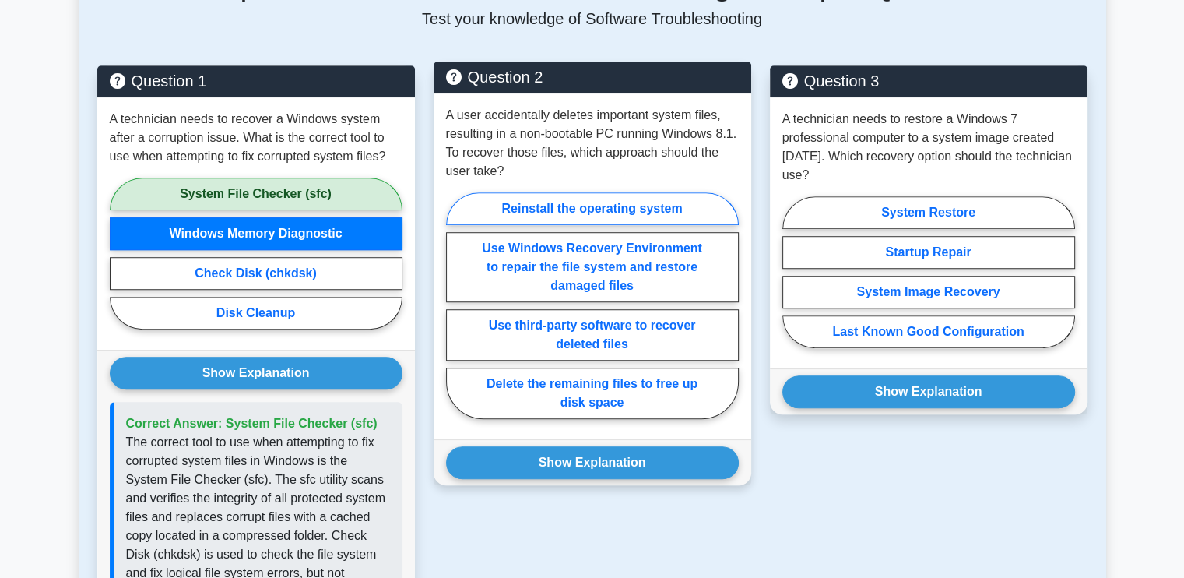
click at [592, 192] on label "Reinstall the operating system" at bounding box center [592, 208] width 293 height 33
click at [456, 305] on input "Reinstall the operating system" at bounding box center [451, 310] width 10 height 10
radio input "true"
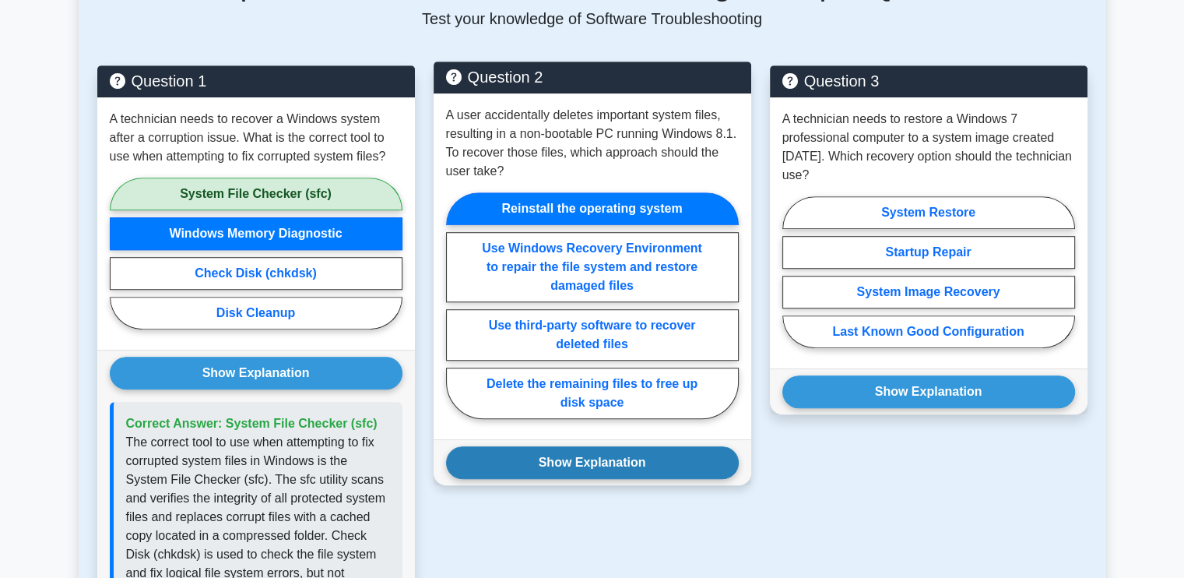
click at [605, 446] on button "Show Explanation" at bounding box center [592, 462] width 293 height 33
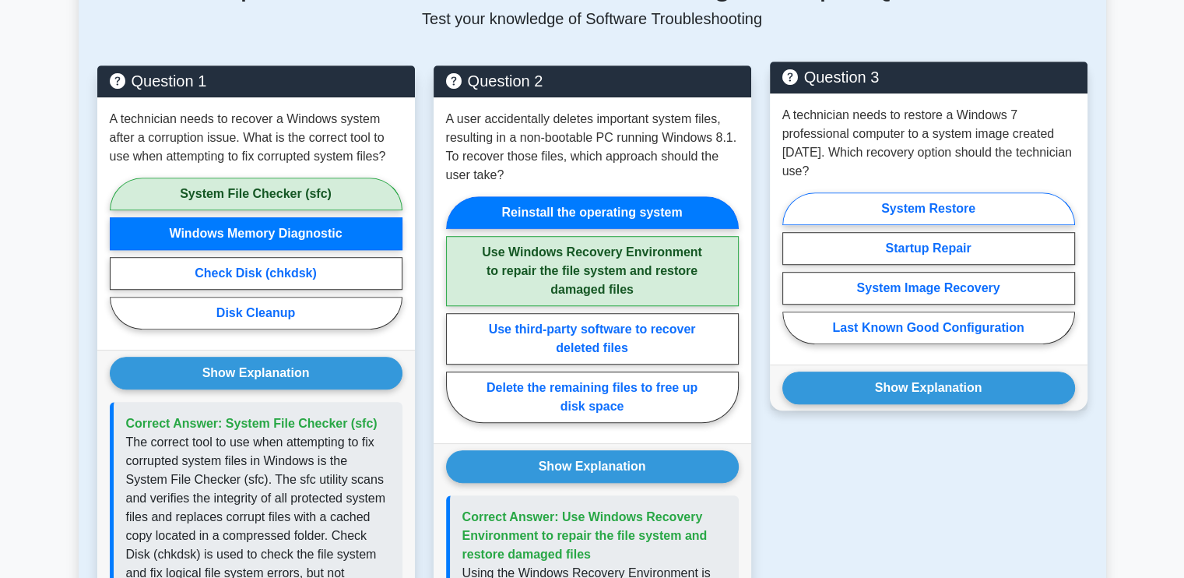
click at [936, 192] on label "System Restore" at bounding box center [929, 208] width 293 height 33
click at [793, 268] on input "System Restore" at bounding box center [788, 273] width 10 height 10
radio input "true"
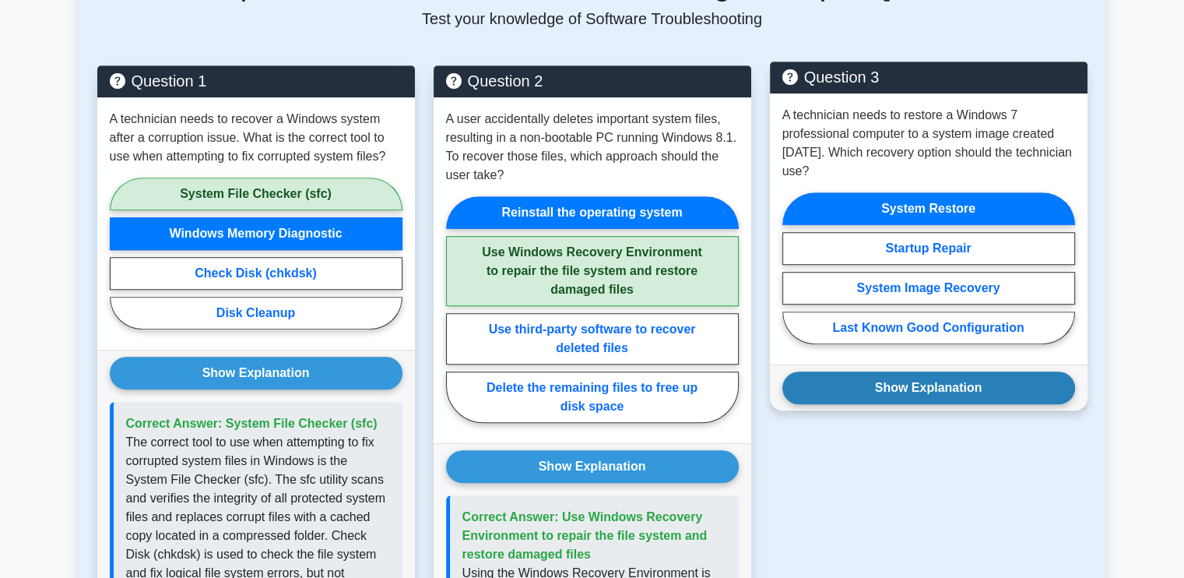
click at [920, 371] on button "Show Explanation" at bounding box center [929, 387] width 293 height 33
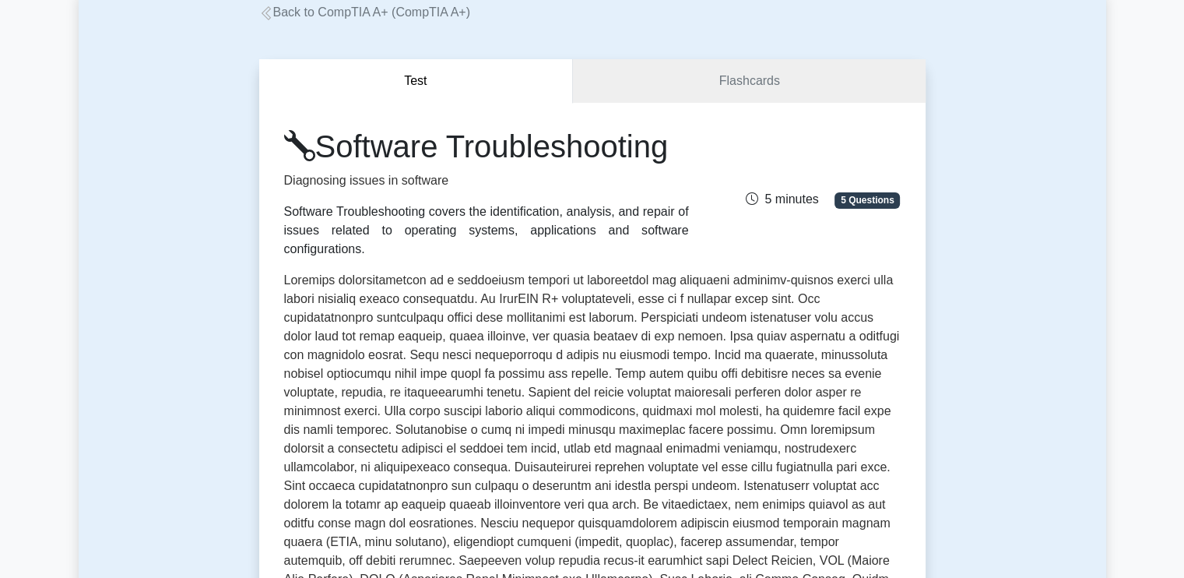
scroll to position [0, 0]
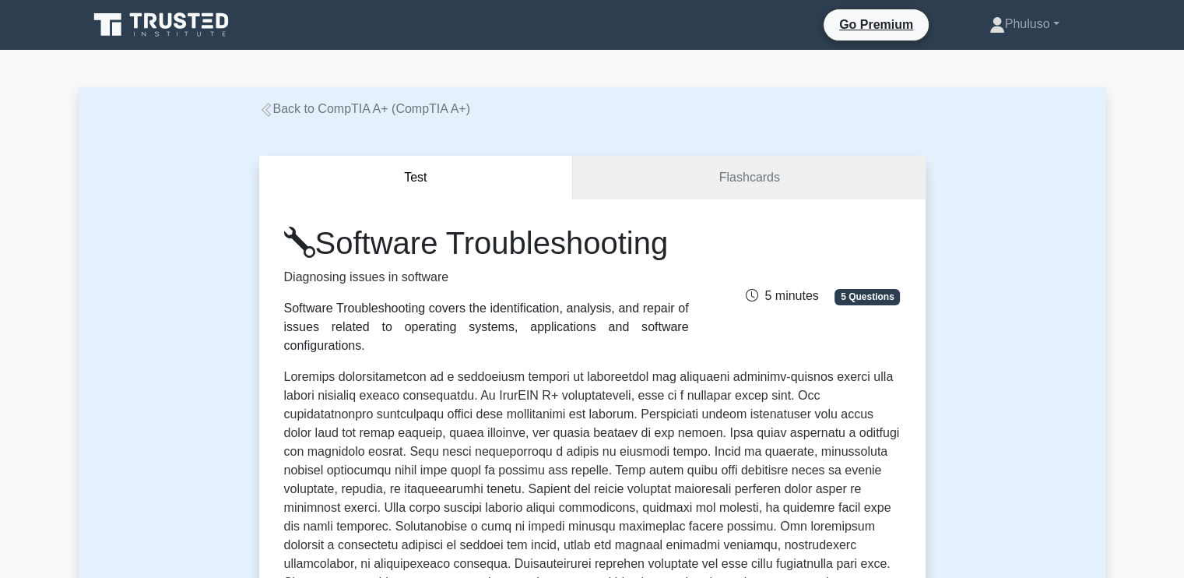
click at [270, 104] on icon at bounding box center [266, 110] width 14 height 14
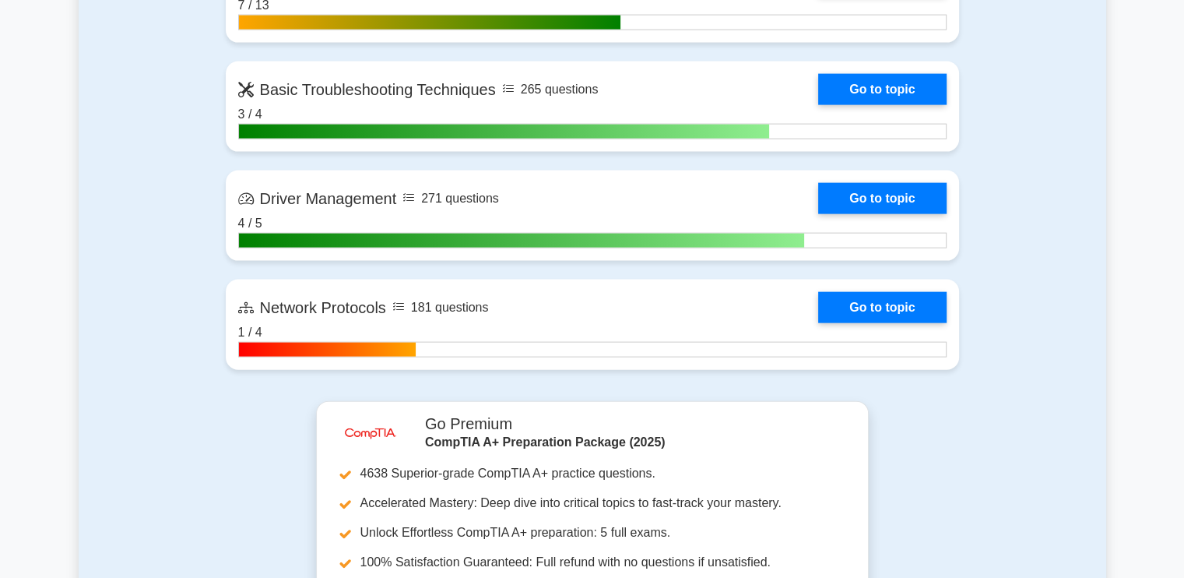
scroll to position [3612, 0]
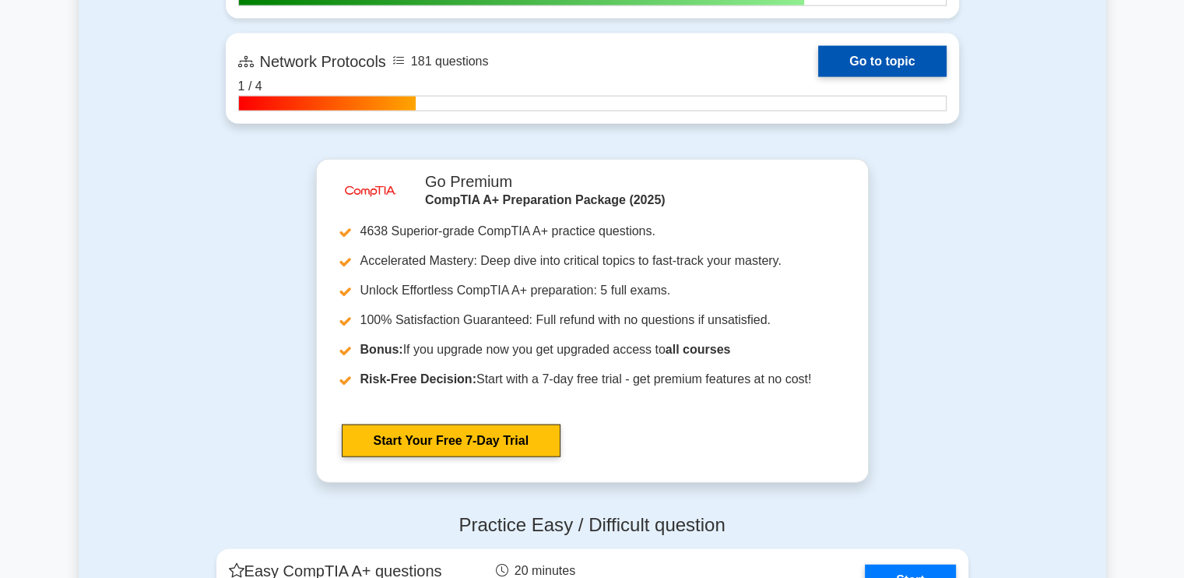
click at [818, 71] on link "Go to topic" at bounding box center [882, 61] width 128 height 31
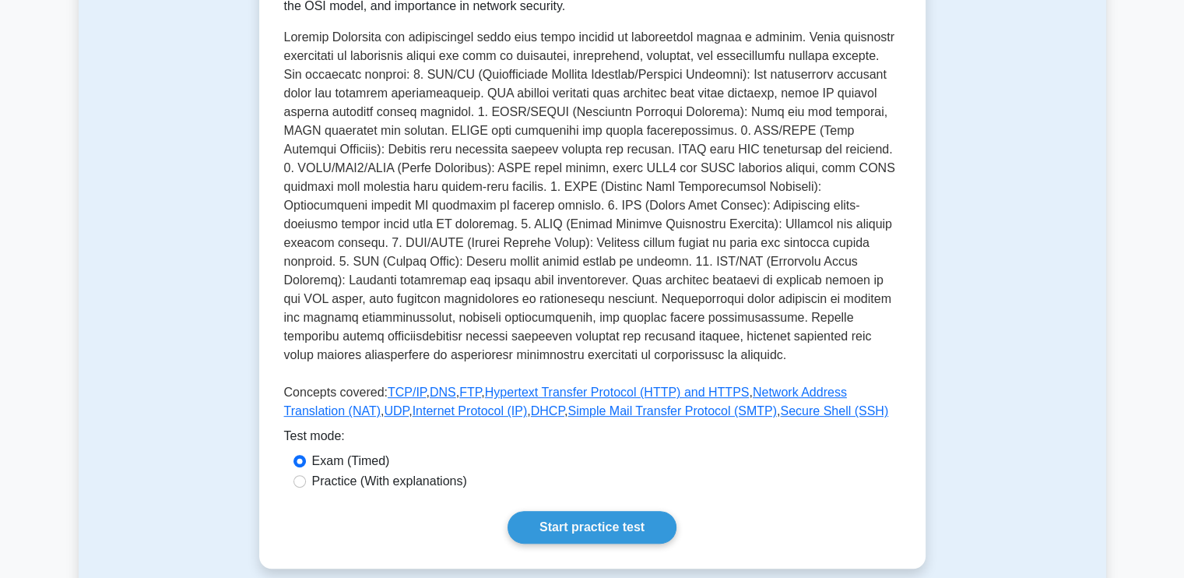
scroll to position [481, 0]
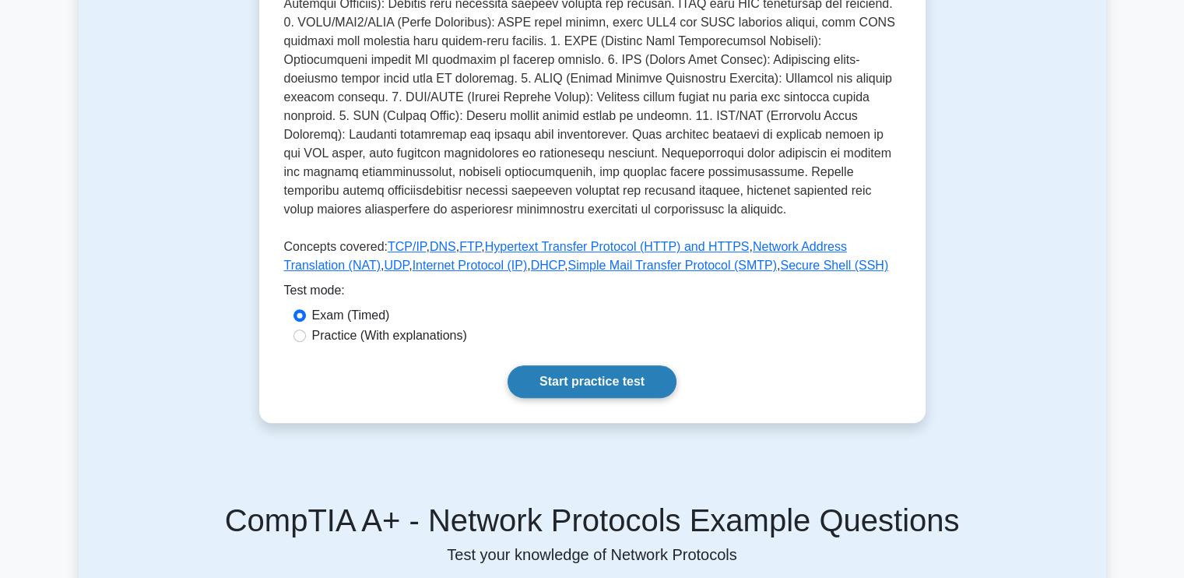
click at [601, 378] on link "Start practice test" at bounding box center [592, 381] width 169 height 33
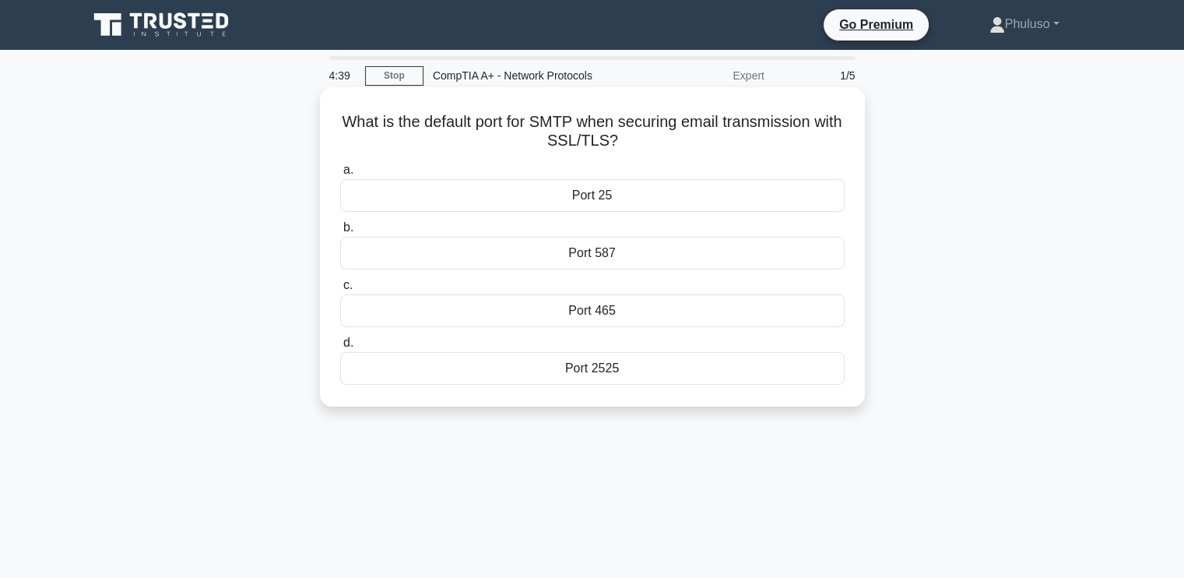
click at [614, 190] on div "Port 25" at bounding box center [592, 195] width 505 height 33
click at [340, 175] on input "a. Port 25" at bounding box center [340, 170] width 0 height 10
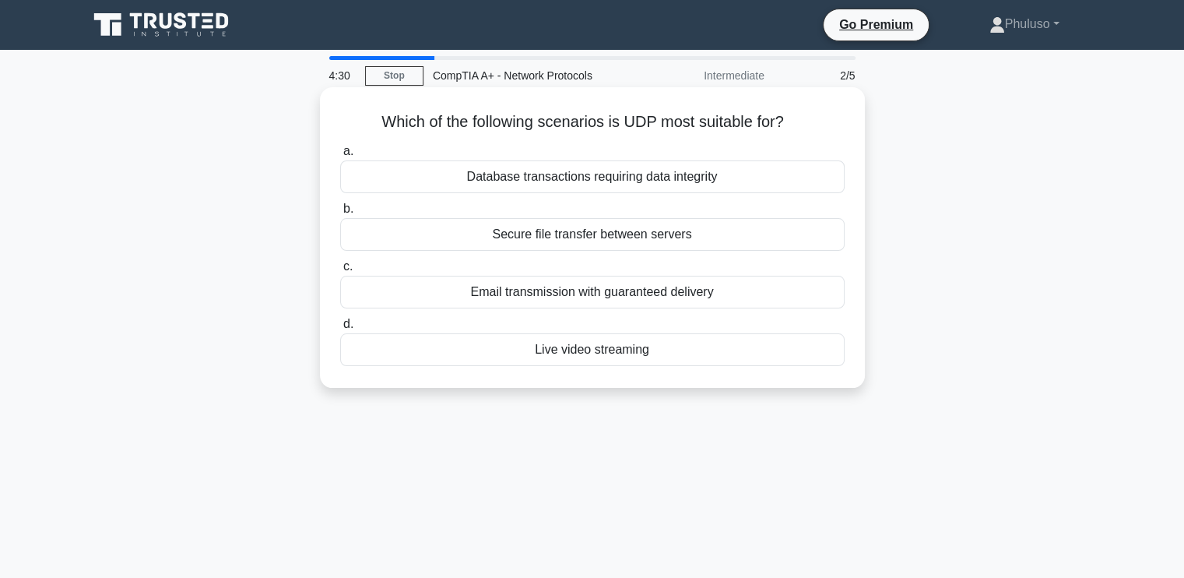
click at [601, 354] on div "Live video streaming" at bounding box center [592, 349] width 505 height 33
click at [340, 329] on input "d. Live video streaming" at bounding box center [340, 324] width 0 height 10
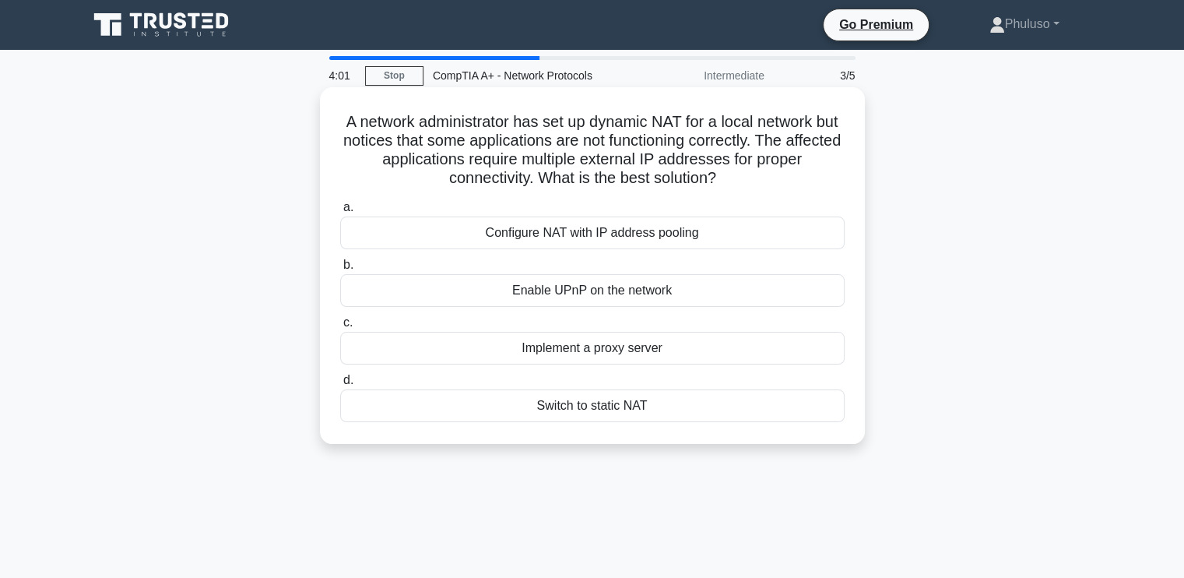
click at [578, 290] on div "Enable UPnP on the network" at bounding box center [592, 290] width 505 height 33
click at [340, 270] on input "b. Enable UPnP on the network" at bounding box center [340, 265] width 0 height 10
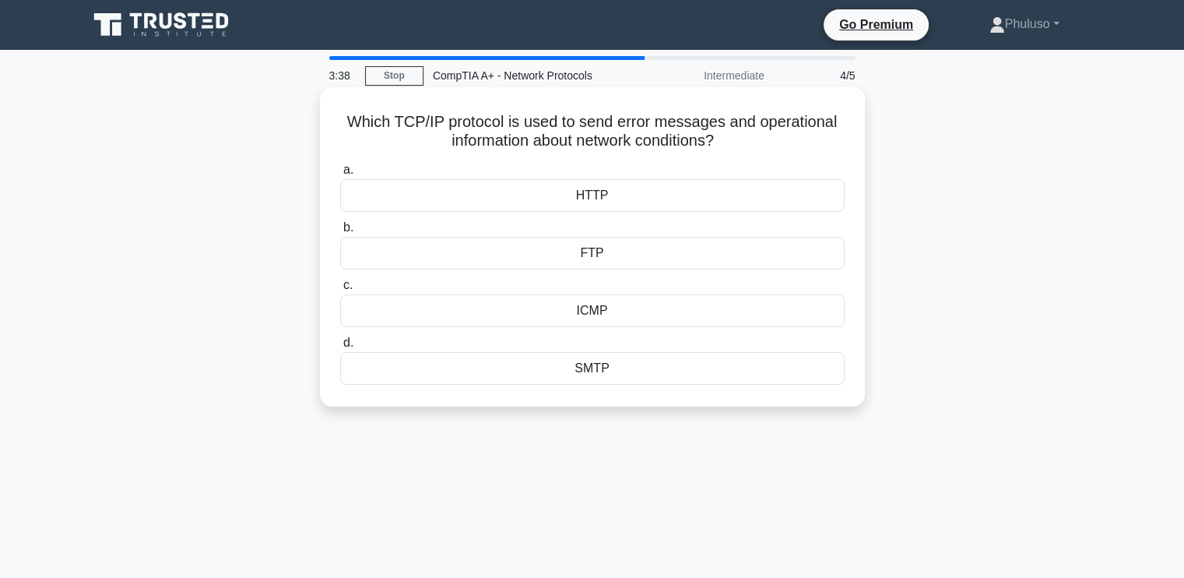
click at [555, 373] on div "SMTP" at bounding box center [592, 368] width 505 height 33
click at [340, 348] on input "d. SMTP" at bounding box center [340, 343] width 0 height 10
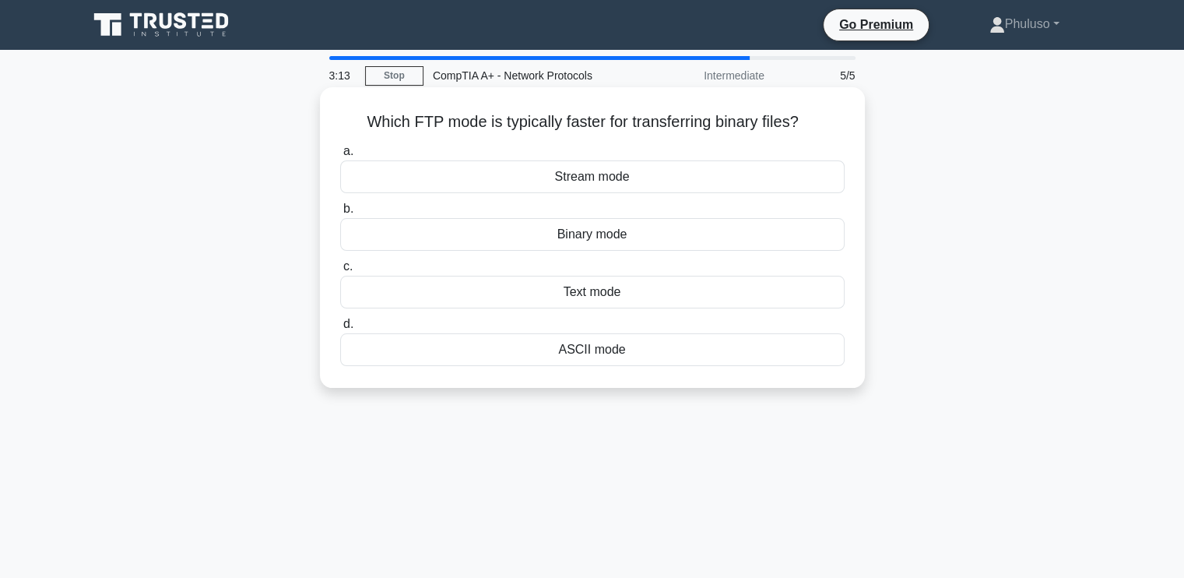
click at [547, 230] on div "Binary mode" at bounding box center [592, 234] width 505 height 33
click at [340, 214] on input "b. Binary mode" at bounding box center [340, 209] width 0 height 10
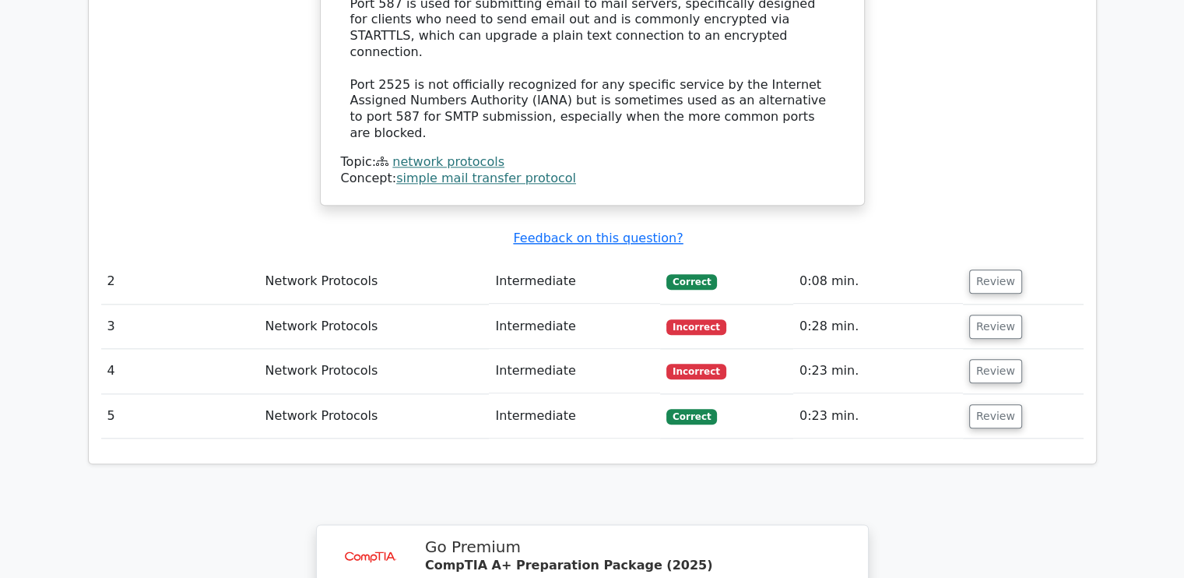
scroll to position [1743, 0]
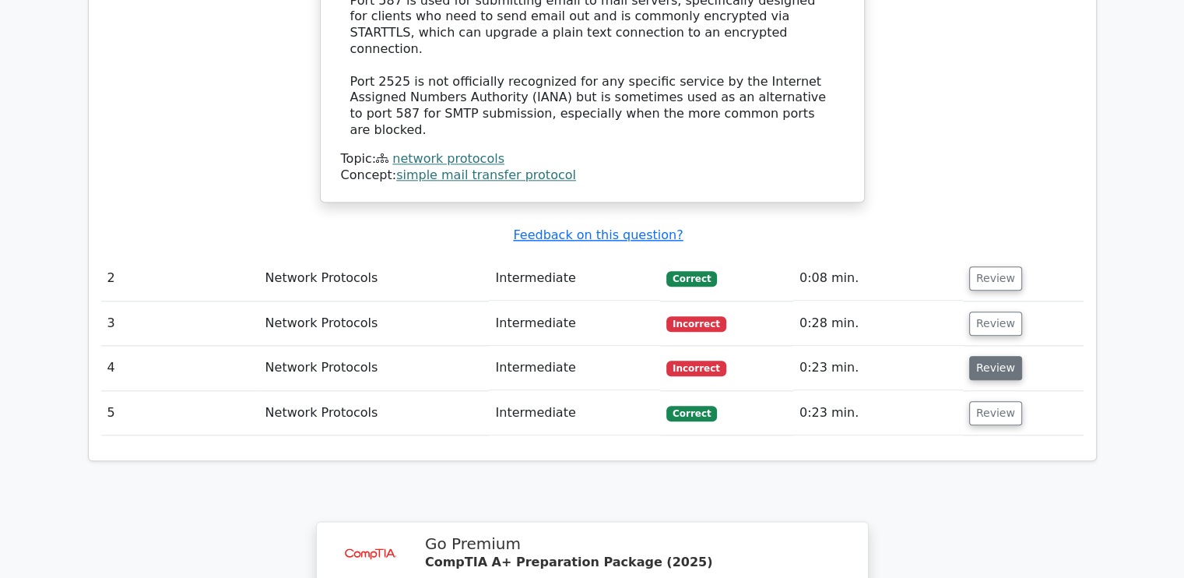
click at [994, 356] on button "Review" at bounding box center [995, 368] width 53 height 24
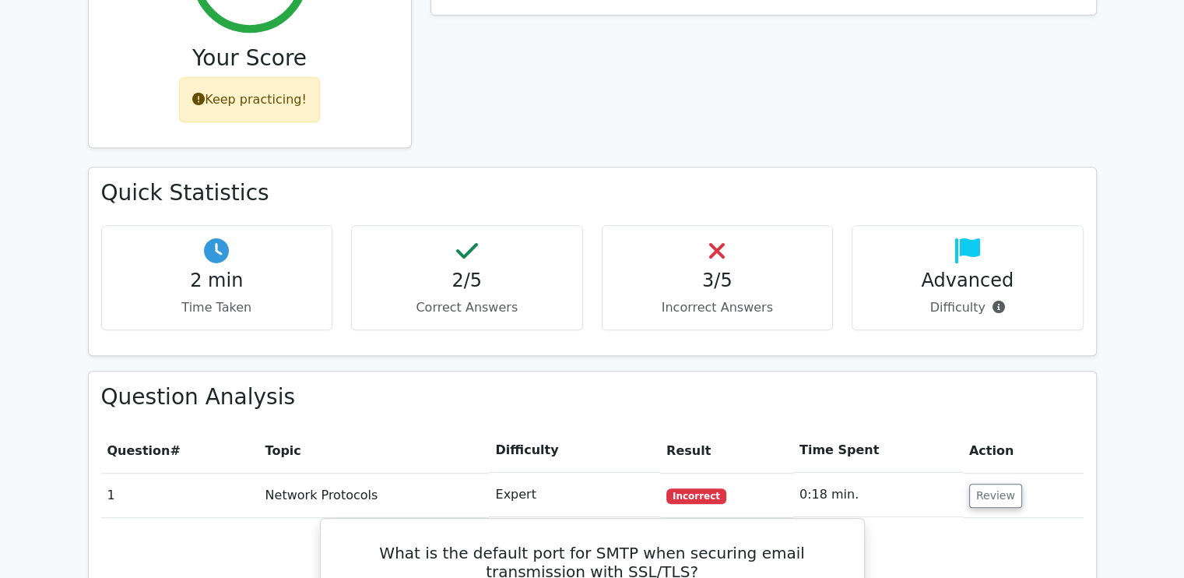
scroll to position [716, 0]
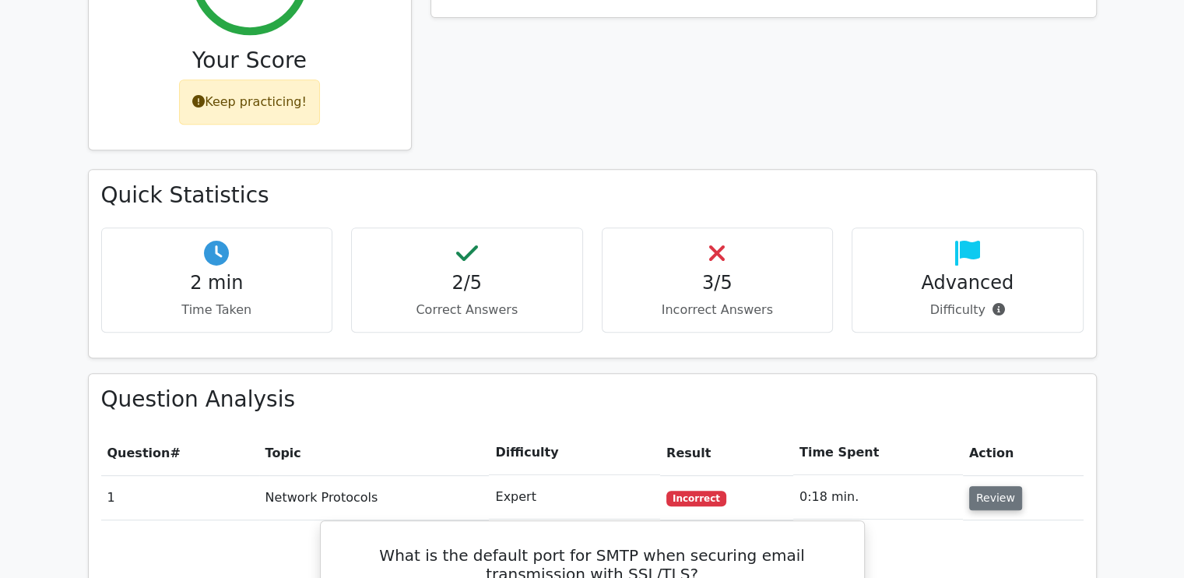
click at [989, 486] on button "Review" at bounding box center [995, 498] width 53 height 24
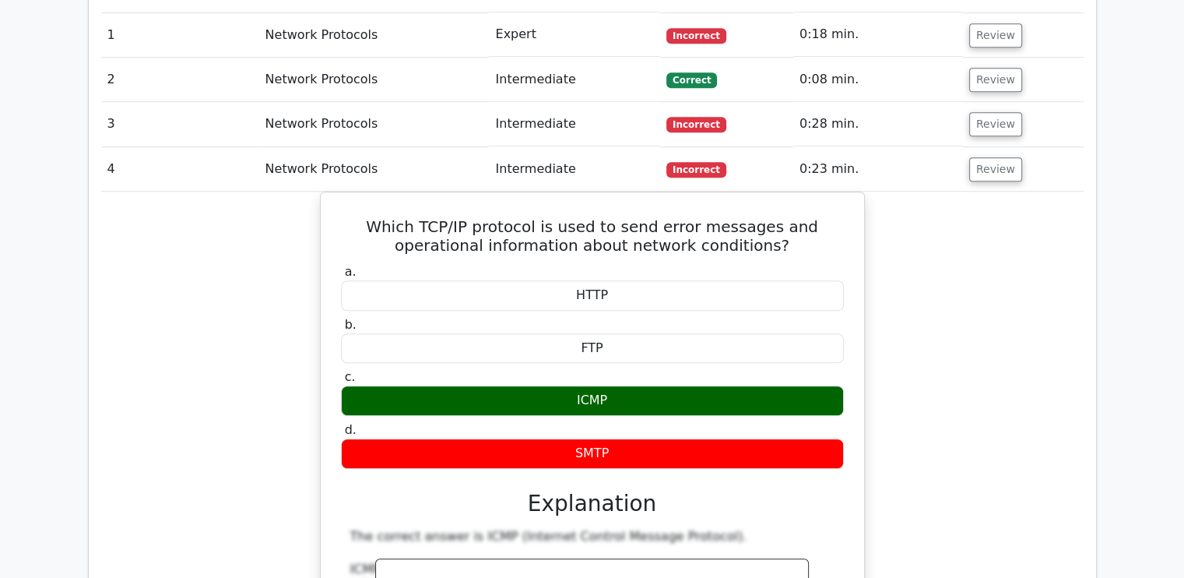
scroll to position [1177, 0]
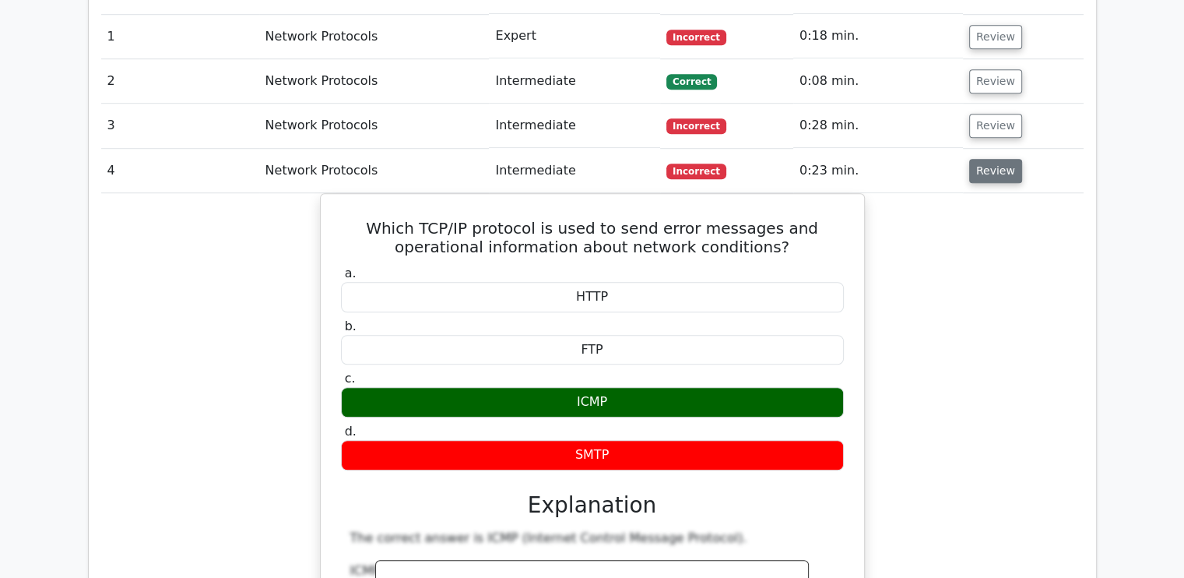
click at [989, 159] on button "Review" at bounding box center [995, 171] width 53 height 24
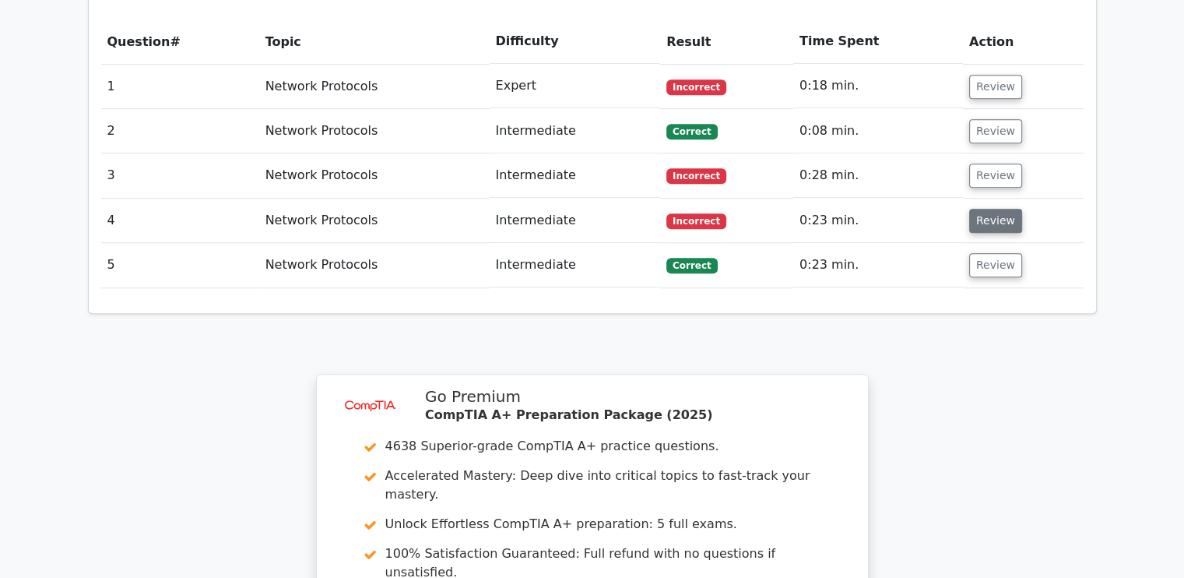
scroll to position [1124, 0]
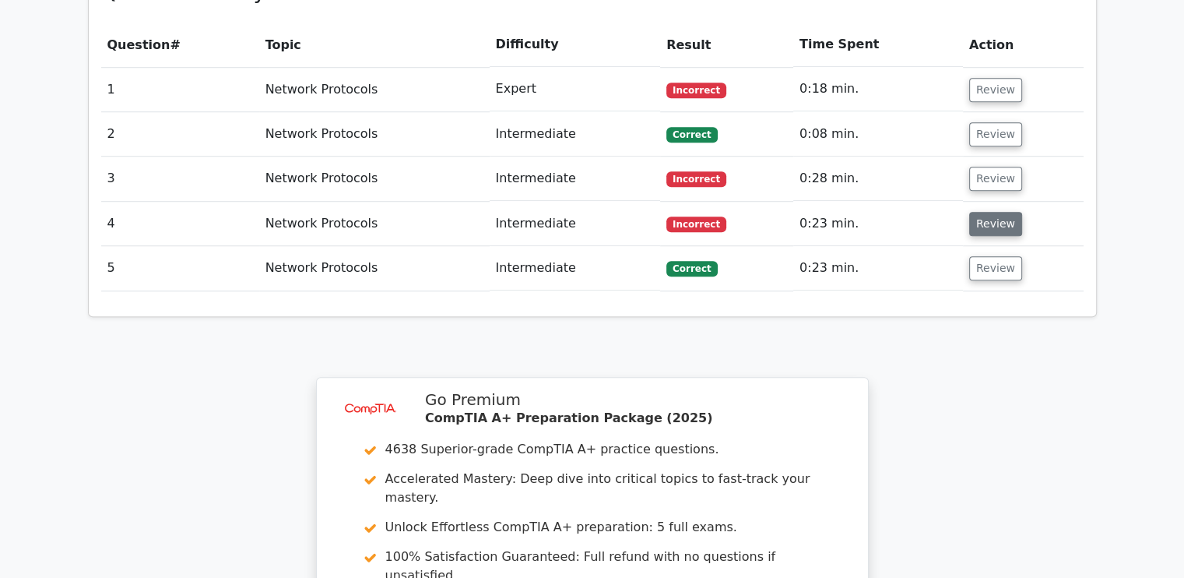
click at [994, 212] on button "Review" at bounding box center [995, 224] width 53 height 24
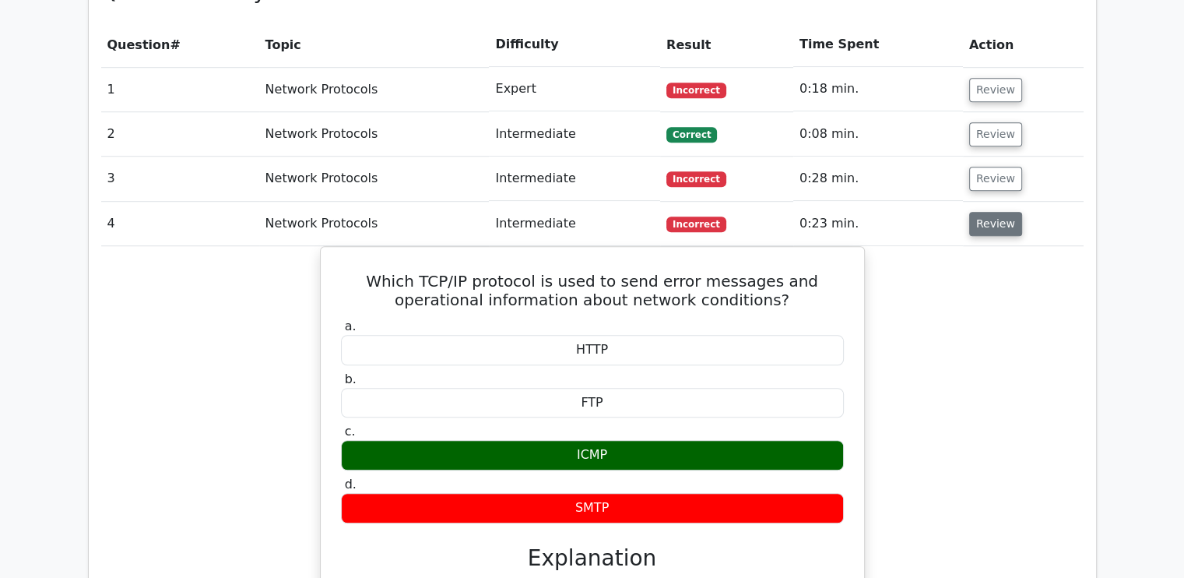
click at [996, 212] on button "Review" at bounding box center [995, 224] width 53 height 24
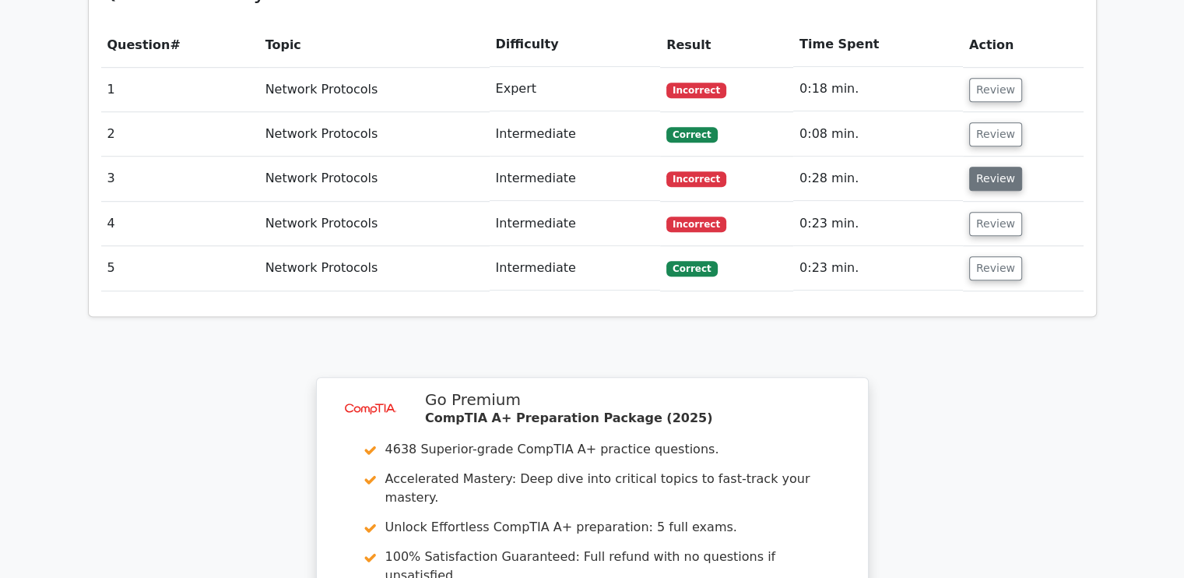
click at [998, 167] on button "Review" at bounding box center [995, 179] width 53 height 24
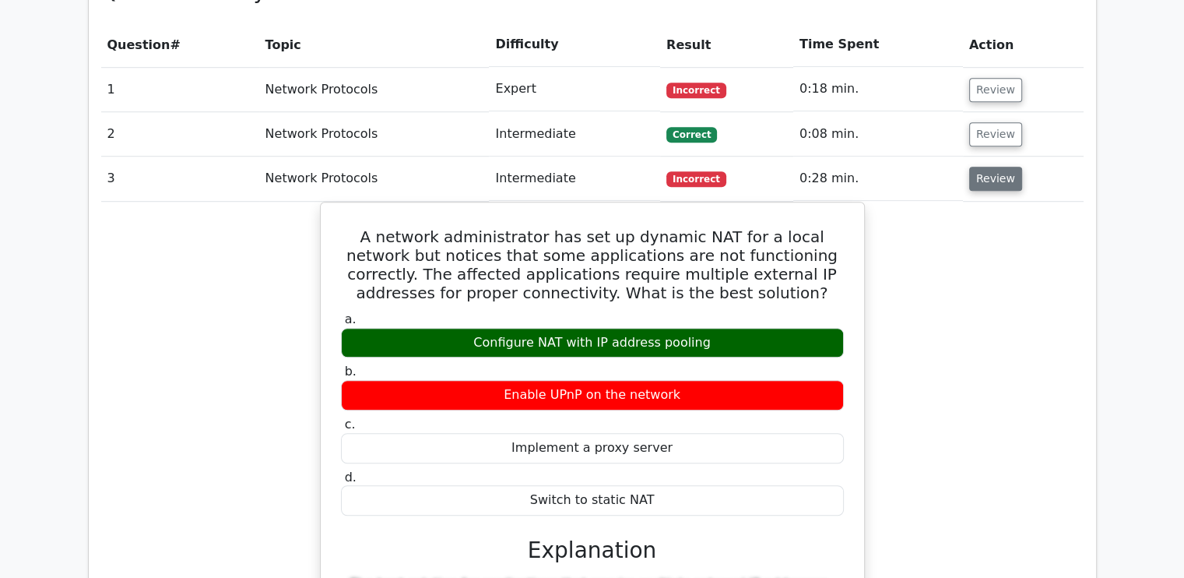
click at [994, 167] on button "Review" at bounding box center [995, 179] width 53 height 24
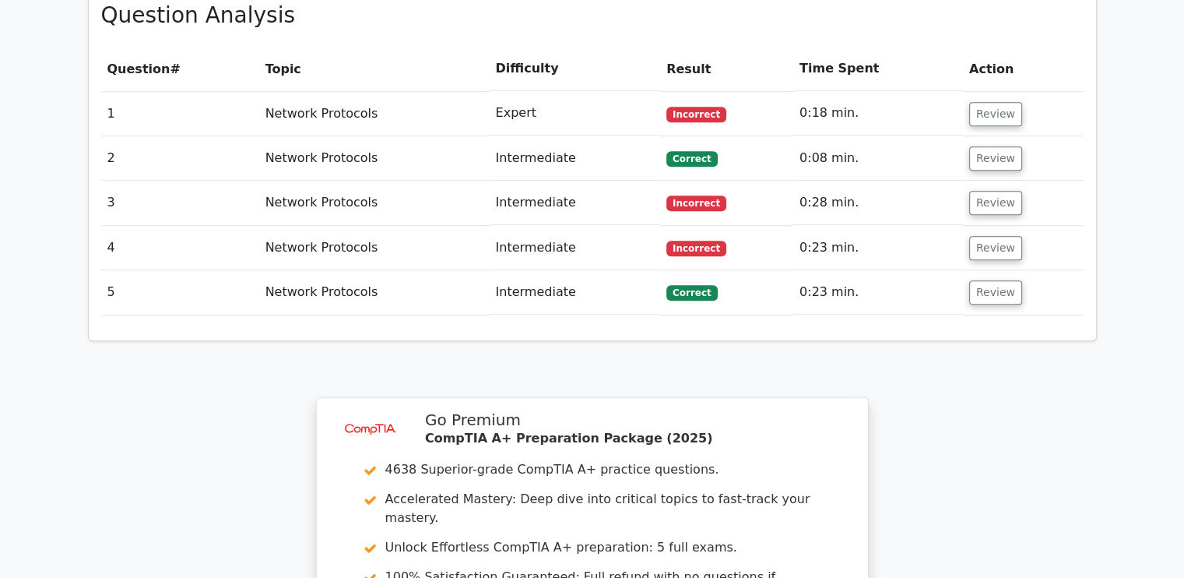
scroll to position [1490, 0]
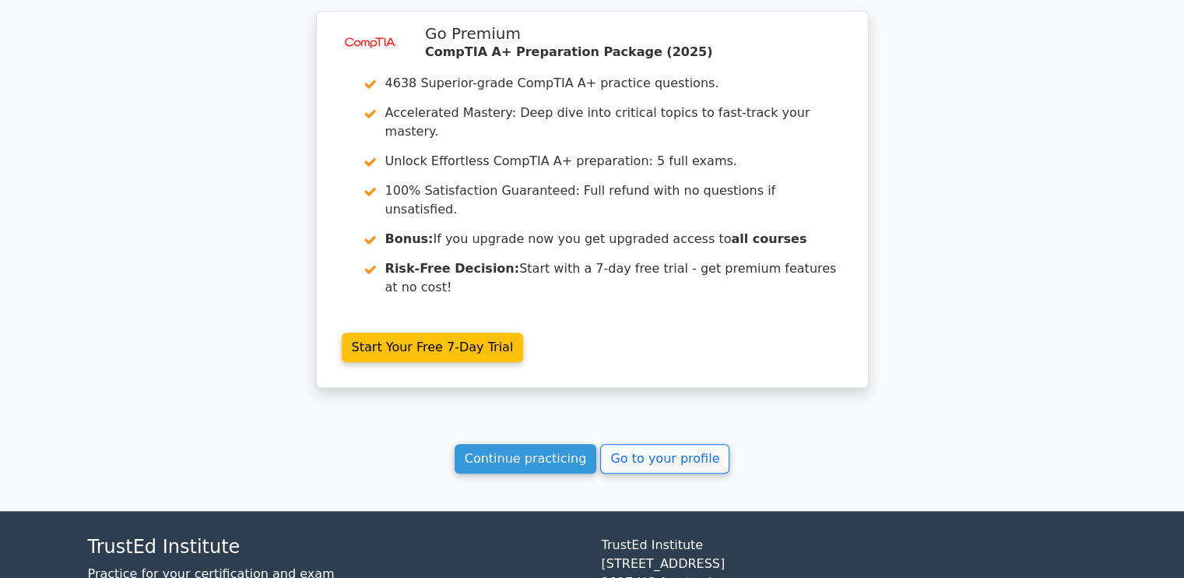
click at [533, 444] on link "Continue practicing" at bounding box center [526, 459] width 143 height 30
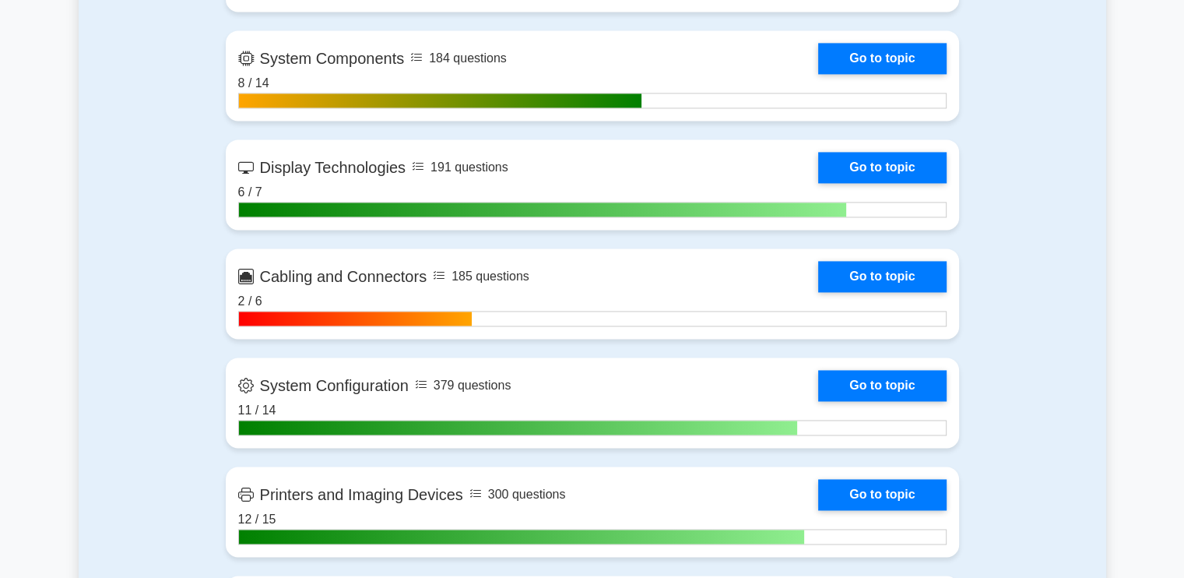
scroll to position [2313, 0]
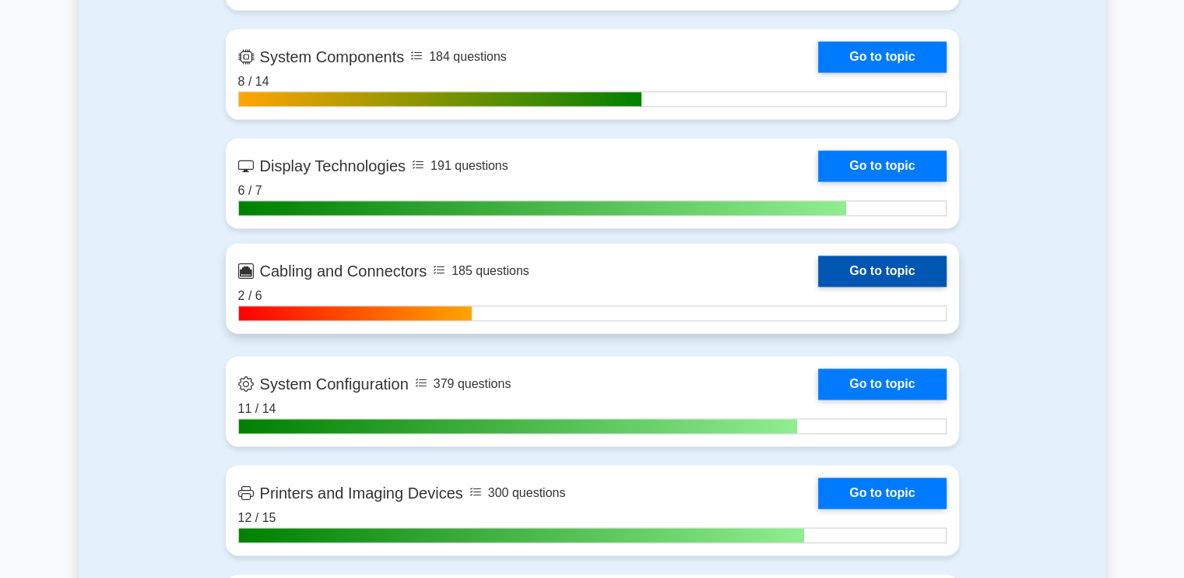
click at [818, 277] on link "Go to topic" at bounding box center [882, 270] width 128 height 31
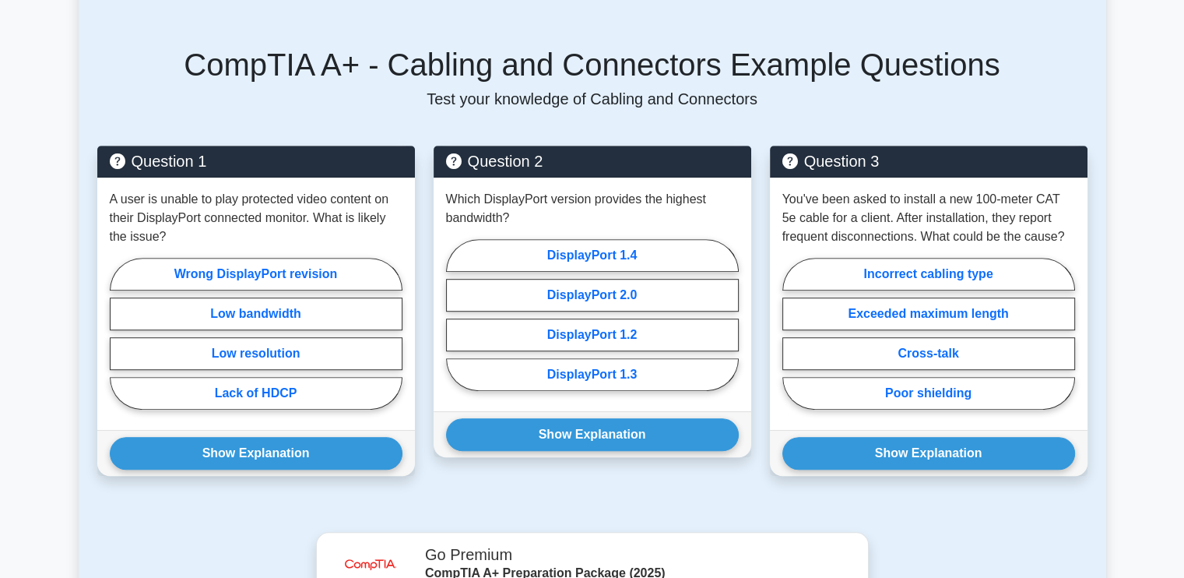
scroll to position [991, 0]
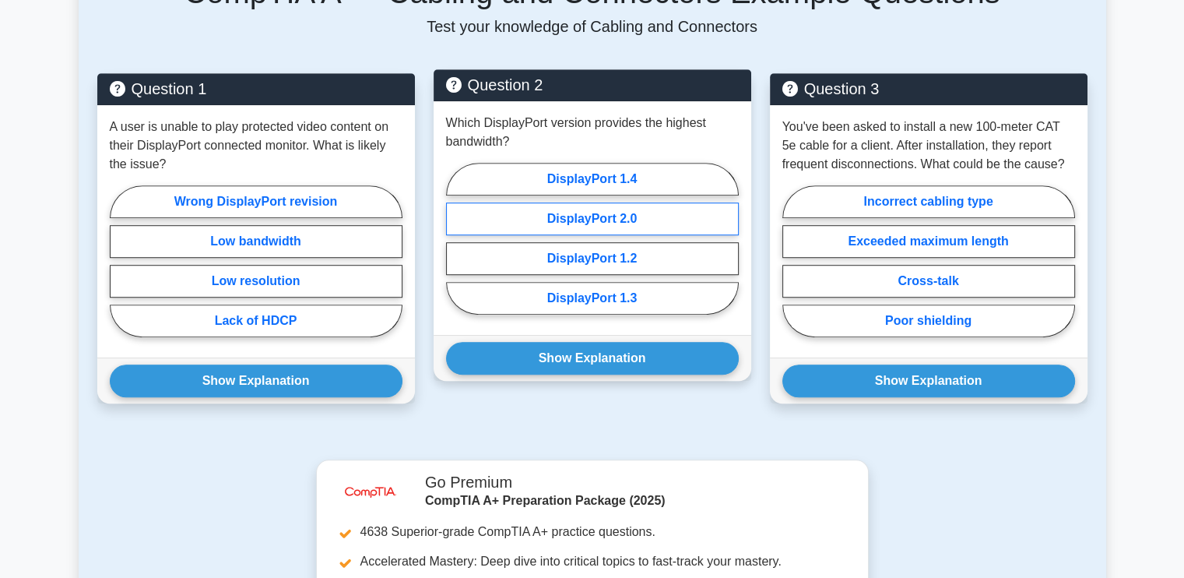
click at [629, 202] on label "DisplayPort 2.0" at bounding box center [592, 218] width 293 height 33
click at [456, 238] on input "DisplayPort 2.0" at bounding box center [451, 243] width 10 height 10
radio input "true"
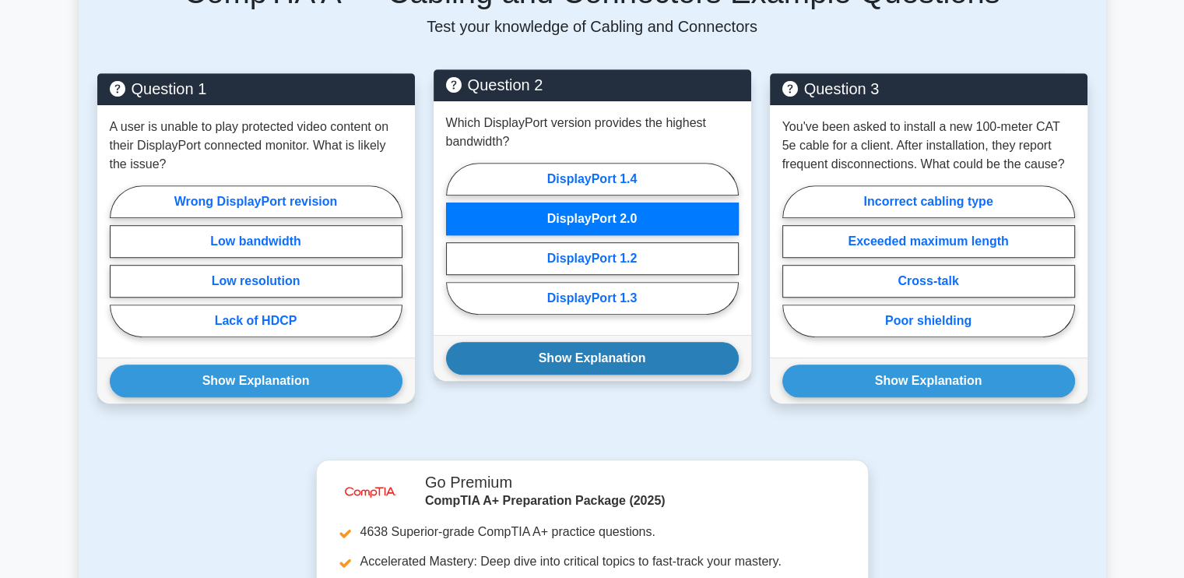
click at [607, 342] on button "Show Explanation" at bounding box center [592, 358] width 293 height 33
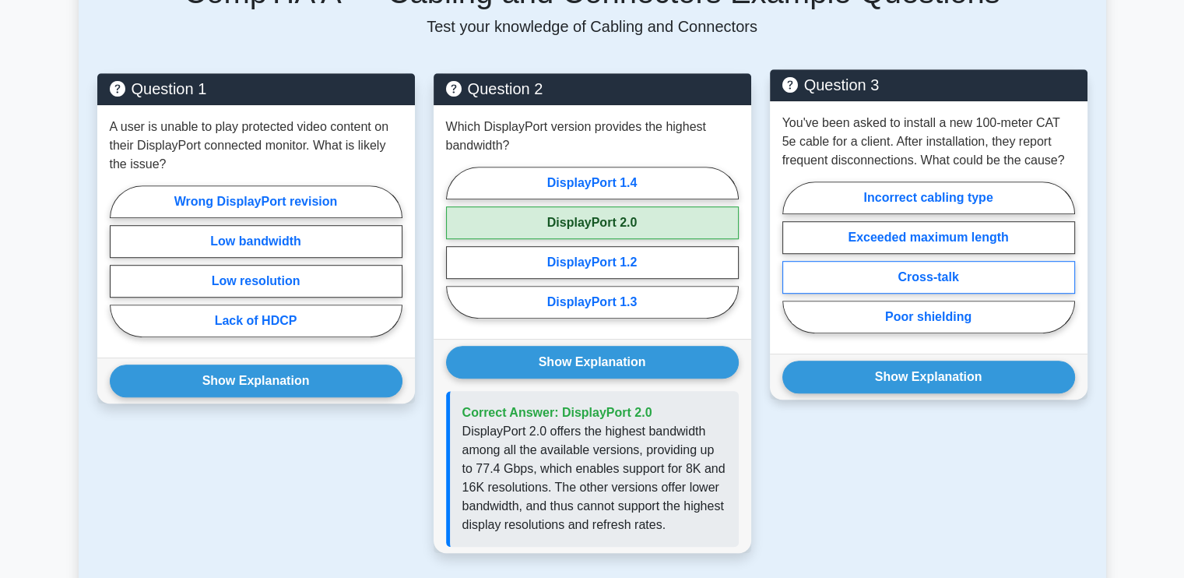
click at [941, 261] on label "Cross-talk" at bounding box center [929, 277] width 293 height 33
click at [793, 257] on input "Cross-talk" at bounding box center [788, 262] width 10 height 10
radio input "true"
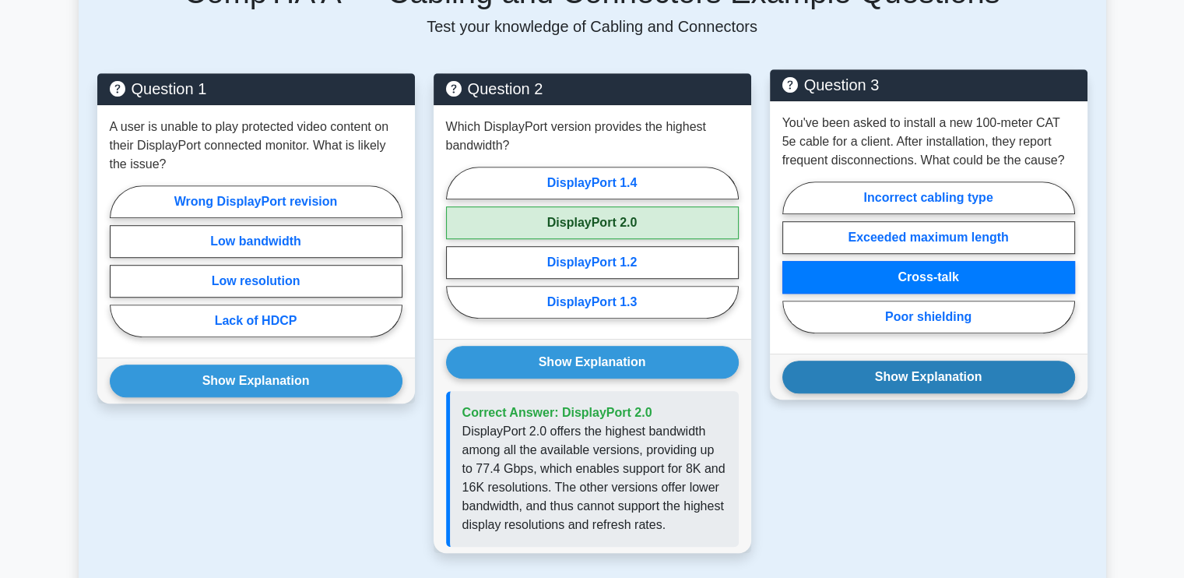
click at [894, 361] on button "Show Explanation" at bounding box center [929, 377] width 293 height 33
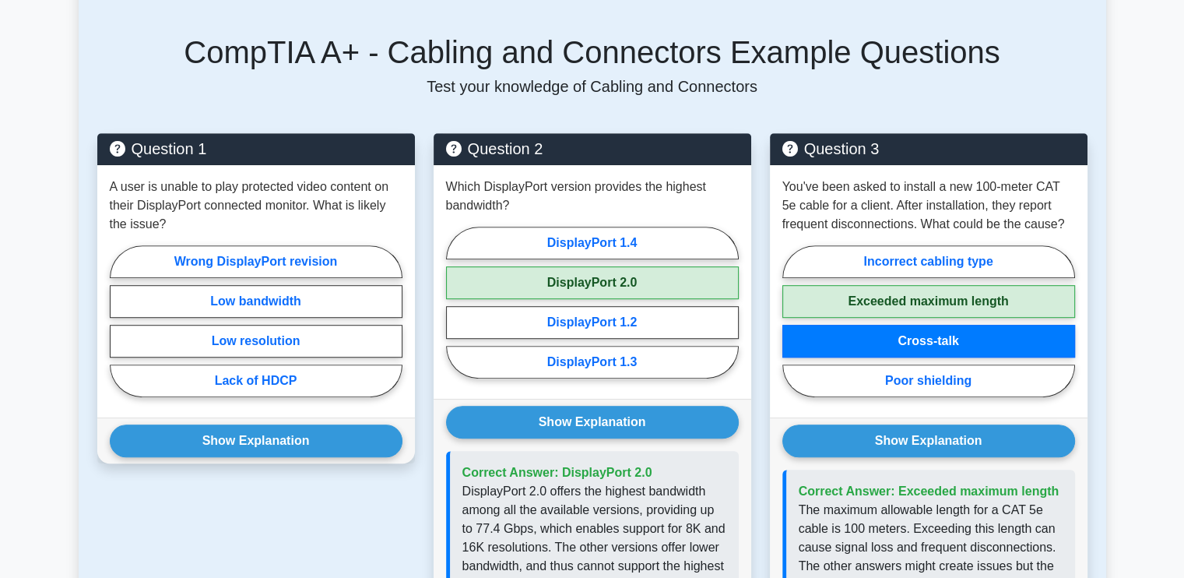
scroll to position [931, 0]
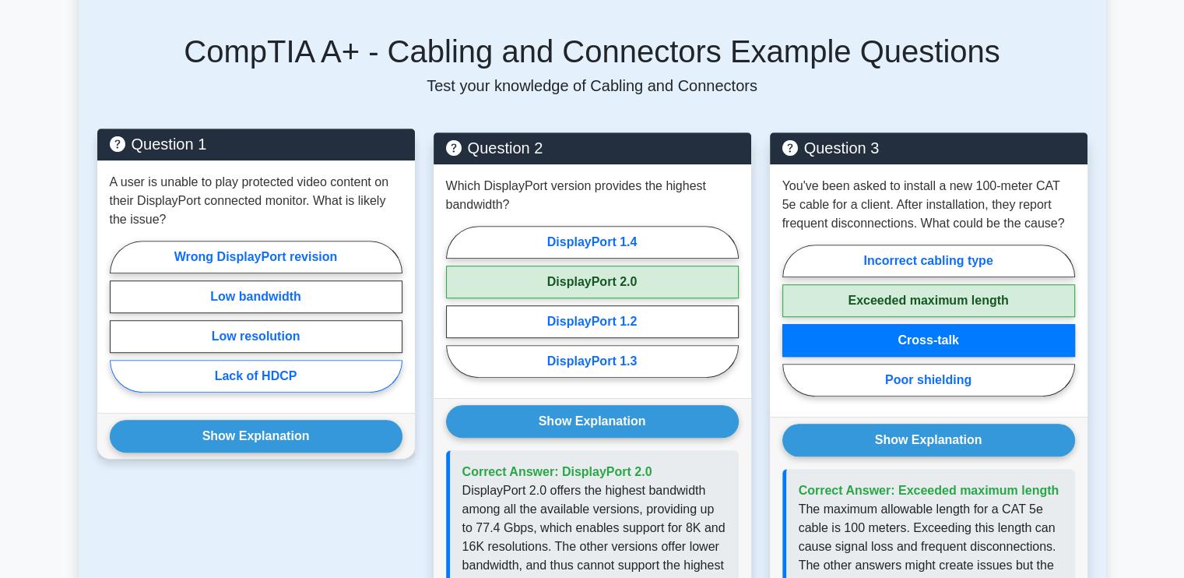
click at [311, 361] on label "Lack of HDCP" at bounding box center [256, 376] width 293 height 33
click at [120, 326] on input "Lack of HDCP" at bounding box center [115, 321] width 10 height 10
radio input "true"
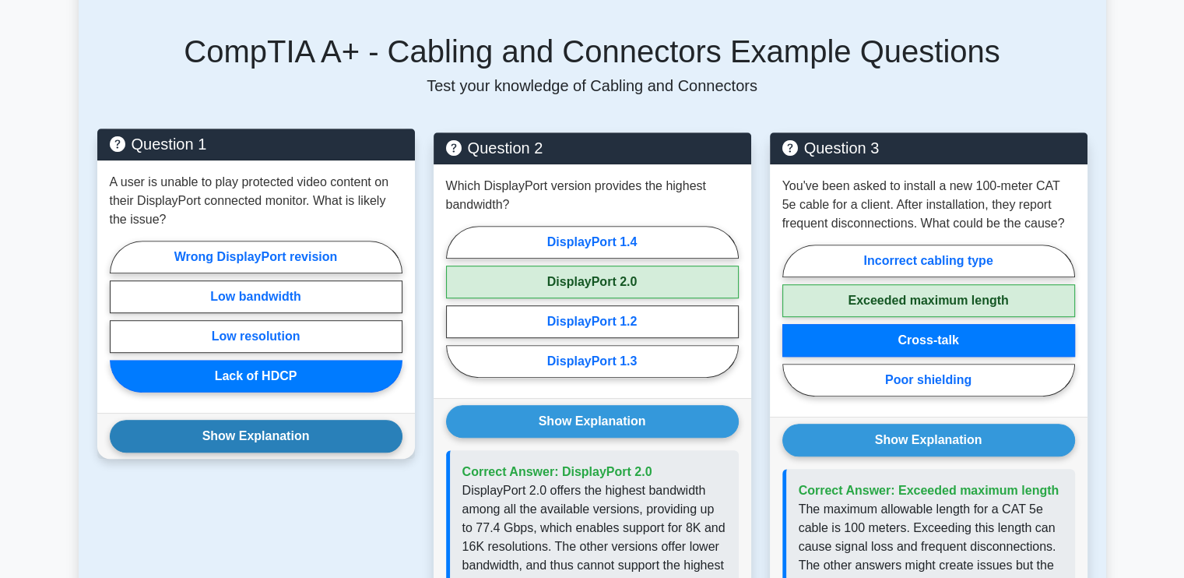
click at [288, 420] on button "Show Explanation" at bounding box center [256, 436] width 293 height 33
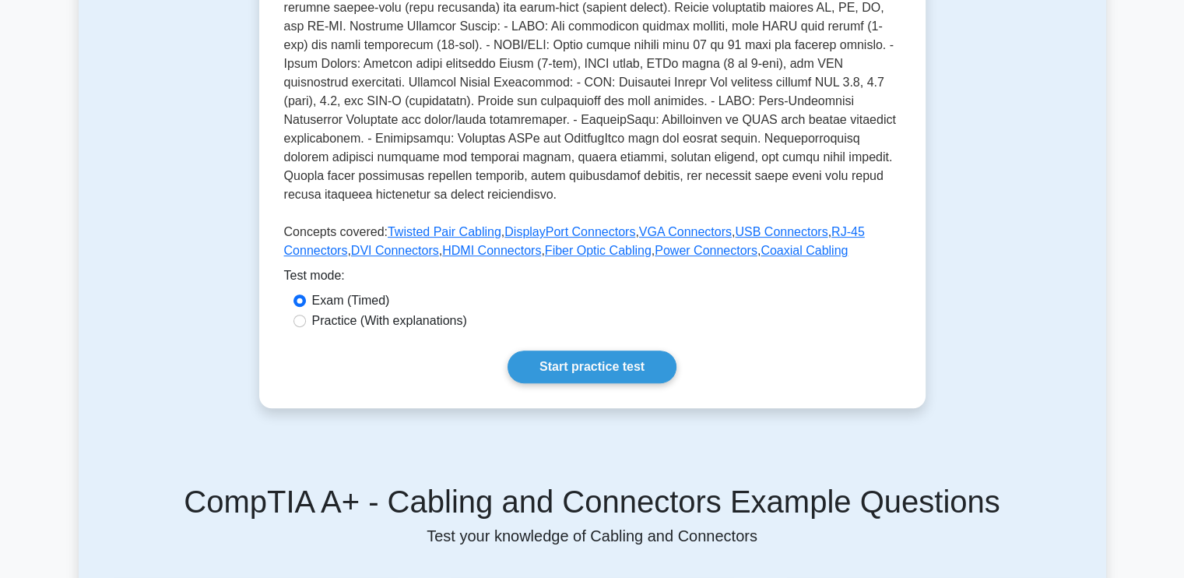
scroll to position [396, 0]
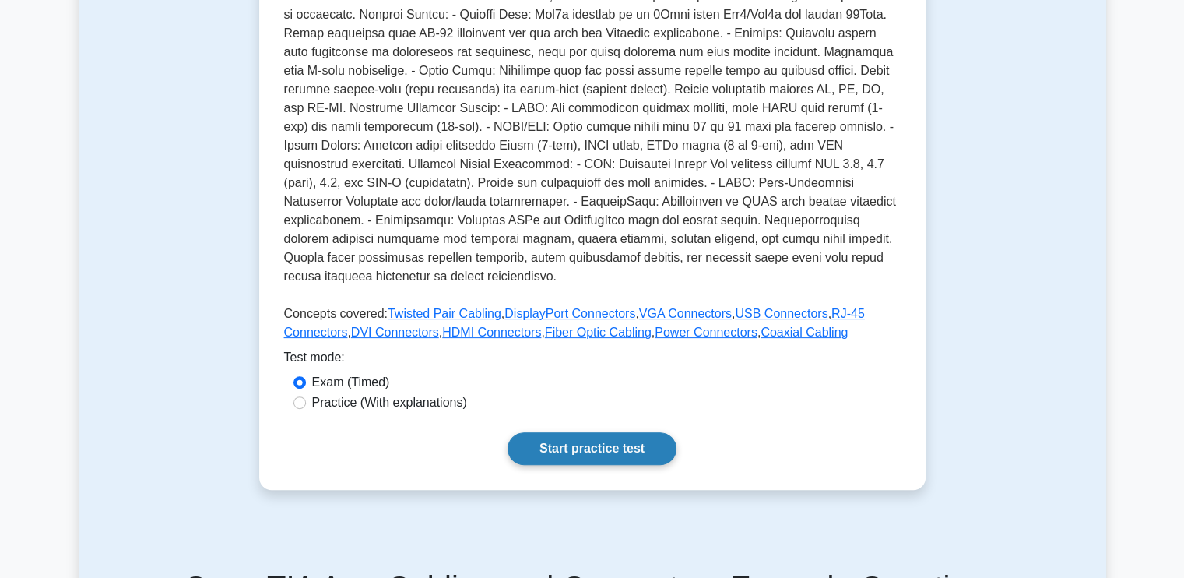
click at [656, 432] on link "Start practice test" at bounding box center [592, 448] width 169 height 33
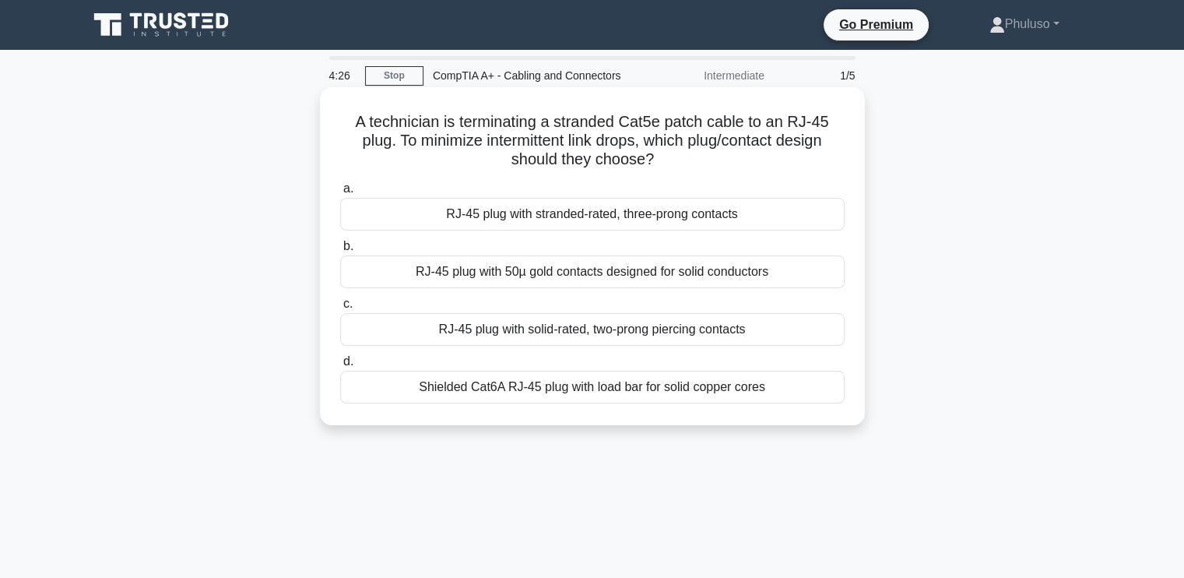
click at [600, 398] on div "Shielded Cat6A RJ-45 plug with load bar for solid copper cores" at bounding box center [592, 387] width 505 height 33
click at [340, 367] on input "d. Shielded Cat6A RJ-45 plug with load bar for solid copper cores" at bounding box center [340, 362] width 0 height 10
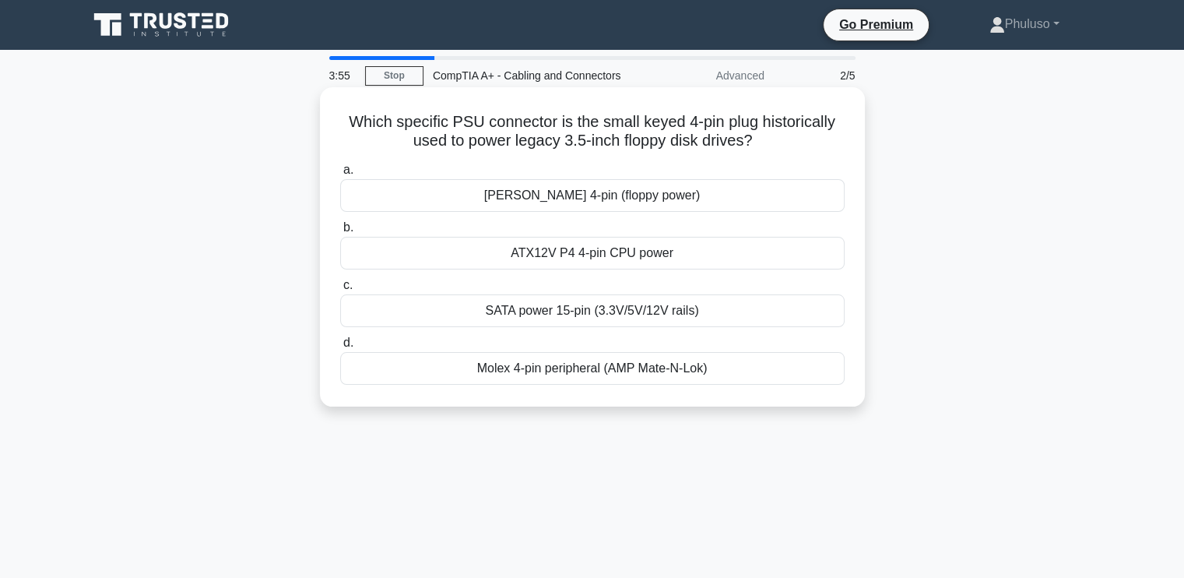
click at [575, 361] on div "Molex 4-pin peripheral (AMP Mate-N-Lok)" at bounding box center [592, 368] width 505 height 33
click at [340, 348] on input "d. Molex 4-pin peripheral (AMP Mate-N-Lok)" at bounding box center [340, 343] width 0 height 10
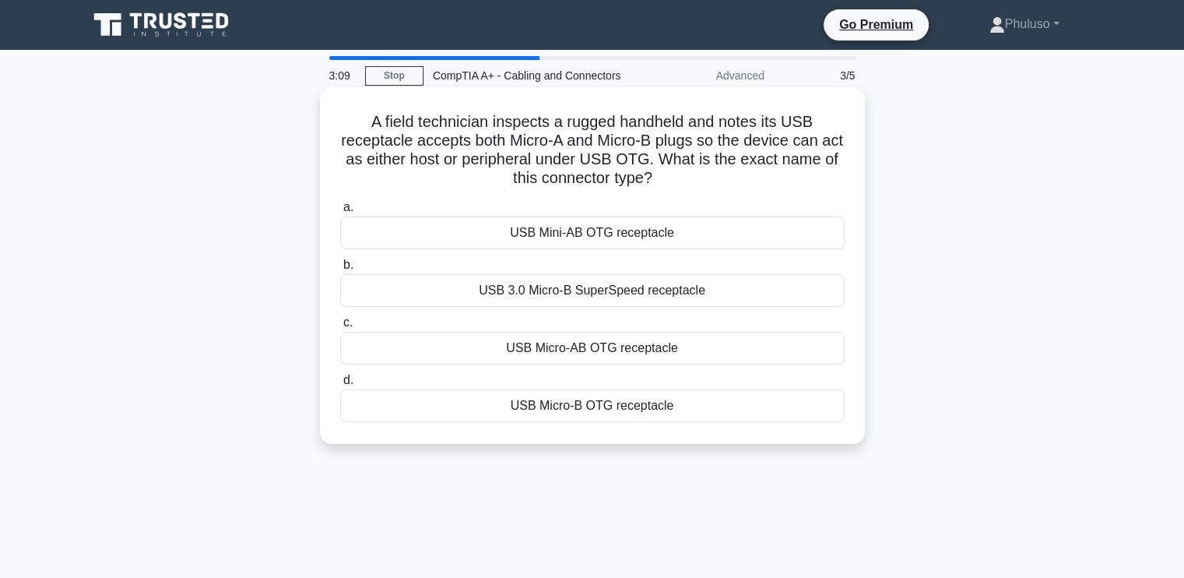
click at [543, 243] on div "USB Mini-AB OTG receptacle" at bounding box center [592, 232] width 505 height 33
click at [340, 213] on input "a. USB Mini-AB OTG receptacle" at bounding box center [340, 207] width 0 height 10
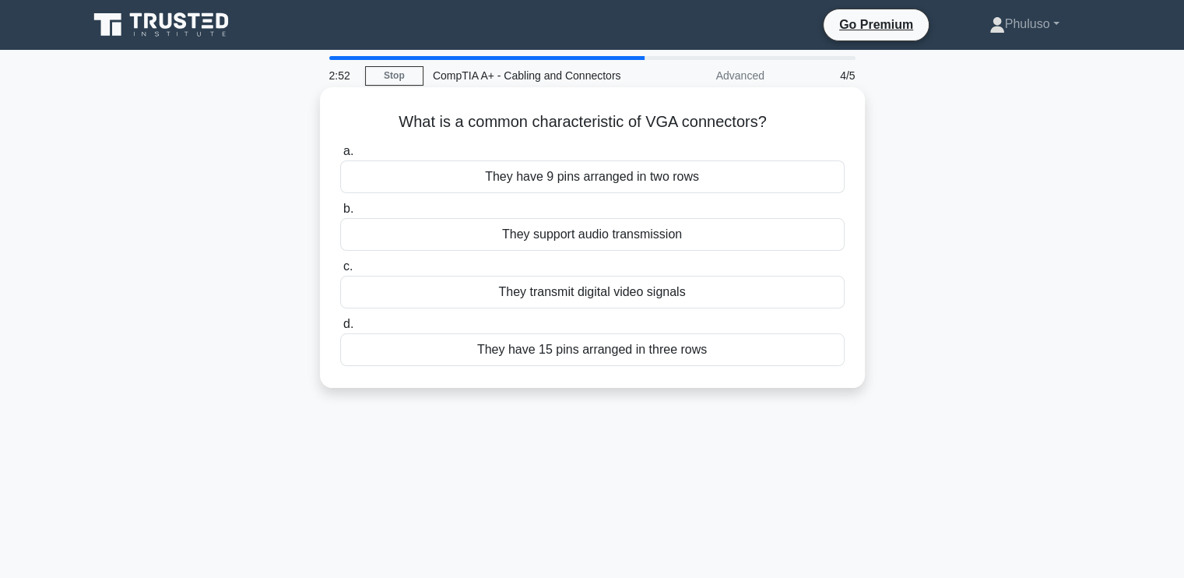
click at [618, 237] on div "They support audio transmission" at bounding box center [592, 234] width 505 height 33
click at [340, 214] on input "b. They support audio transmission" at bounding box center [340, 209] width 0 height 10
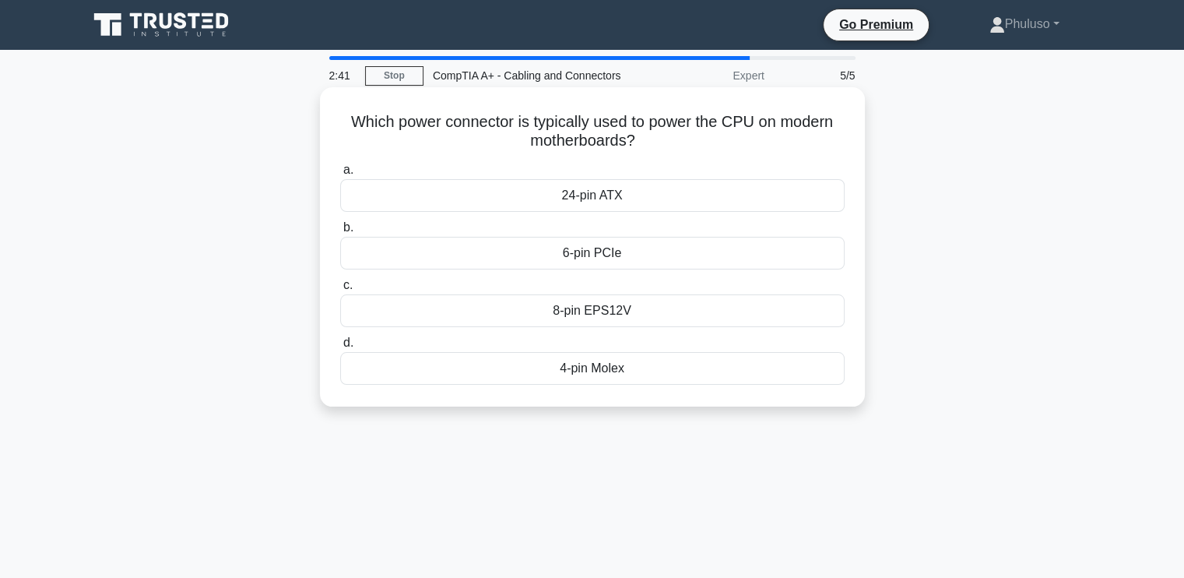
click at [567, 371] on div "4-pin Molex" at bounding box center [592, 368] width 505 height 33
click at [340, 348] on input "d. 4-pin Molex" at bounding box center [340, 343] width 0 height 10
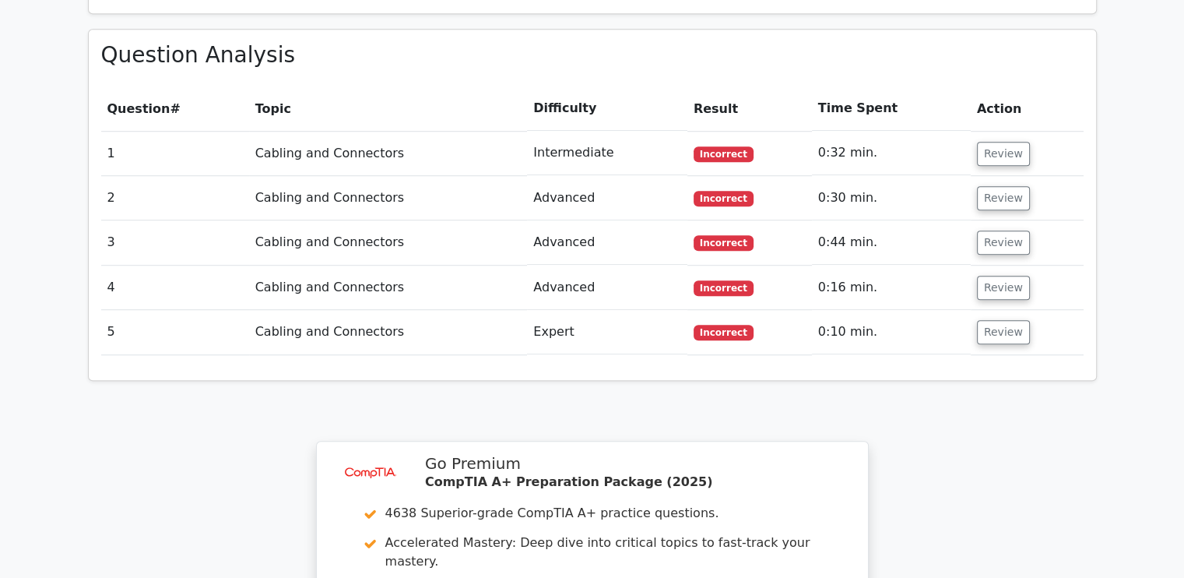
scroll to position [1061, 0]
click at [990, 319] on button "Review" at bounding box center [1003, 331] width 53 height 24
click at [1007, 319] on button "Review" at bounding box center [1003, 331] width 53 height 24
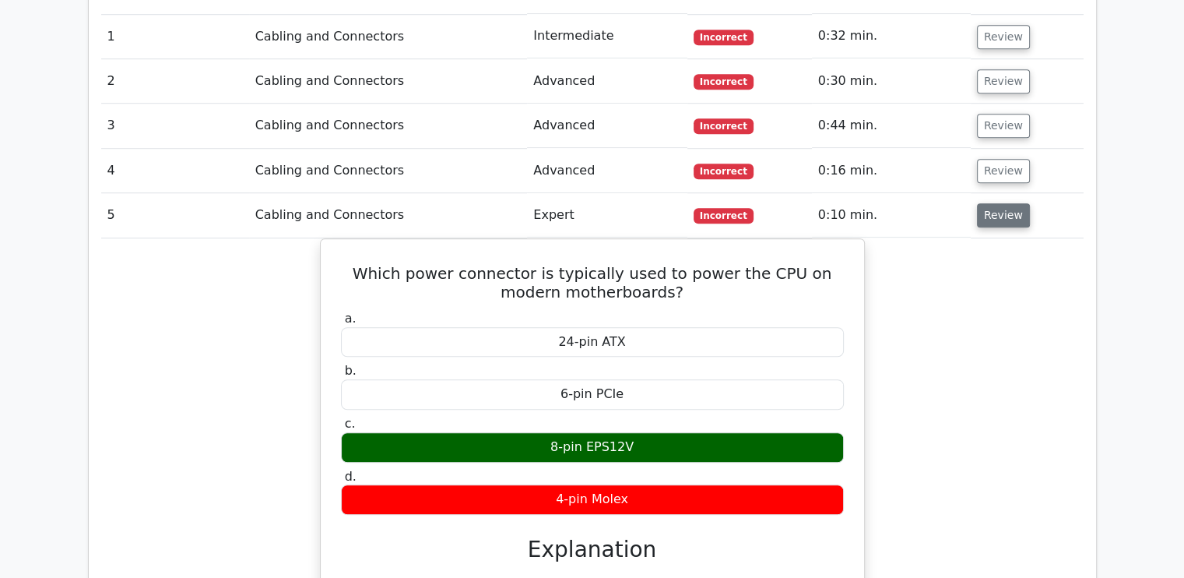
scroll to position [1177, 0]
click at [991, 203] on button "Review" at bounding box center [1003, 215] width 53 height 24
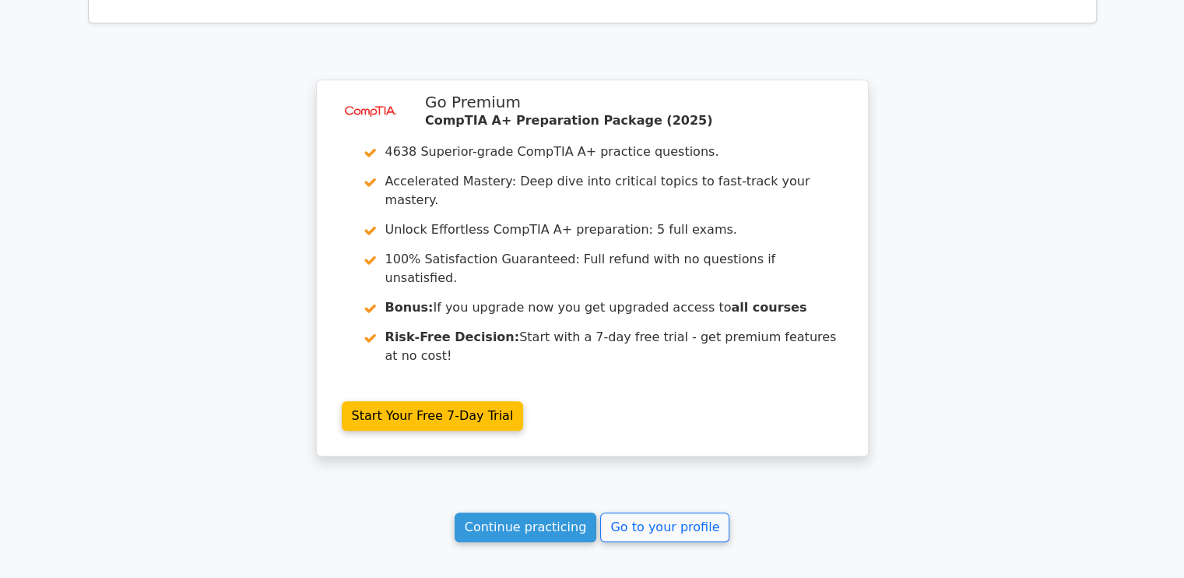
scroll to position [1490, 0]
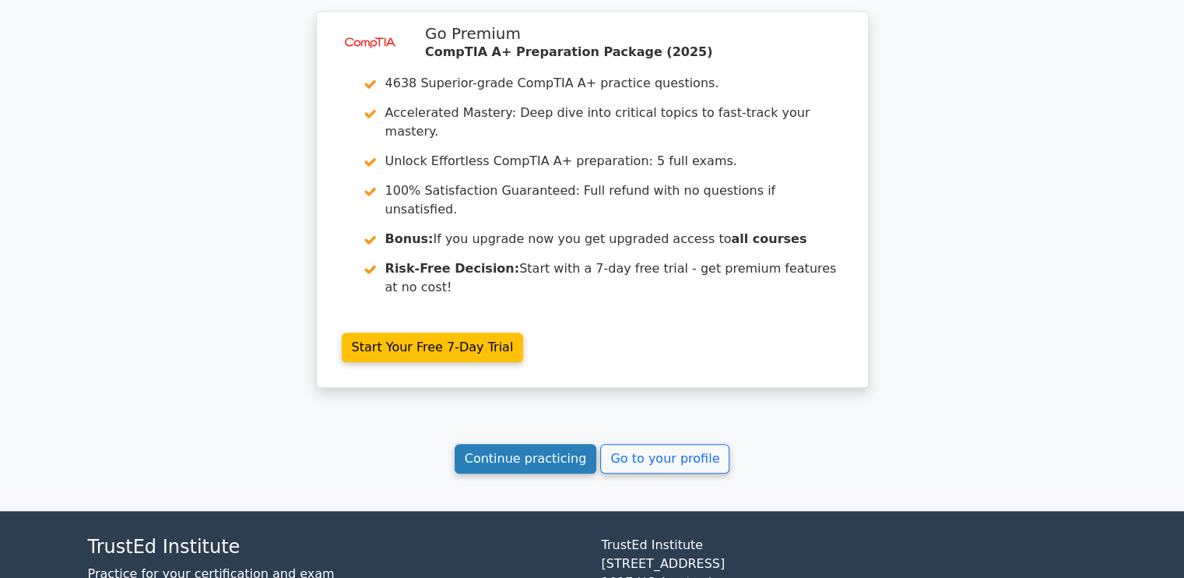
click at [558, 444] on link "Continue practicing" at bounding box center [526, 459] width 143 height 30
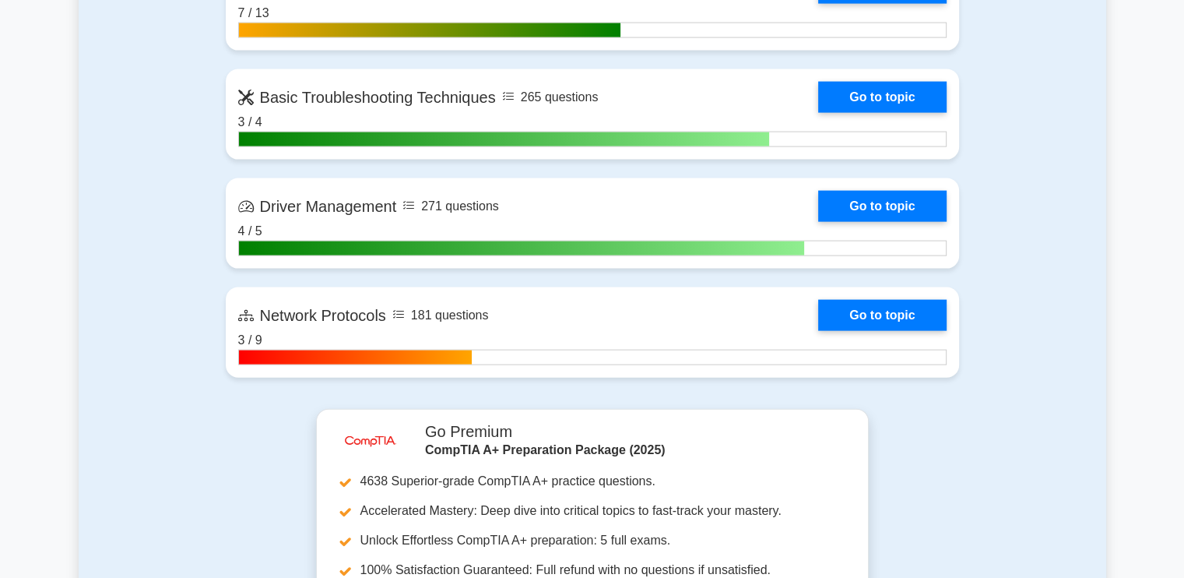
scroll to position [3370, 0]
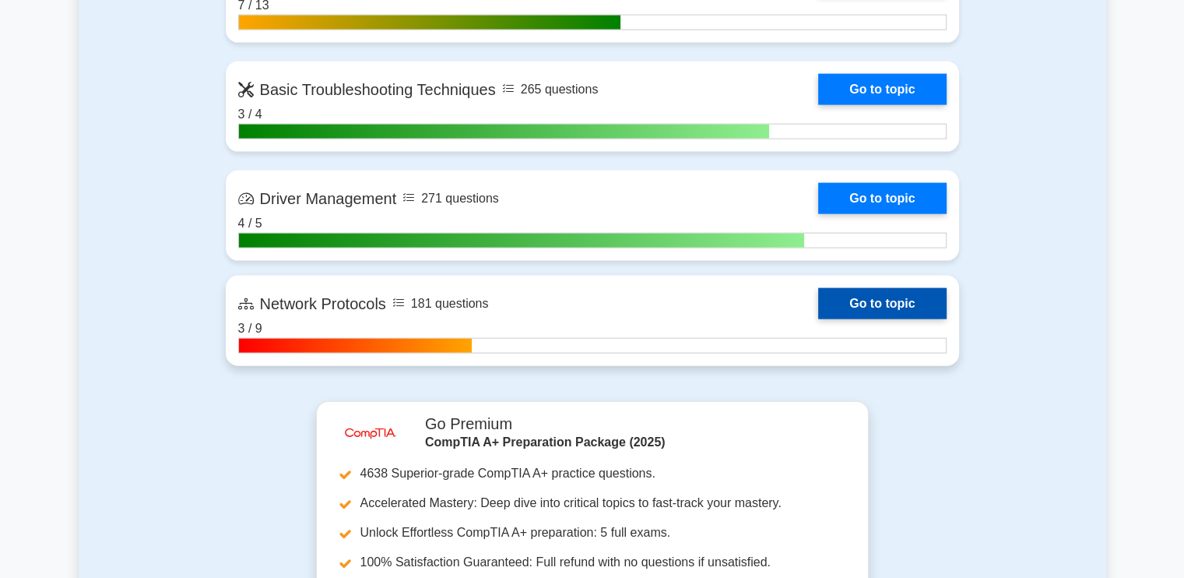
click at [818, 319] on link "Go to topic" at bounding box center [882, 303] width 128 height 31
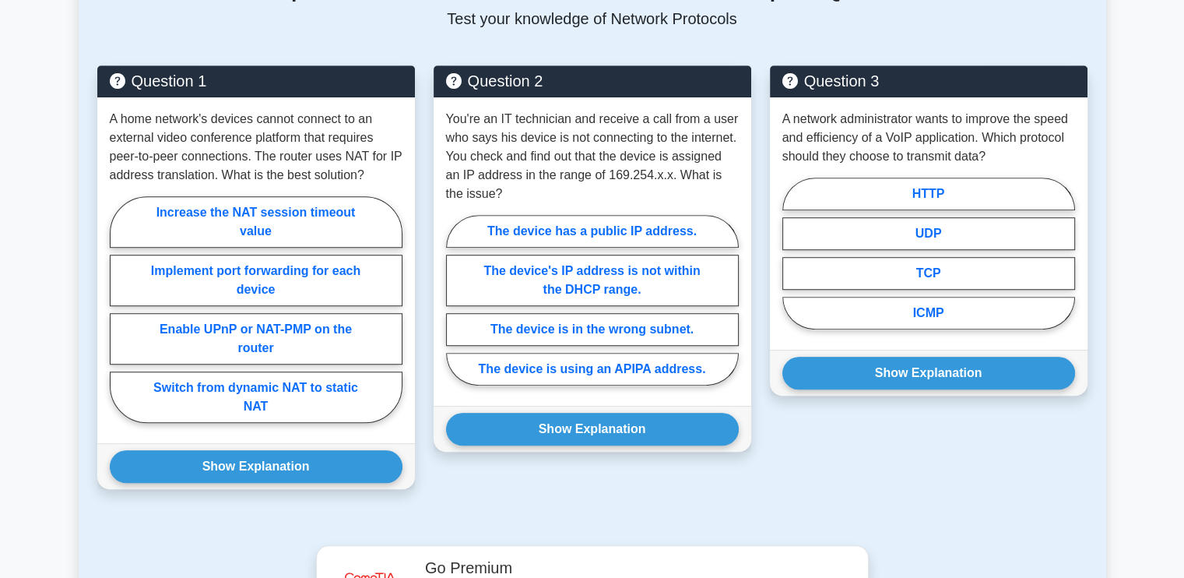
scroll to position [1016, 0]
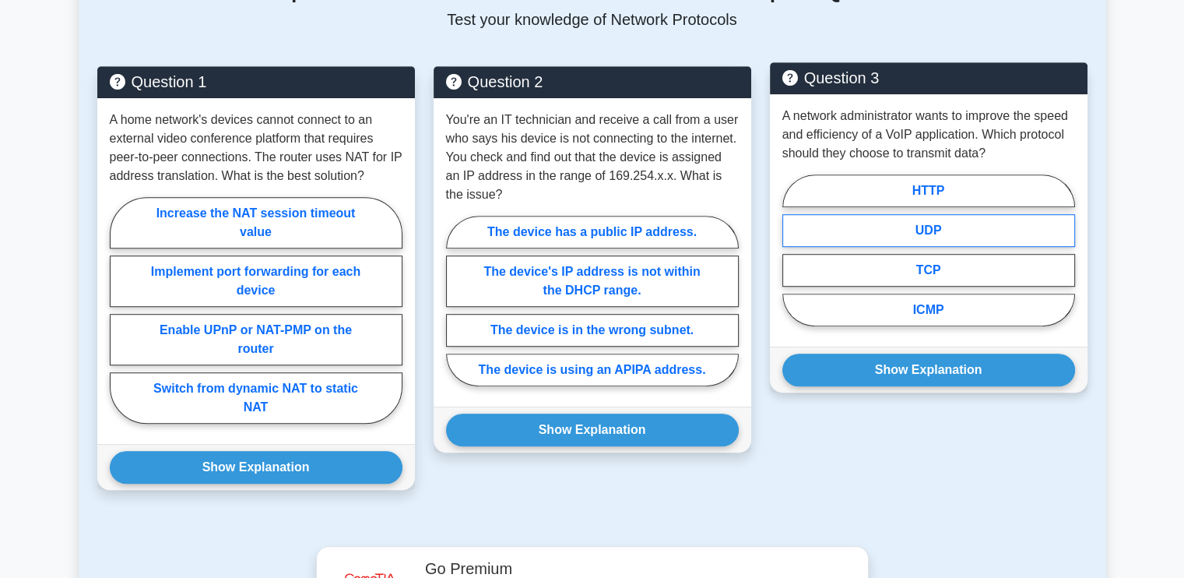
click at [915, 223] on label "UDP" at bounding box center [929, 230] width 293 height 33
click at [793, 250] on input "UDP" at bounding box center [788, 255] width 10 height 10
radio input "true"
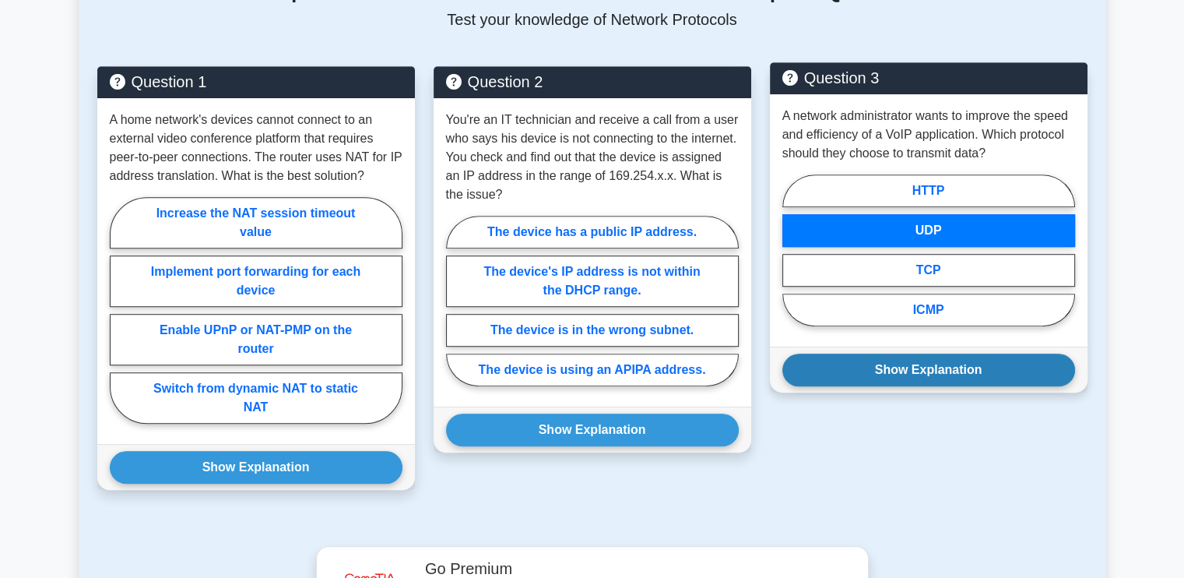
click at [918, 357] on button "Show Explanation" at bounding box center [929, 370] width 293 height 33
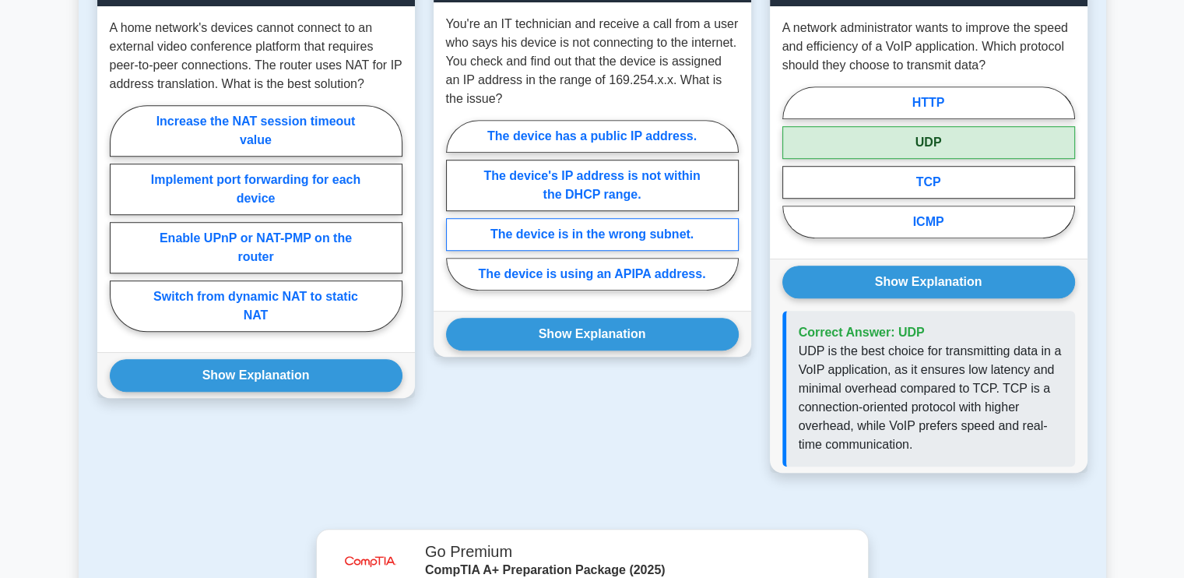
scroll to position [1141, 0]
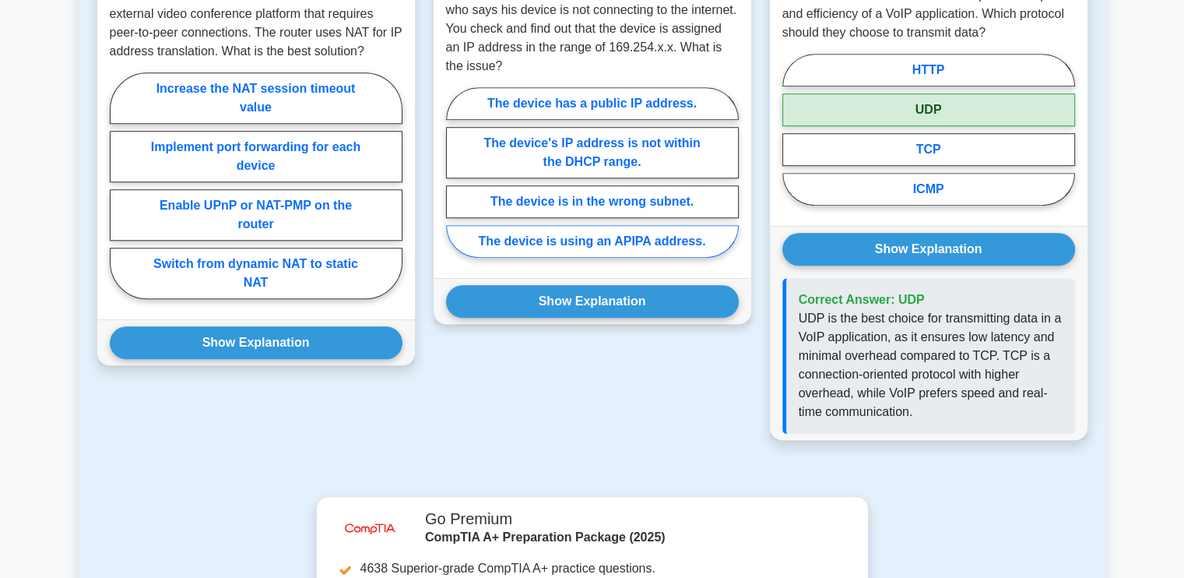
click at [631, 243] on label "The device is using an APIPA address." at bounding box center [592, 241] width 293 height 33
click at [456, 182] on input "The device is using an APIPA address." at bounding box center [451, 177] width 10 height 10
radio input "true"
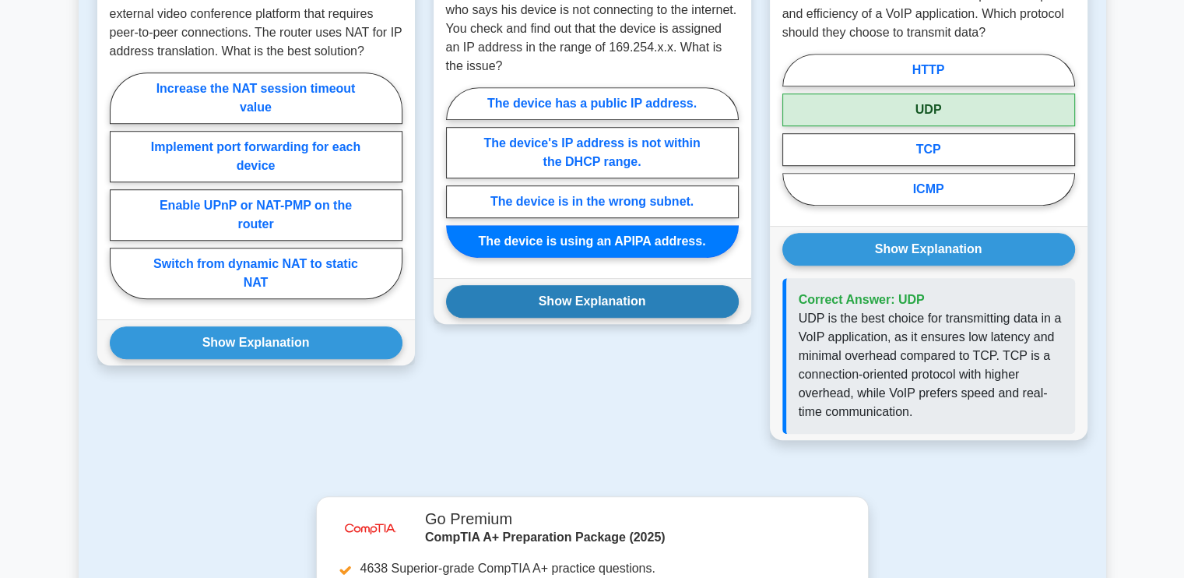
click at [617, 285] on button "Show Explanation" at bounding box center [592, 301] width 293 height 33
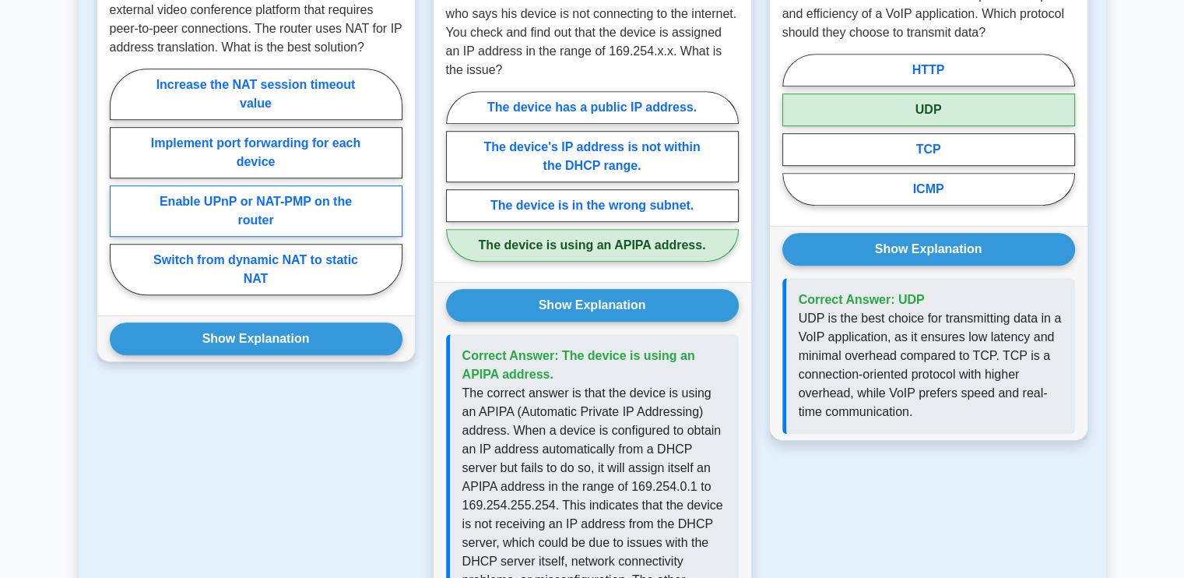
scroll to position [1071, 0]
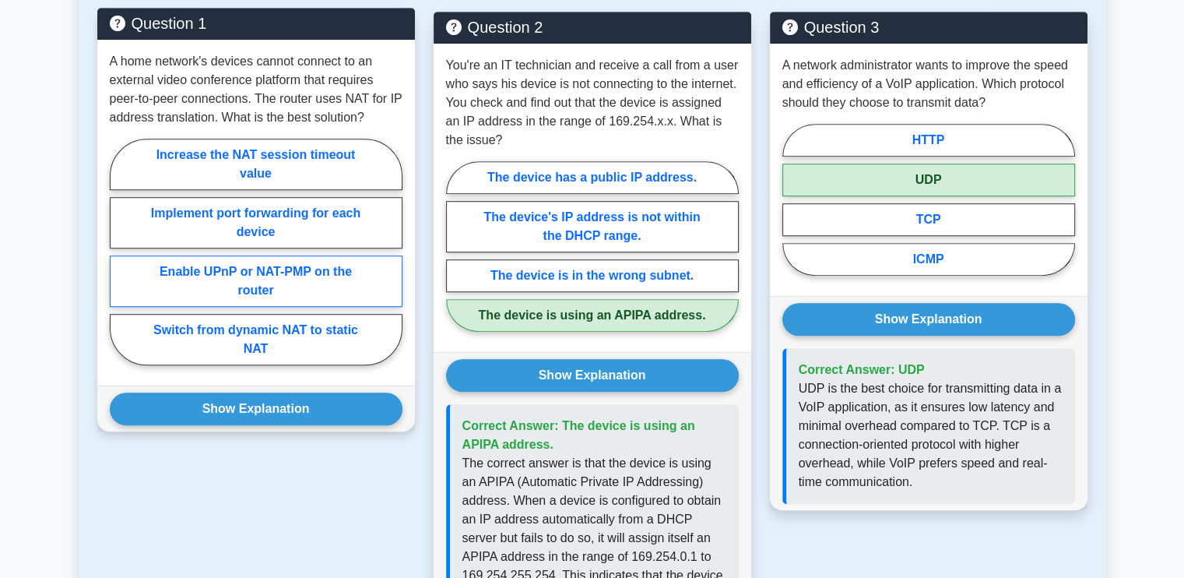
click at [303, 277] on label "Enable UPnP or NAT-PMP on the router" at bounding box center [256, 280] width 293 height 51
click at [120, 262] on input "Enable UPnP or NAT-PMP on the router" at bounding box center [115, 257] width 10 height 10
radio input "true"
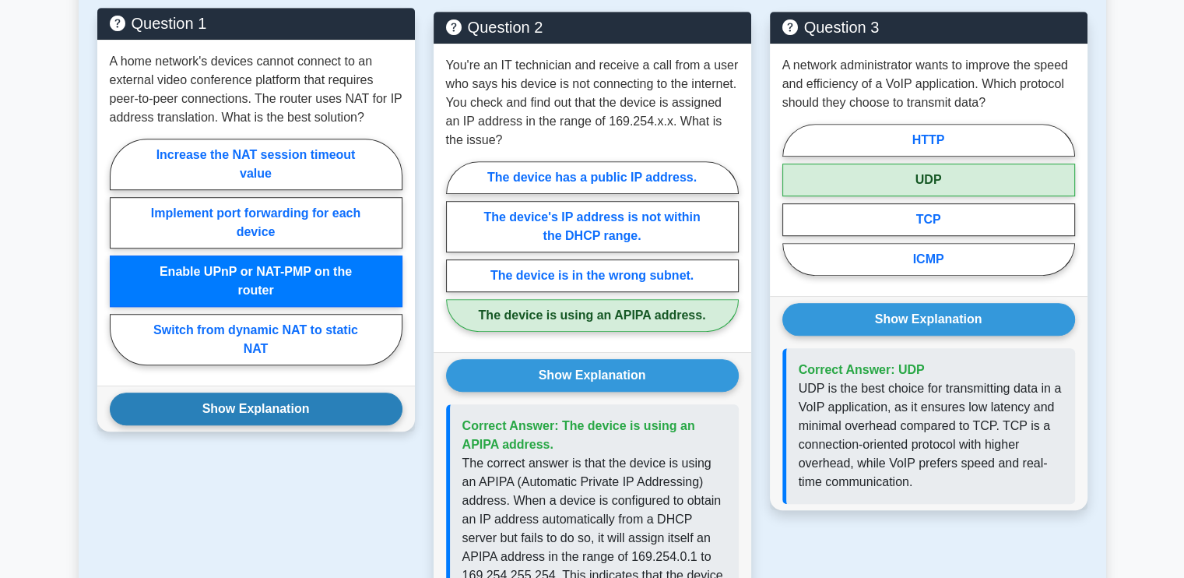
click at [287, 412] on button "Show Explanation" at bounding box center [256, 408] width 293 height 33
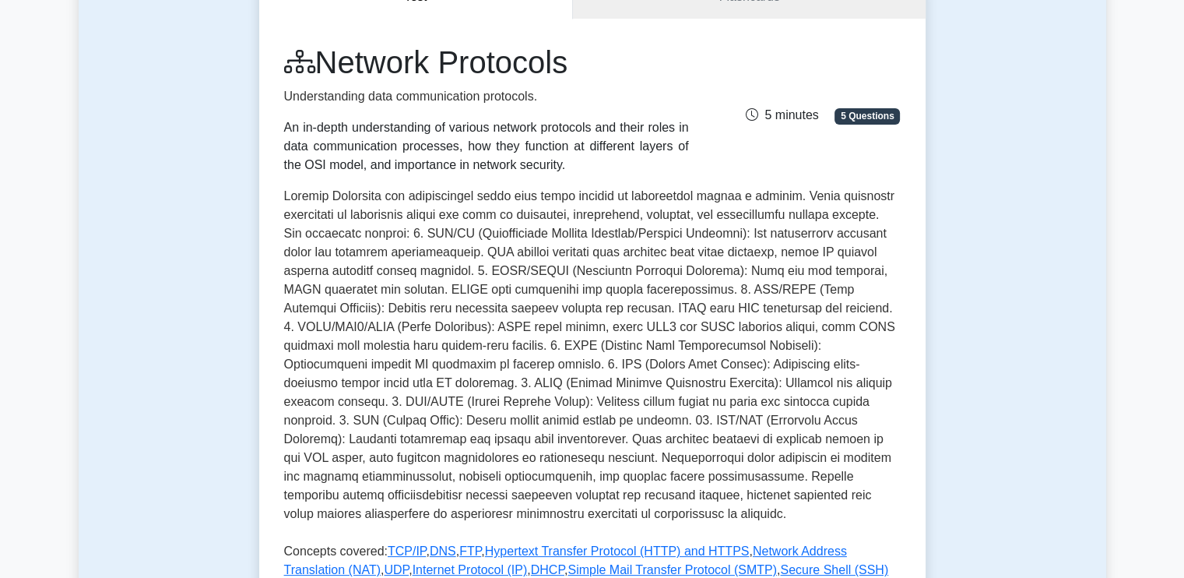
scroll to position [180, 0]
